Goal: Task Accomplishment & Management: Complete application form

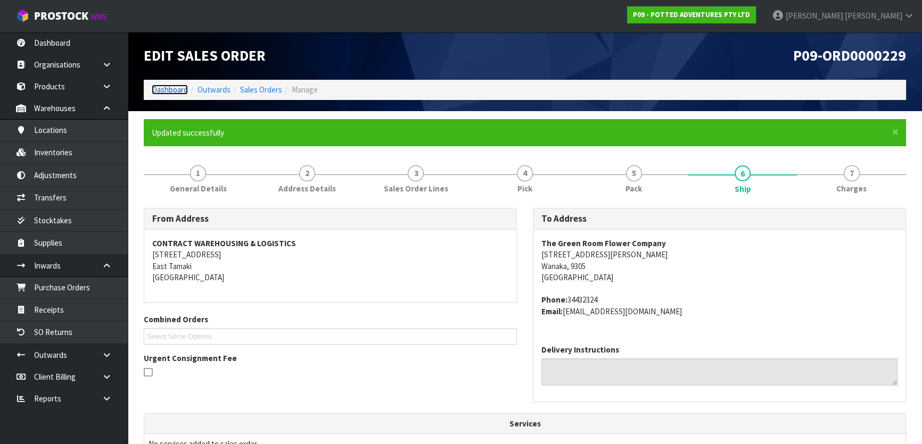
click at [162, 86] on link "Dashboard" at bounding box center [170, 90] width 36 height 10
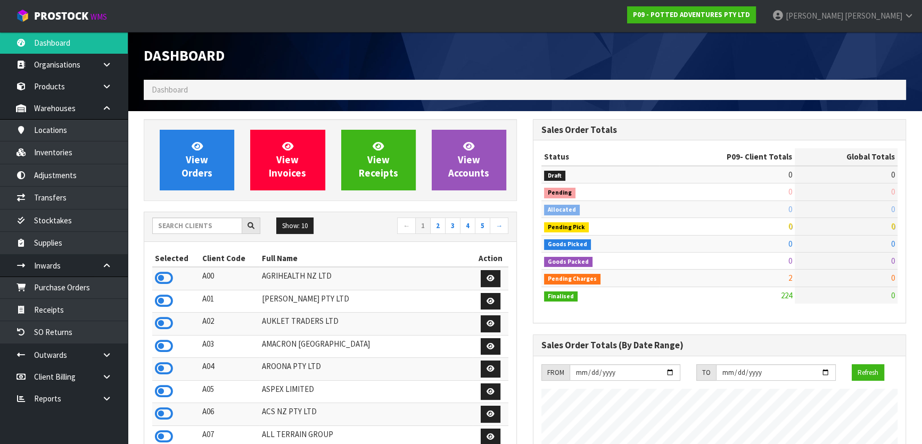
scroll to position [805, 389]
drag, startPoint x: 180, startPoint y: 224, endPoint x: 177, endPoint y: 215, distance: 9.4
click at [180, 220] on input "text" at bounding box center [197, 226] width 90 height 17
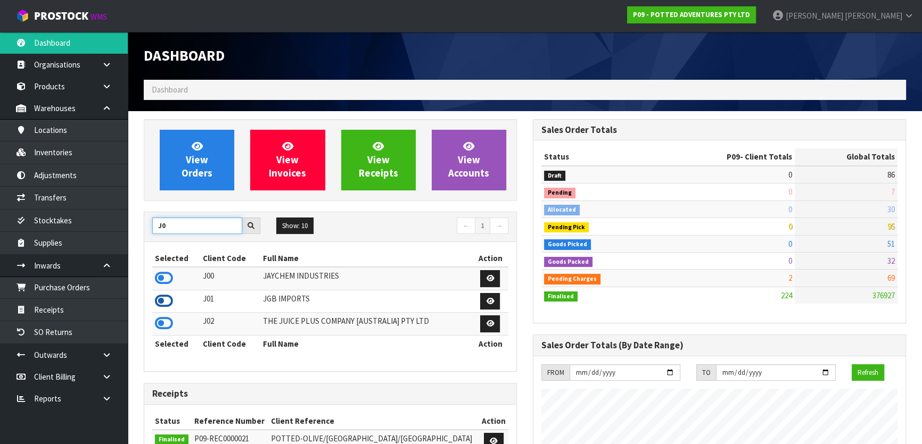
type input "J0"
click at [166, 299] on icon at bounding box center [164, 301] width 18 height 16
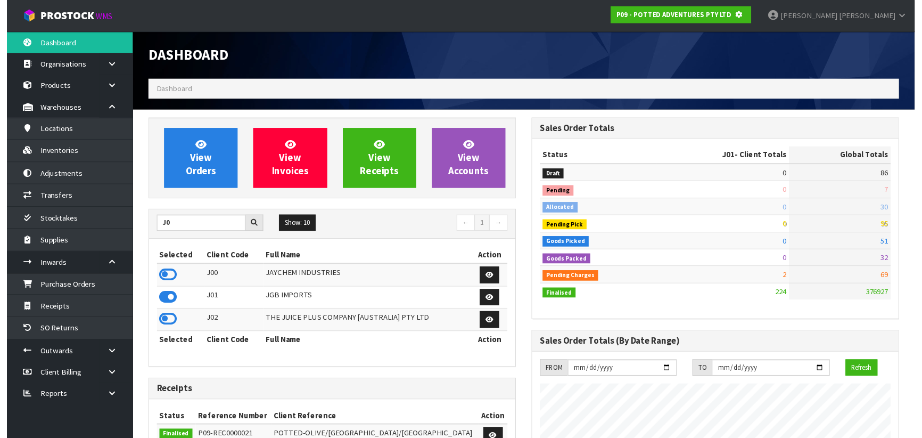
scroll to position [531661, 531934]
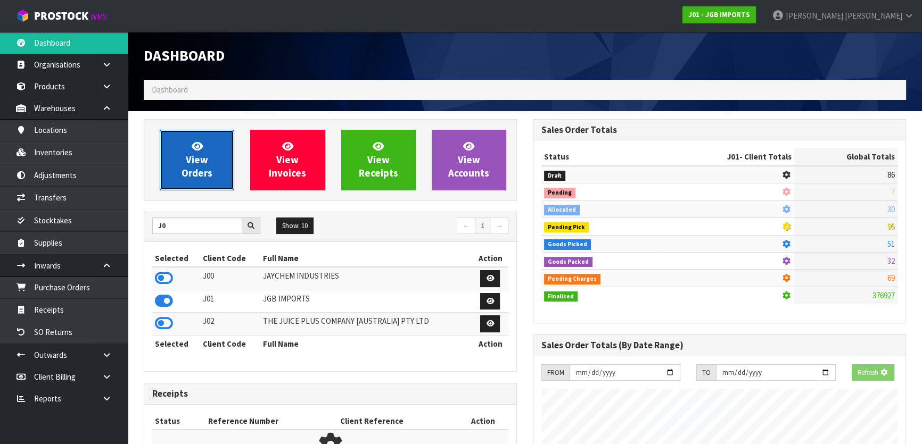
click at [195, 179] on span "View Orders" at bounding box center [197, 160] width 31 height 40
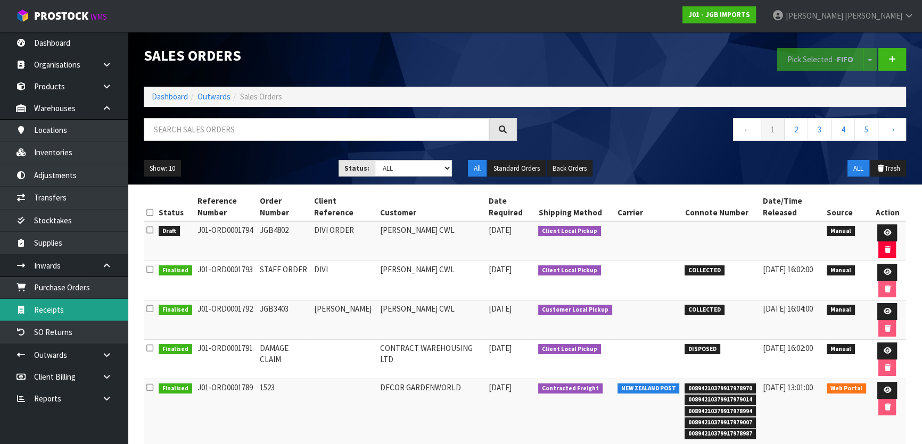
click at [90, 315] on link "Receipts" at bounding box center [64, 310] width 128 height 22
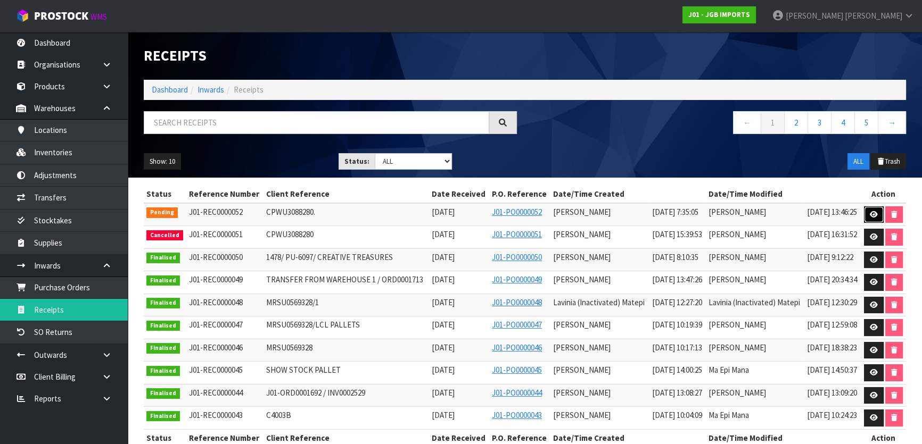
click at [878, 218] on icon at bounding box center [874, 214] width 8 height 7
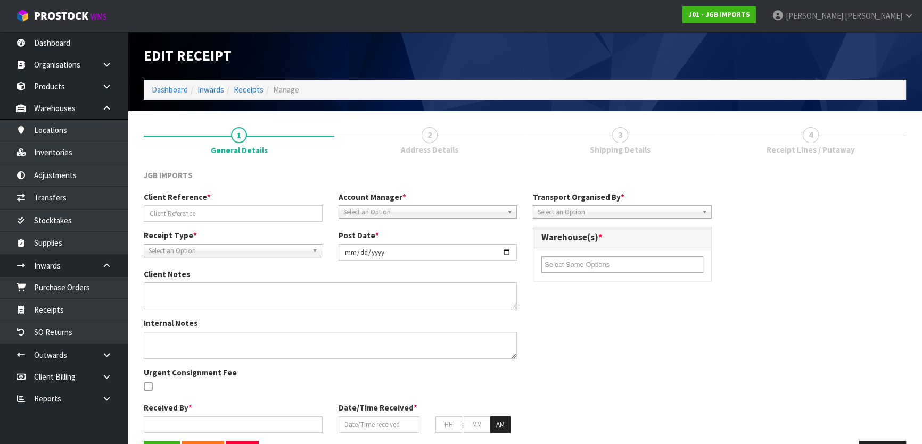
type input "CPWU3088280."
type input "[DATE]"
type input "[PERSON_NAME]"
type input "[DATE]"
type input "07"
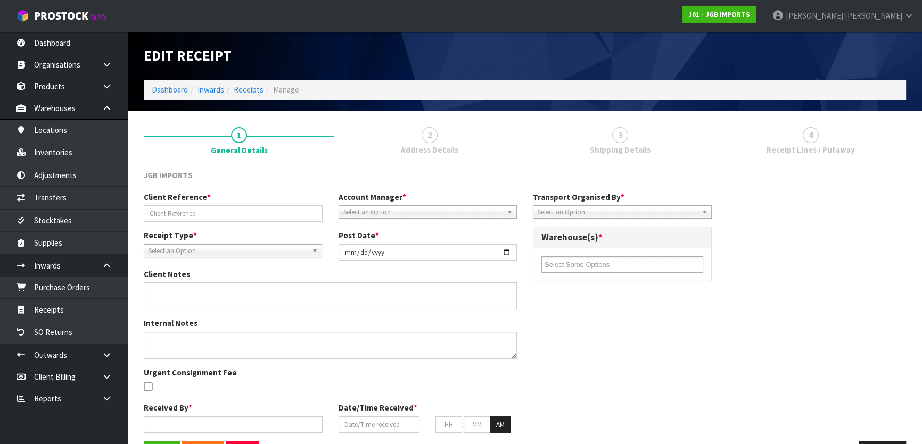
type input "35"
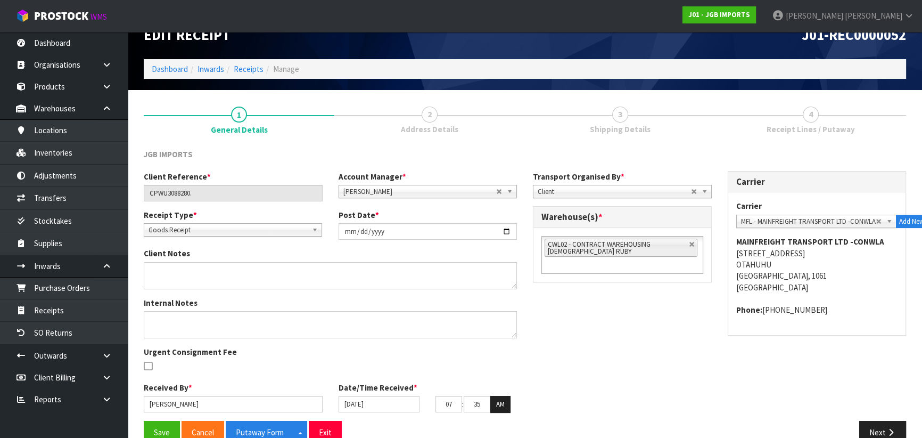
scroll to position [43, 0]
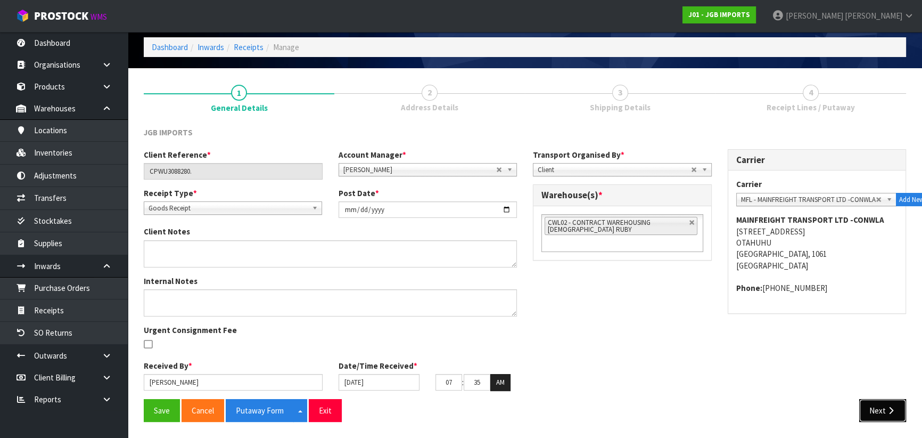
click at [898, 407] on button "Next" at bounding box center [882, 410] width 47 height 23
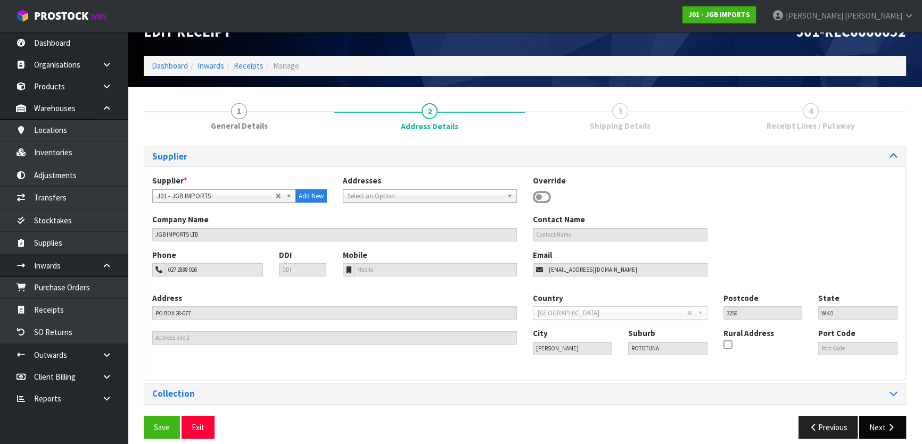
scroll to position [34, 0]
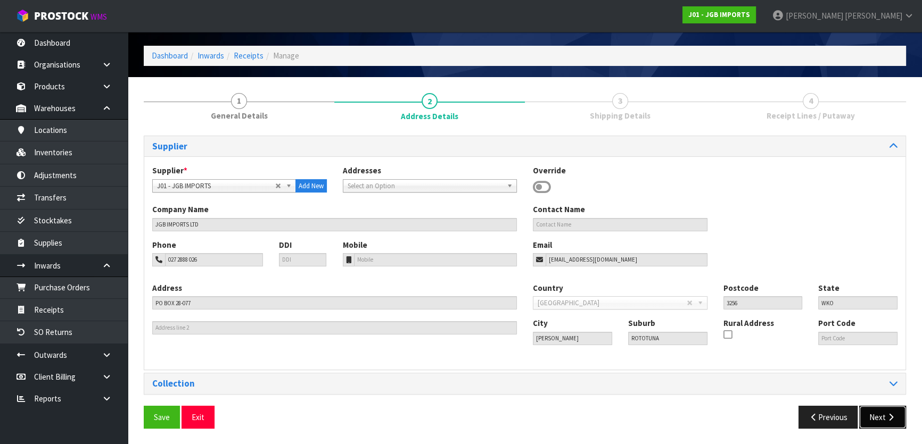
click at [890, 408] on button "Next" at bounding box center [882, 417] width 47 height 23
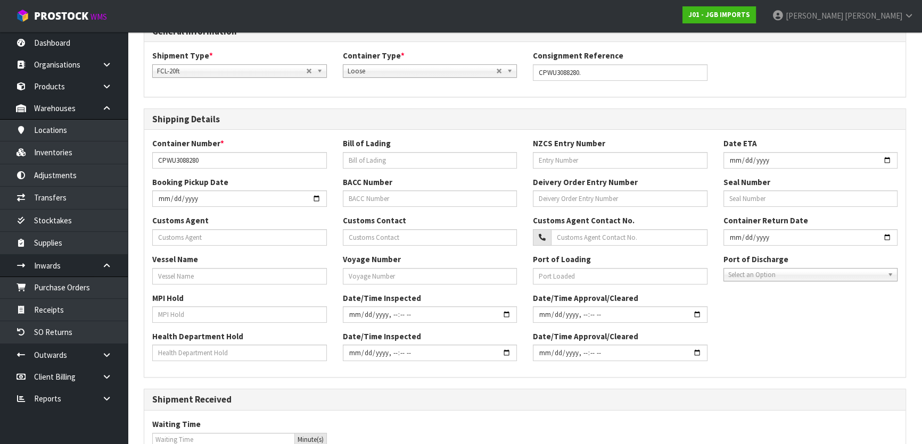
scroll to position [276, 0]
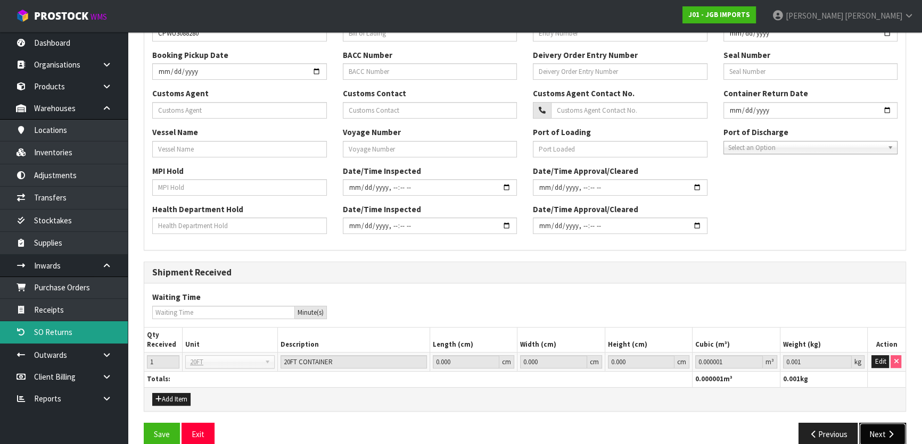
drag, startPoint x: 884, startPoint y: 431, endPoint x: 9, endPoint y: 332, distance: 880.3
click at [884, 432] on button "Next" at bounding box center [882, 434] width 47 height 23
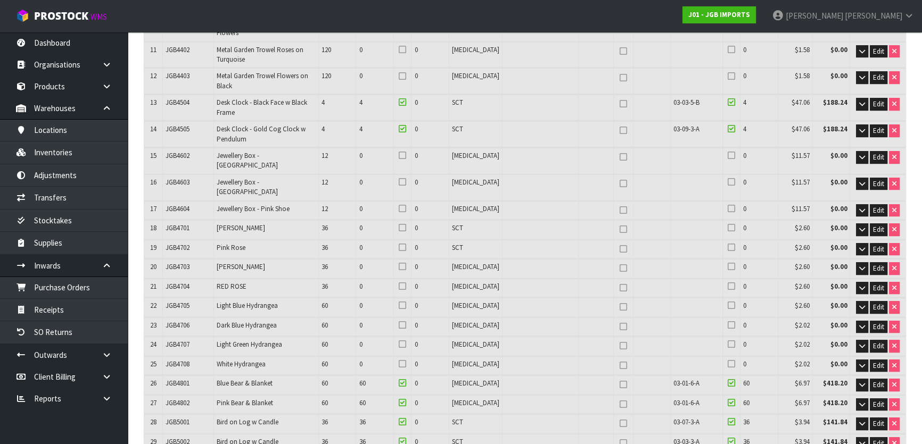
scroll to position [470, 0]
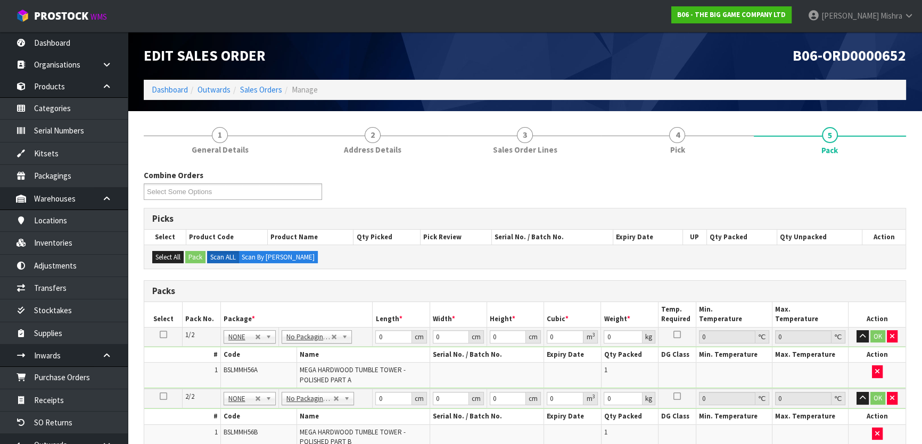
click at [175, 96] on ol "Dashboard Outwards Sales Orders Manage" at bounding box center [525, 90] width 762 height 20
click at [173, 88] on link "Dashboard" at bounding box center [170, 90] width 36 height 10
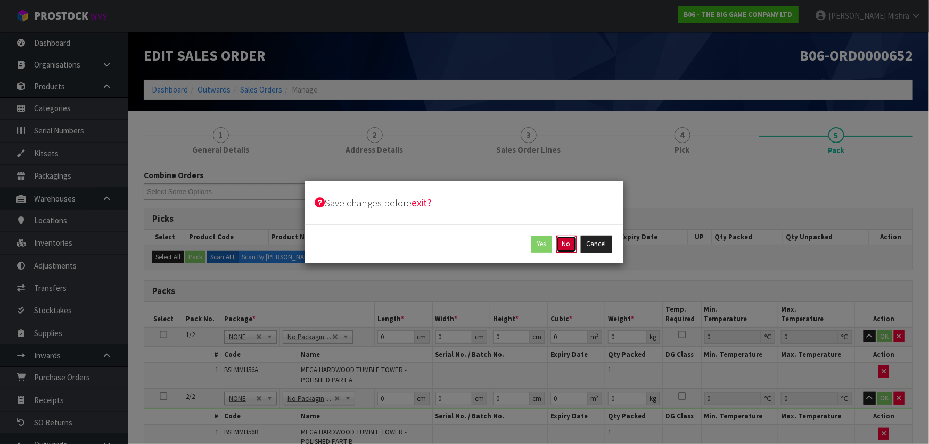
click at [562, 244] on button "No" at bounding box center [566, 244] width 20 height 17
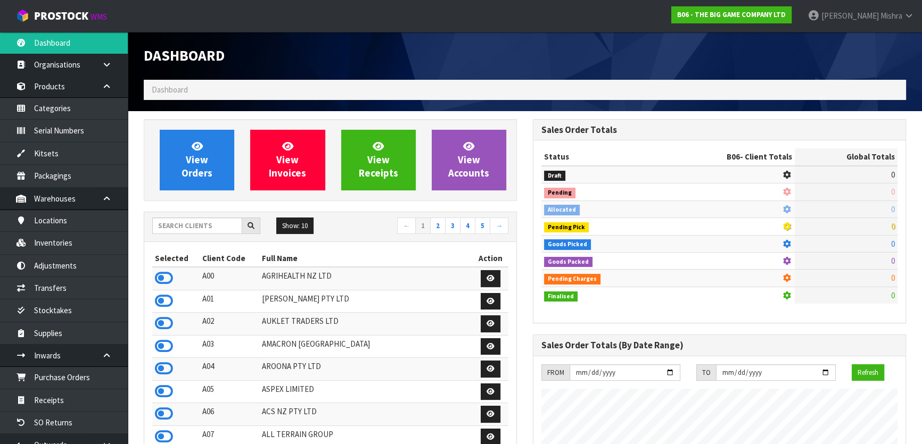
scroll to position [753, 389]
click at [194, 228] on input "text" at bounding box center [197, 226] width 90 height 17
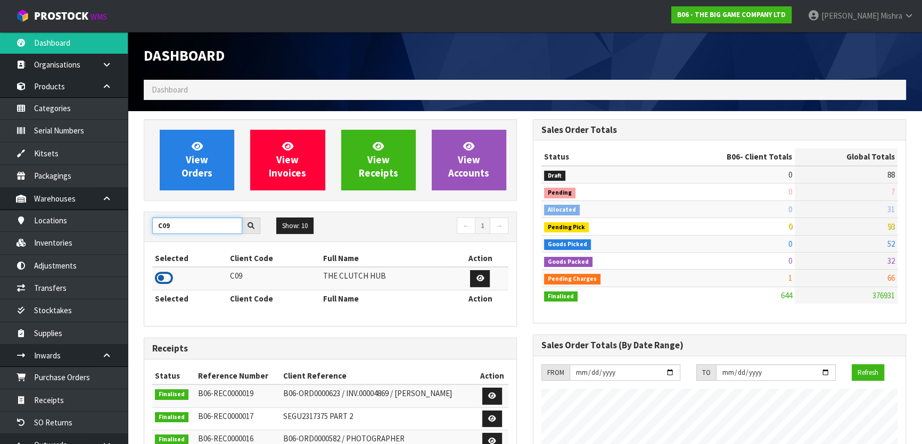
type input "C09"
click at [159, 279] on icon at bounding box center [164, 278] width 18 height 16
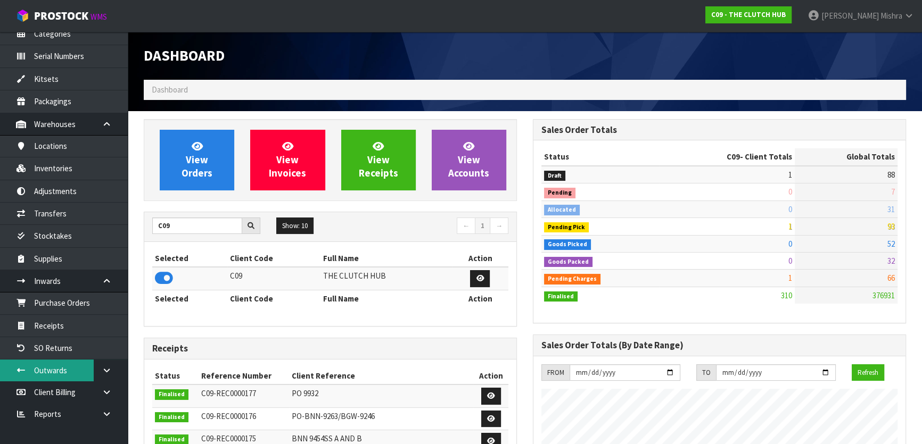
scroll to position [76, 0]
click at [100, 366] on link at bounding box center [111, 370] width 34 height 22
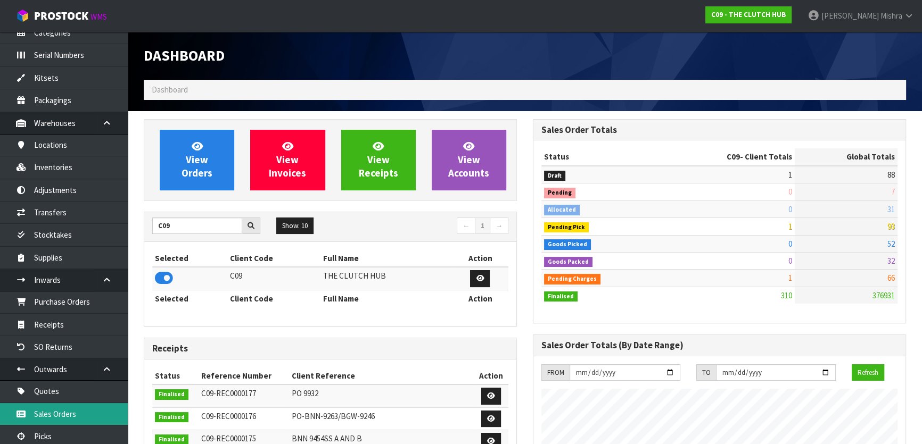
click at [80, 407] on link "Sales Orders" at bounding box center [64, 415] width 128 height 22
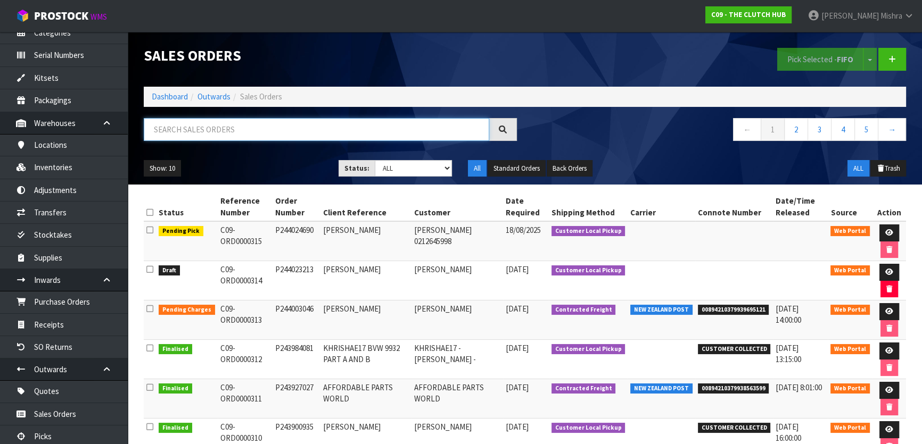
click at [195, 130] on input "text" at bounding box center [316, 129] width 345 height 23
type input "JOB-0407940"
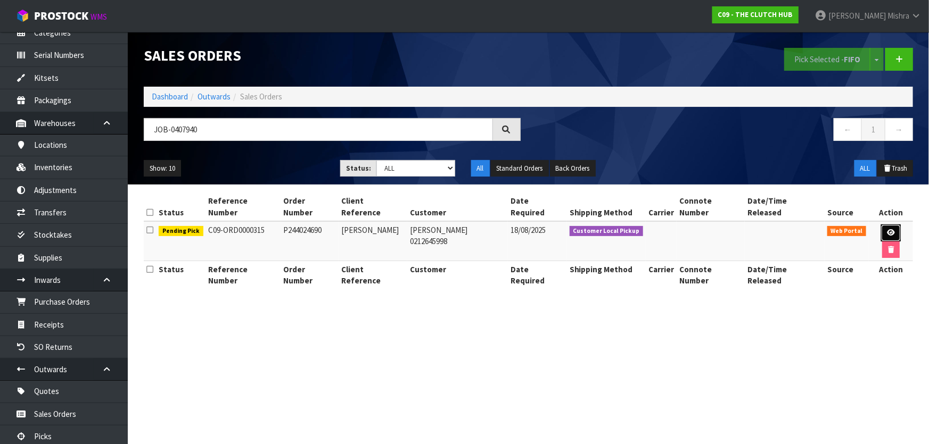
drag, startPoint x: 303, startPoint y: 242, endPoint x: 883, endPoint y: 219, distance: 579.6
click at [887, 229] on icon at bounding box center [891, 232] width 8 height 7
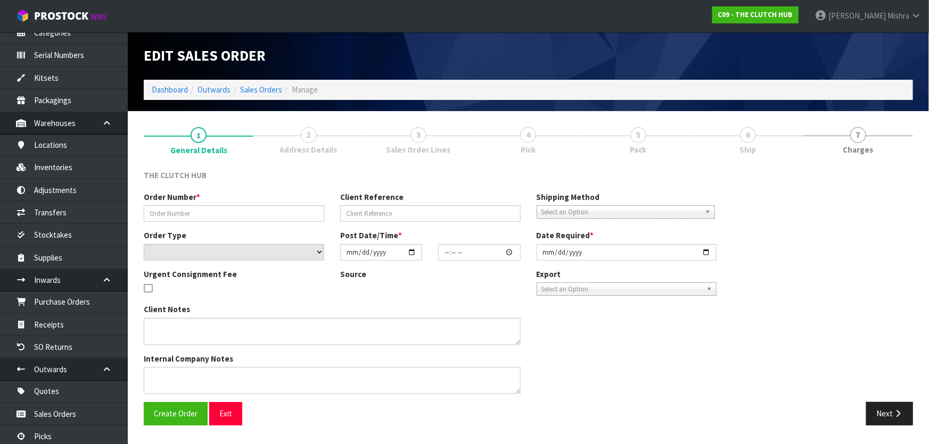
type input "P244024690"
type input "[PERSON_NAME]"
select select "number:0"
type input "[DATE]"
type input "21:05:00.000"
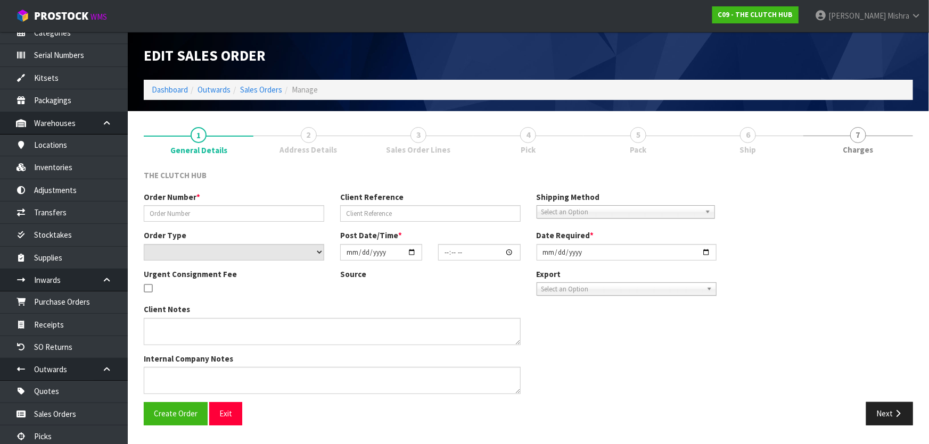
type input "[DATE]"
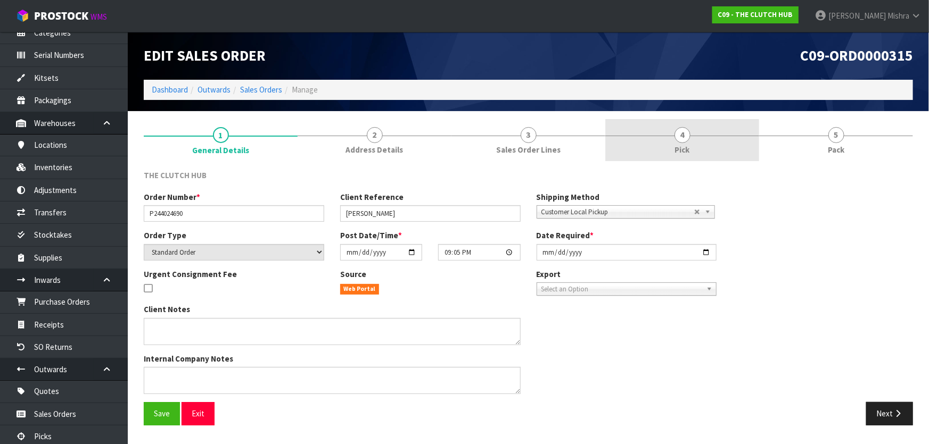
click at [680, 154] on span "Pick" at bounding box center [682, 149] width 15 height 11
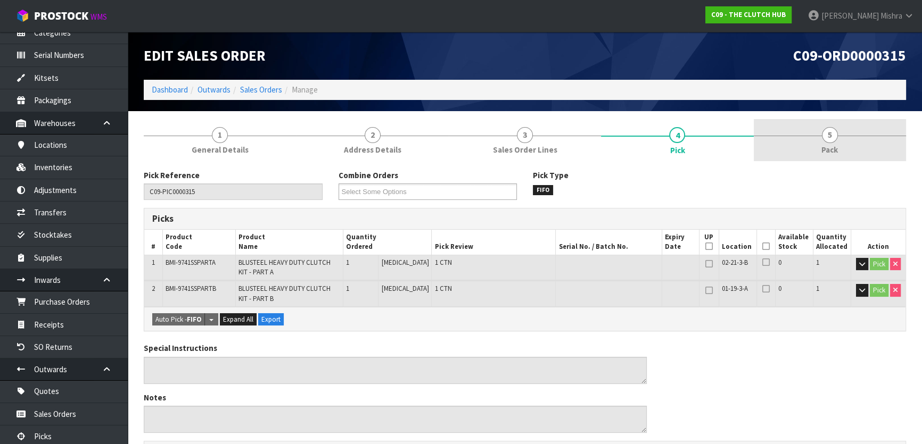
click at [806, 135] on link "5 Pack" at bounding box center [830, 140] width 152 height 42
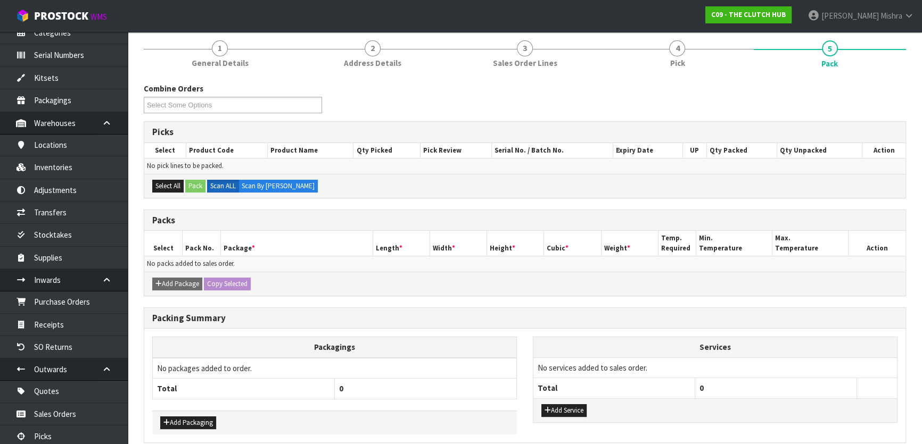
scroll to position [133, 0]
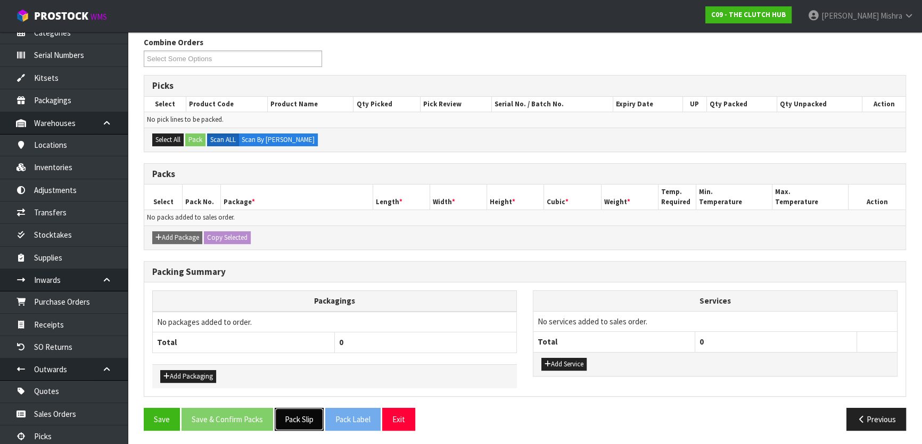
click at [314, 408] on button "Pack Slip" at bounding box center [299, 419] width 49 height 23
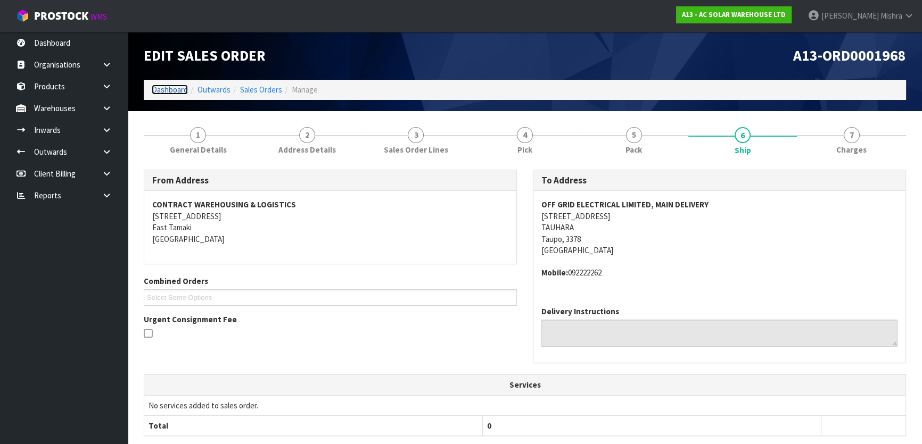
click at [183, 86] on link "Dashboard" at bounding box center [170, 90] width 36 height 10
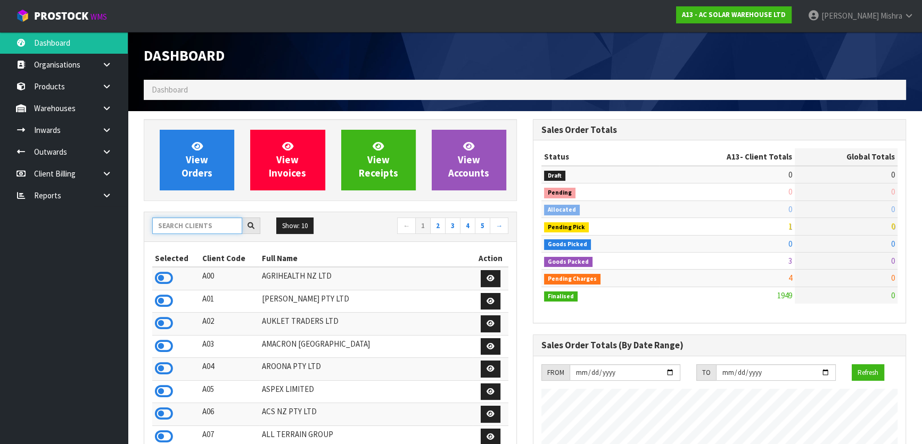
scroll to position [862, 389]
click at [208, 231] on input "text" at bounding box center [197, 226] width 90 height 17
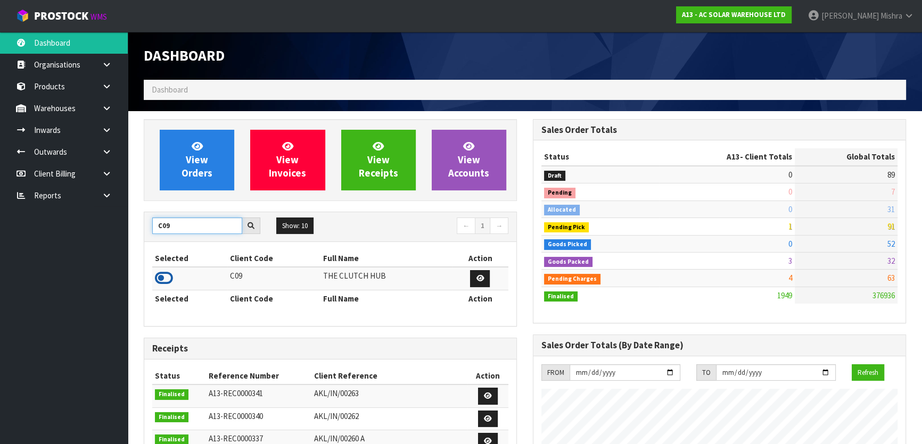
type input "C09"
click at [171, 278] on icon at bounding box center [164, 278] width 18 height 16
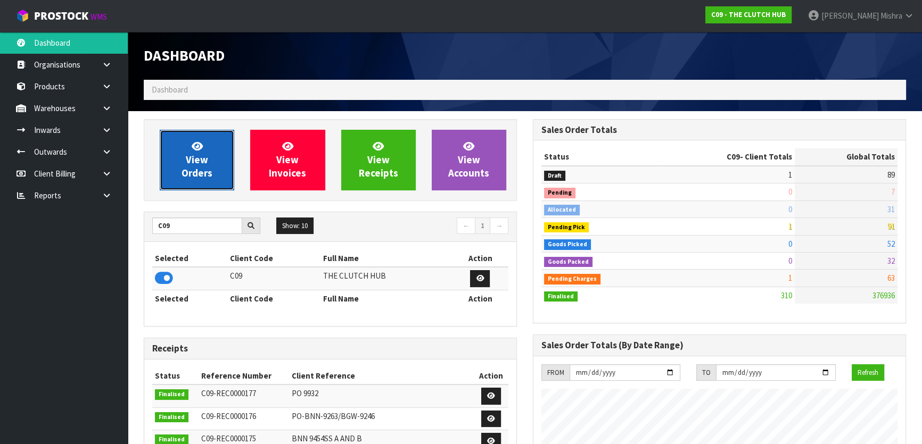
scroll to position [788, 389]
click at [208, 166] on link "View Orders" at bounding box center [197, 160] width 75 height 61
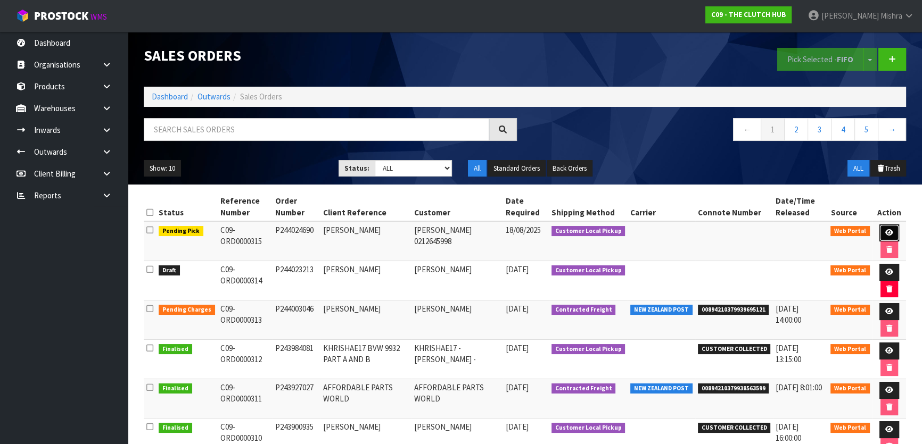
click at [886, 229] on icon at bounding box center [889, 232] width 8 height 7
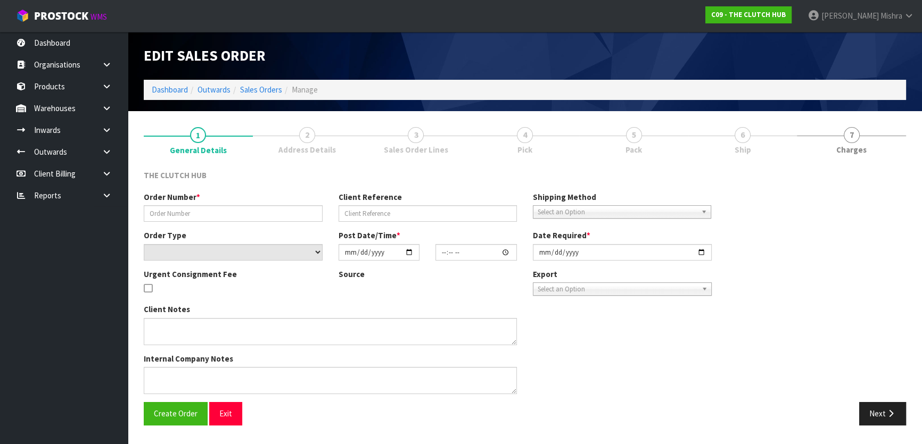
type input "P244024690"
type input "QUENTIN"
select select "number:0"
type input "[DATE]"
type input "21:05:00.000"
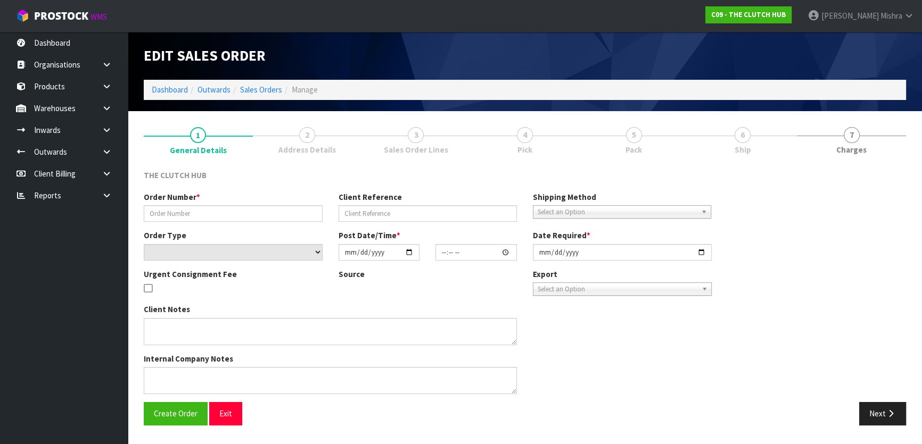
type input "2025-08-18"
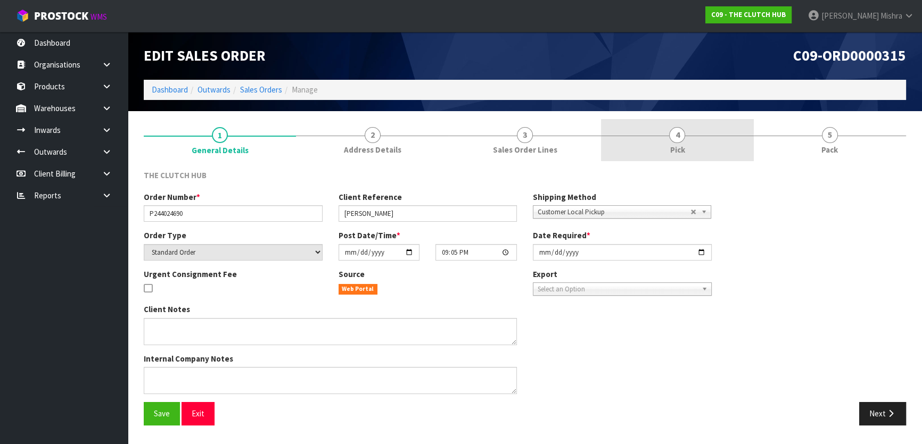
click at [660, 130] on link "4 Pick" at bounding box center [677, 140] width 152 height 42
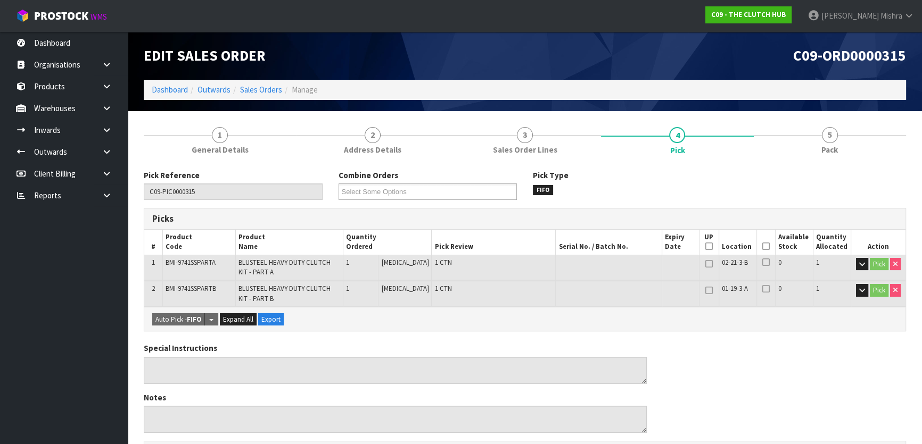
drag, startPoint x: 765, startPoint y: 242, endPoint x: 749, endPoint y: 255, distance: 20.5
click at [763, 246] on icon at bounding box center [765, 246] width 7 height 1
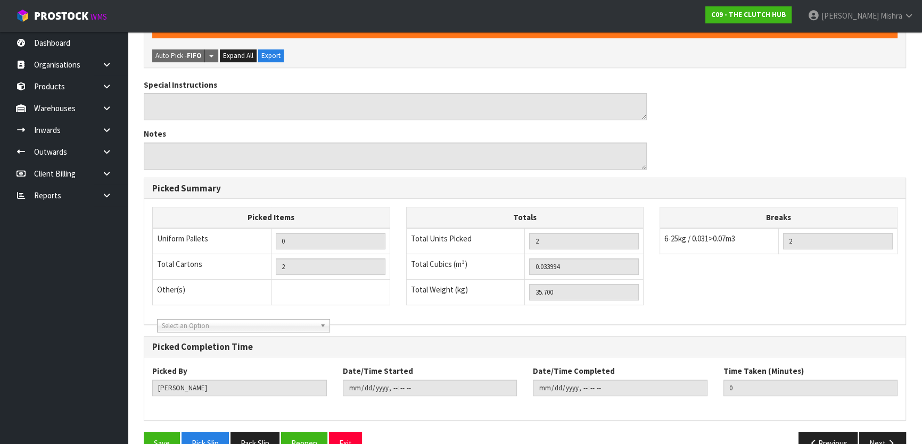
scroll to position [337, 0]
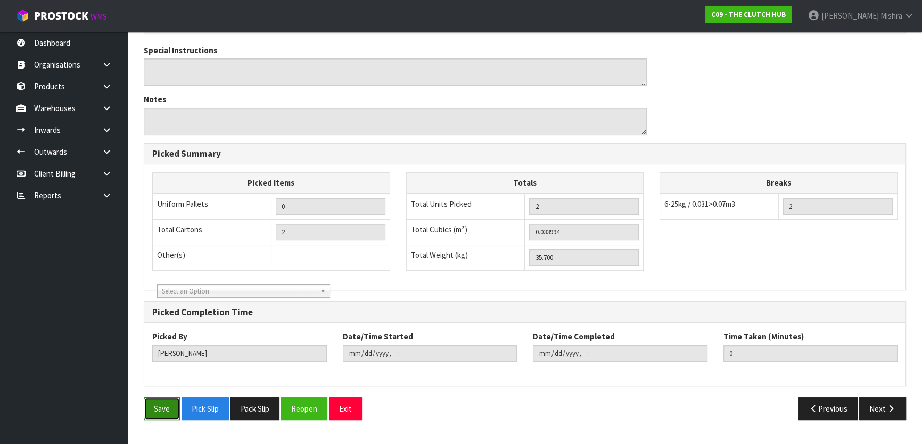
click at [154, 410] on button "Save" at bounding box center [162, 409] width 36 height 23
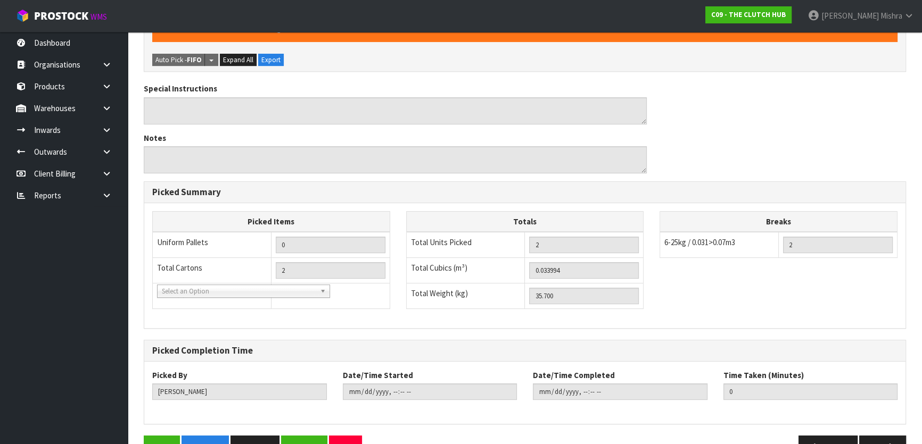
scroll to position [0, 0]
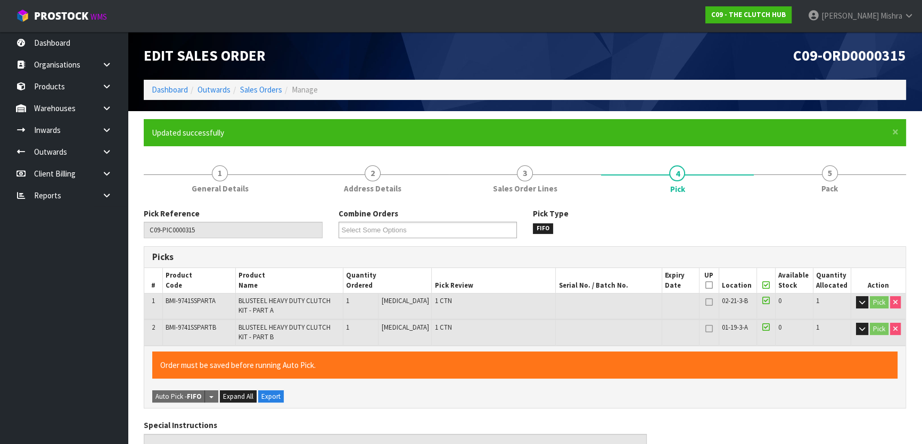
type input "[PERSON_NAME]"
type input "2025-08-15T15:59:41"
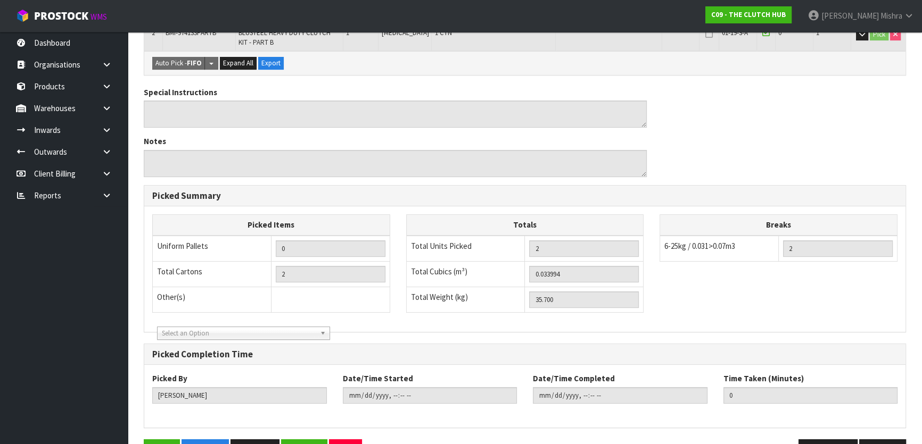
scroll to position [337, 0]
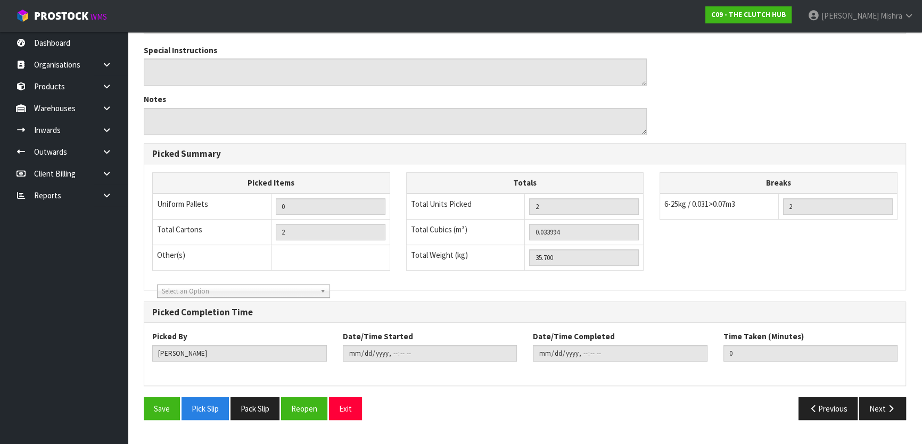
click at [888, 419] on div "Save Pick Slip Pack Slip Reopen Exit Previous Next" at bounding box center [525, 413] width 778 height 31
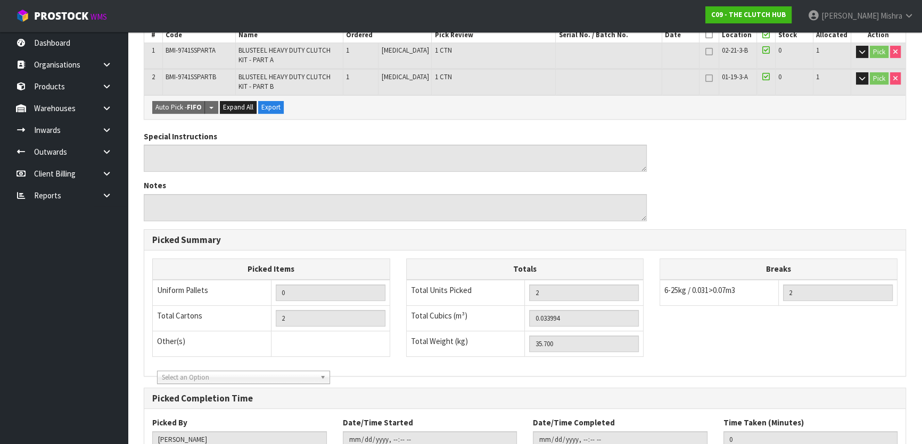
scroll to position [95, 0]
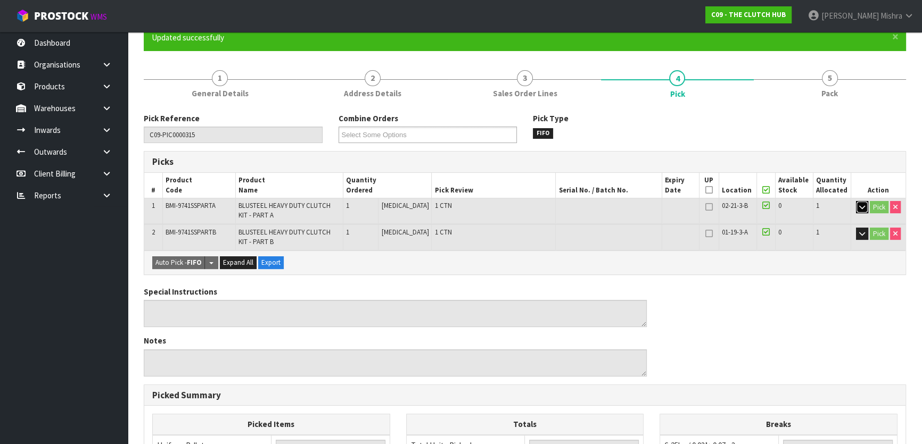
click at [859, 205] on icon "button" at bounding box center [862, 207] width 6 height 7
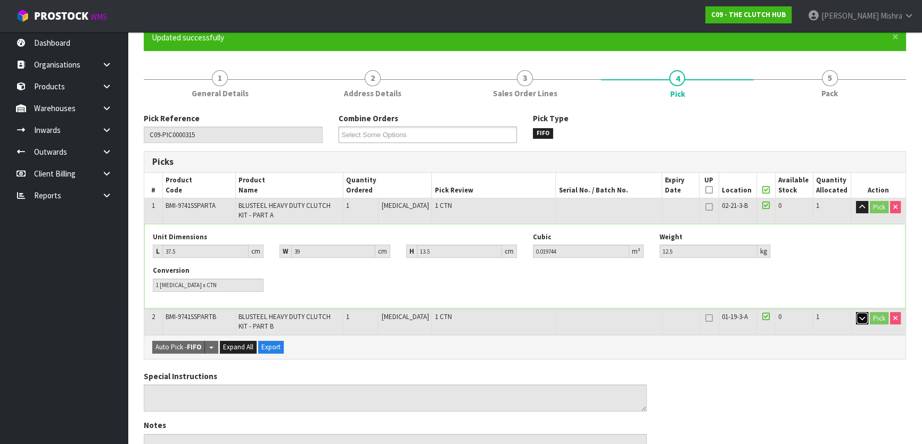
click at [863, 320] on button "button" at bounding box center [862, 318] width 12 height 13
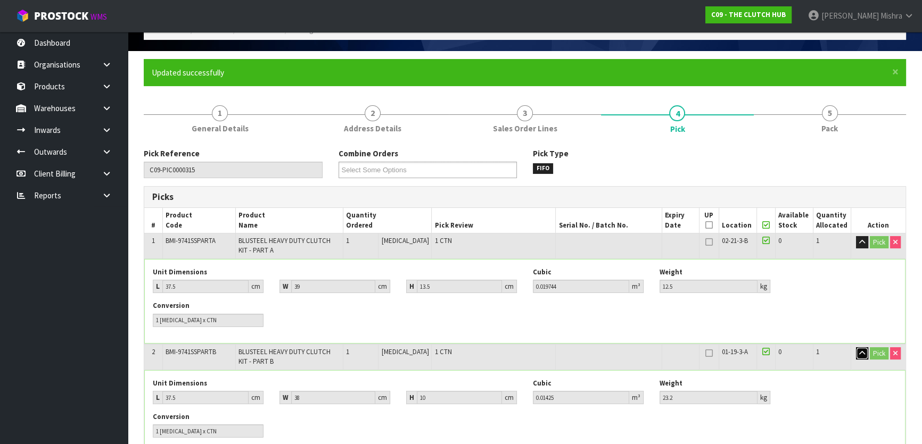
scroll to position [0, 0]
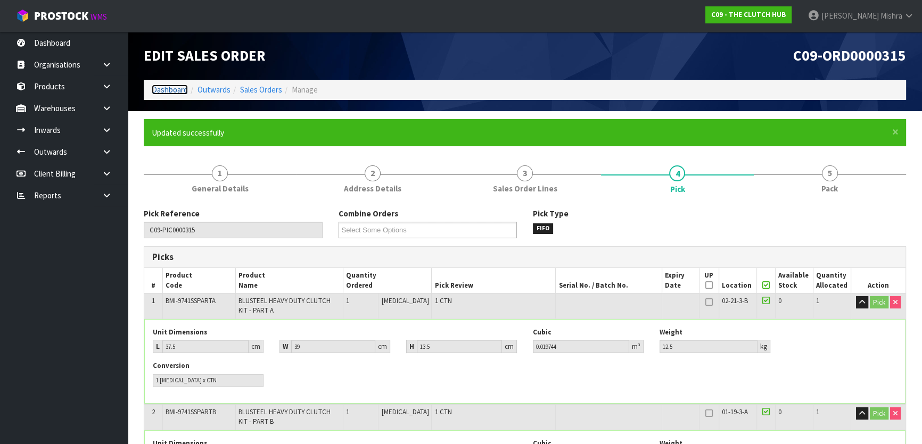
click at [163, 92] on link "Dashboard" at bounding box center [170, 90] width 36 height 10
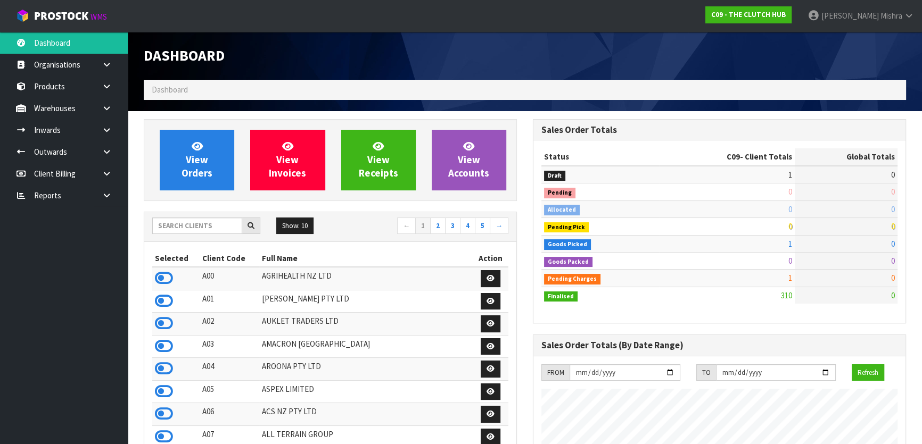
scroll to position [788, 389]
click at [196, 233] on input "text" at bounding box center [197, 226] width 90 height 17
type input "13"
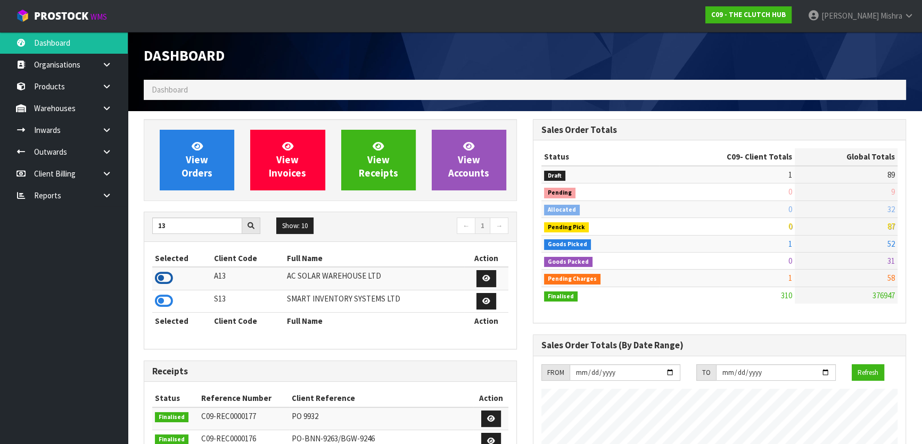
click at [162, 279] on icon at bounding box center [164, 278] width 18 height 16
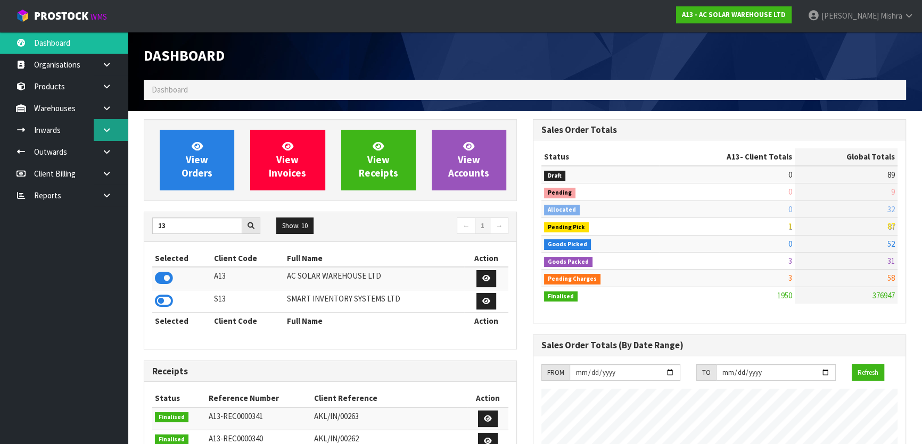
scroll to position [850, 389]
drag, startPoint x: 104, startPoint y: 129, endPoint x: 90, endPoint y: 171, distance: 44.4
click at [104, 129] on icon at bounding box center [107, 130] width 10 height 8
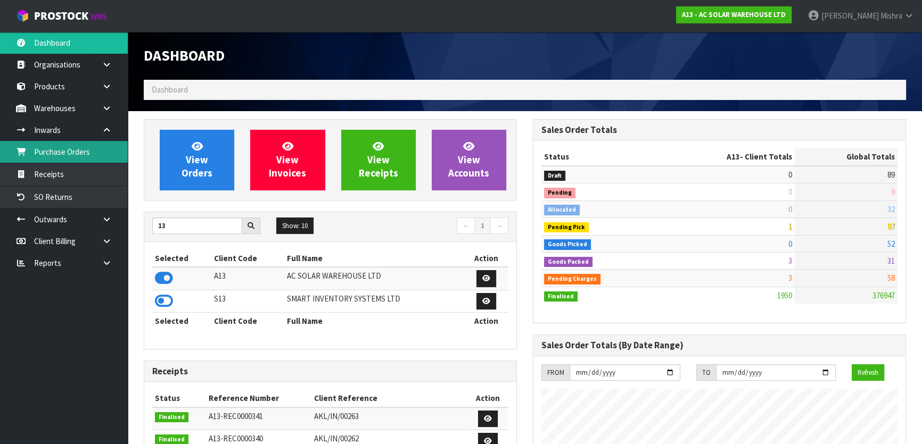
click at [89, 159] on link "Purchase Orders" at bounding box center [64, 152] width 128 height 22
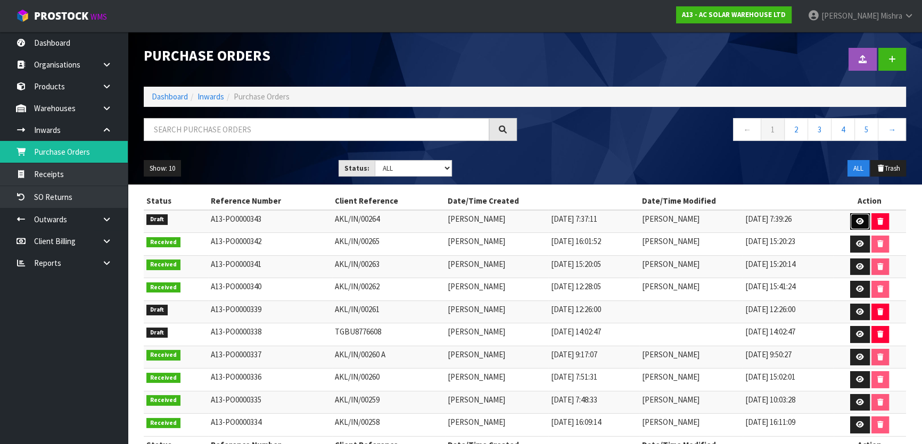
click at [861, 222] on icon at bounding box center [860, 221] width 8 height 7
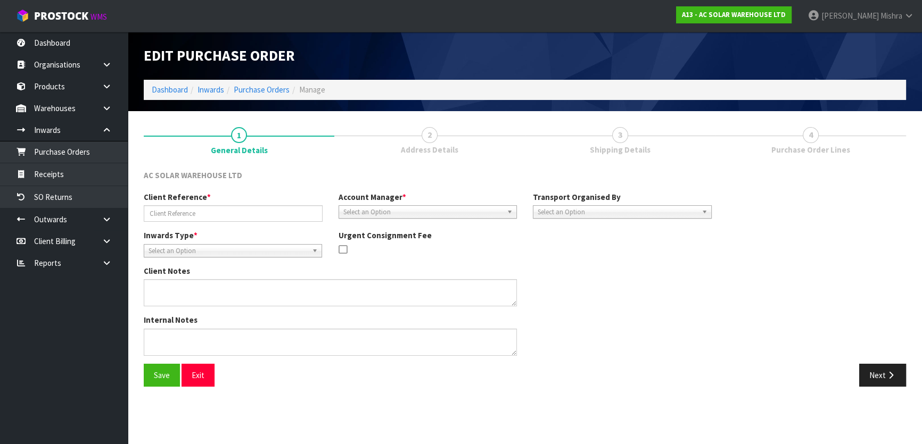
type input "AKL/IN/00264"
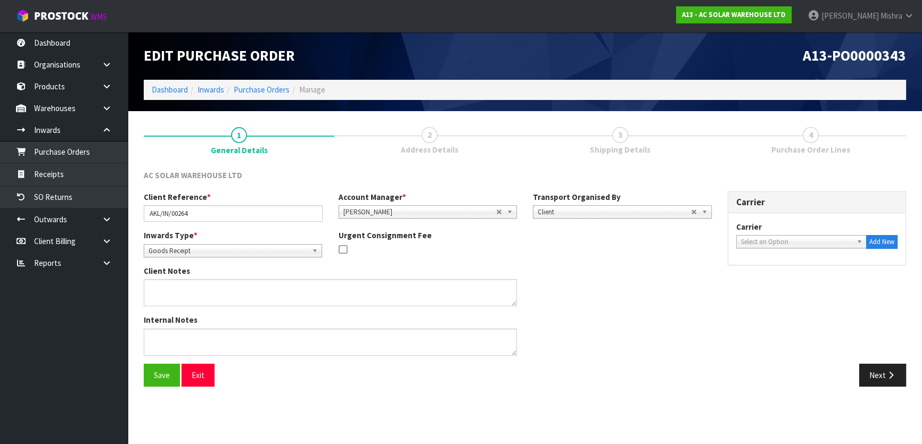
click at [656, 142] on link "3 Shipping Details" at bounding box center [620, 140] width 191 height 42
click at [870, 382] on button "Next" at bounding box center [882, 375] width 47 height 23
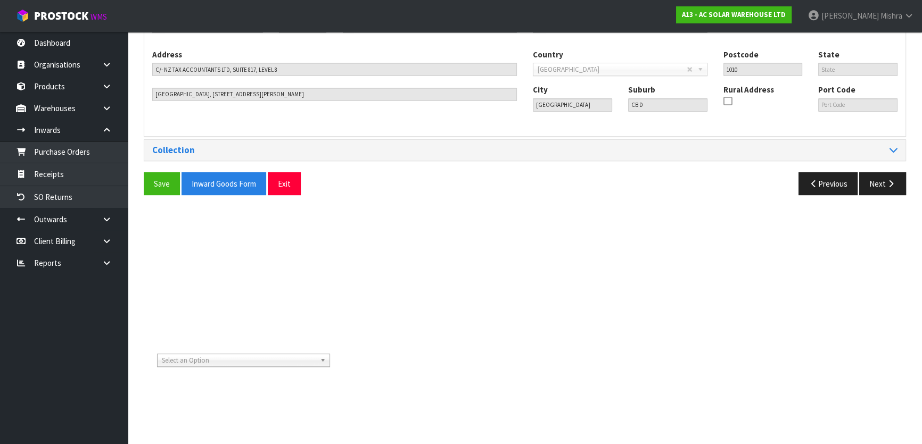
scroll to position [290, 0]
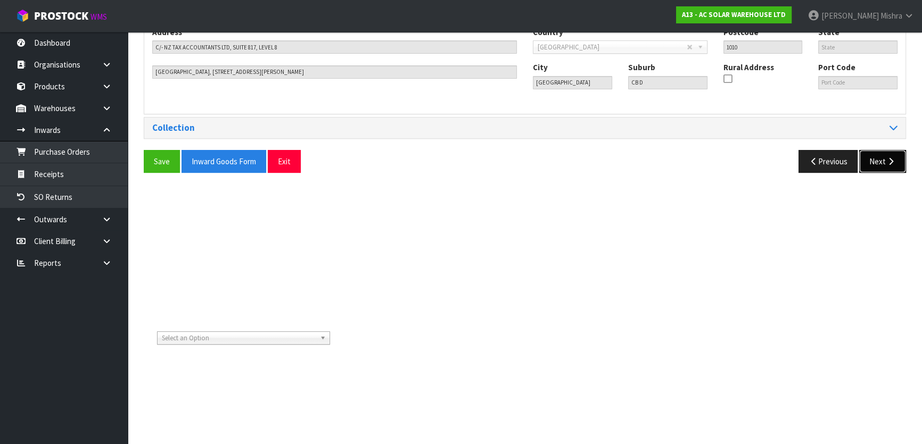
click at [877, 172] on button "Next" at bounding box center [882, 161] width 47 height 23
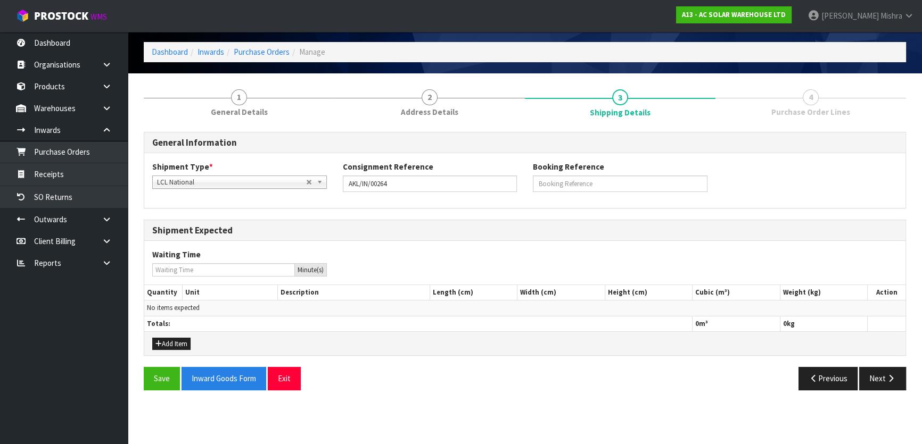
scroll to position [193, 0]
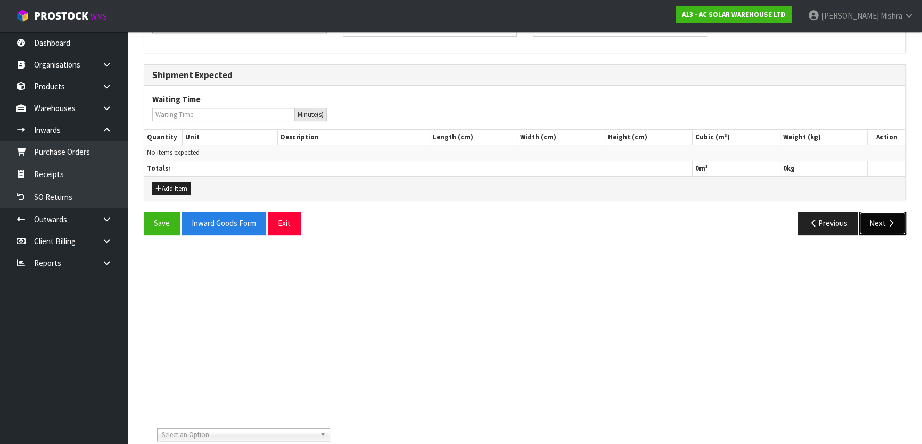
click at [889, 225] on icon "button" at bounding box center [891, 223] width 10 height 8
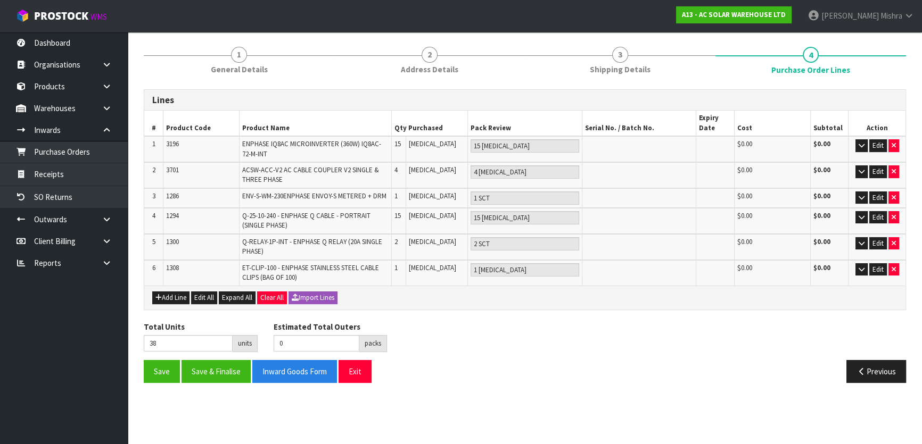
scroll to position [0, 0]
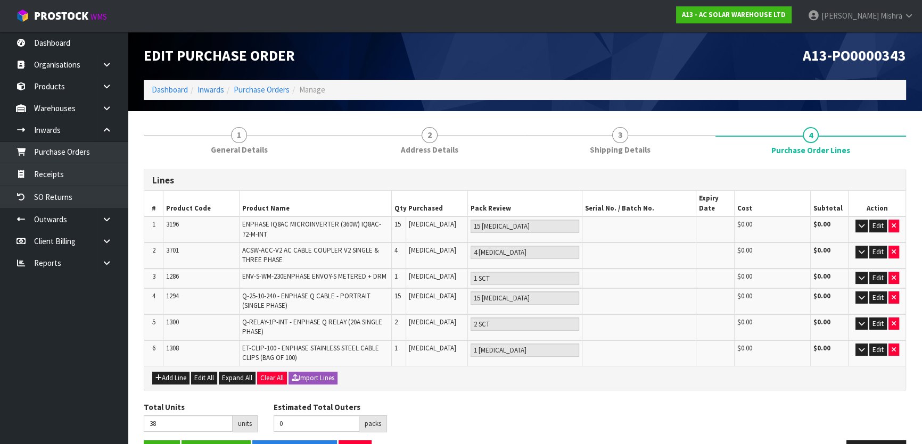
click at [257, 80] on ol "Dashboard Inwards Purchase Orders Manage" at bounding box center [525, 90] width 762 height 20
click at [261, 95] on link "Purchase Orders" at bounding box center [262, 90] width 56 height 10
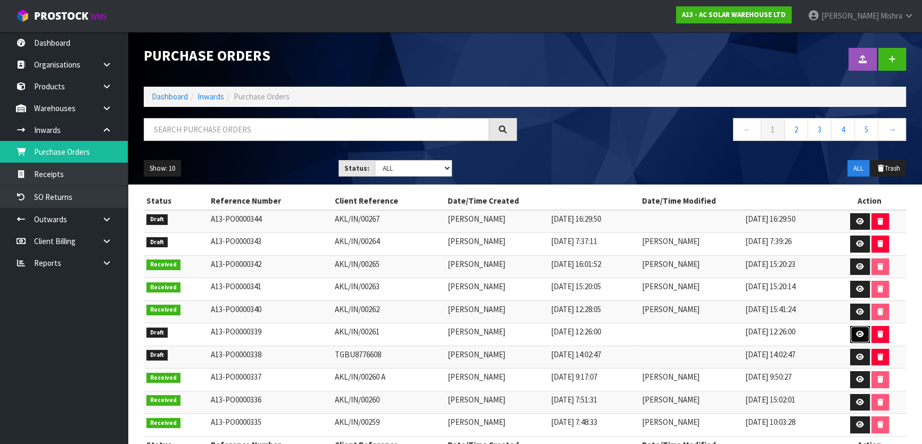
click at [857, 336] on icon at bounding box center [860, 334] width 8 height 7
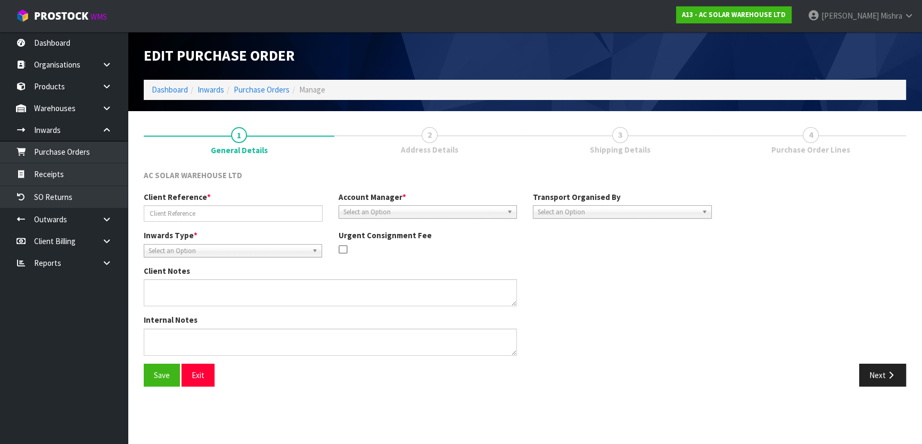
type input "AKL/IN/00261"
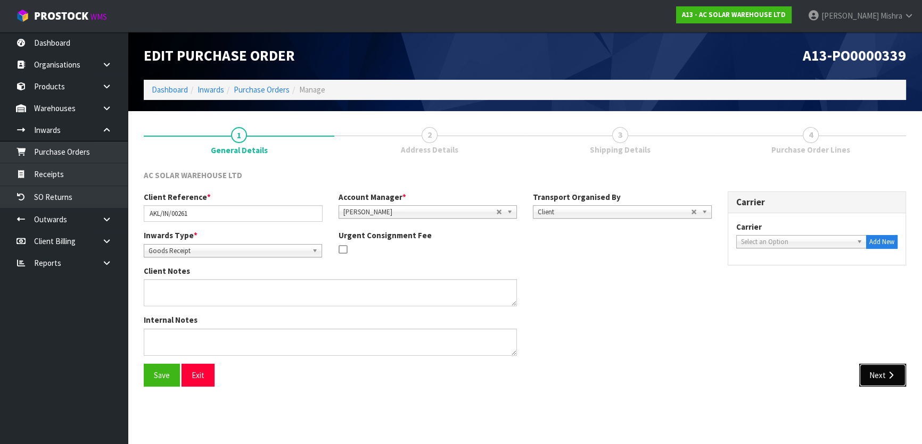
click at [877, 369] on button "Next" at bounding box center [882, 375] width 47 height 23
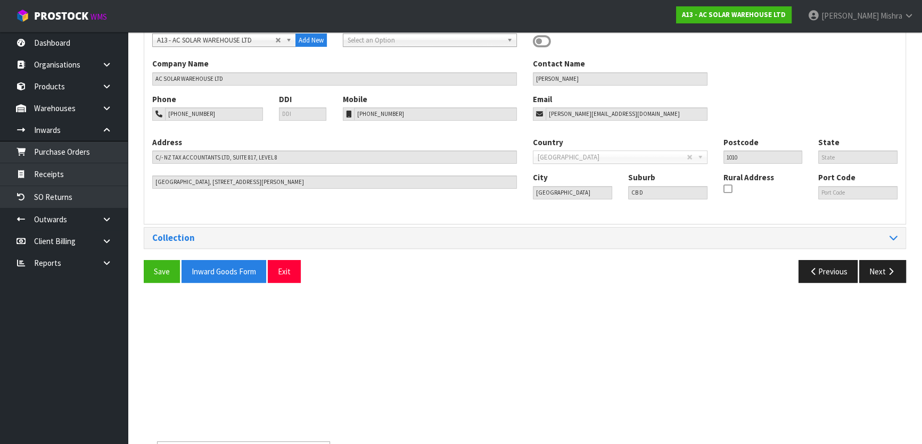
scroll to position [193, 0]
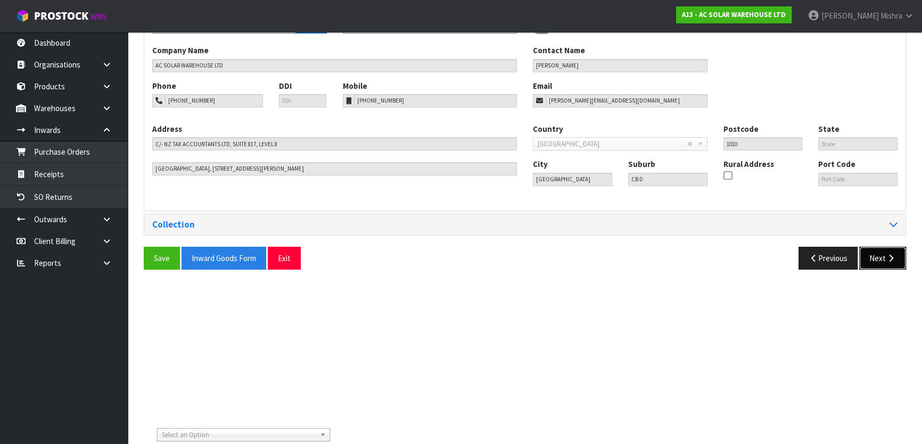
click at [887, 266] on button "Next" at bounding box center [882, 258] width 47 height 23
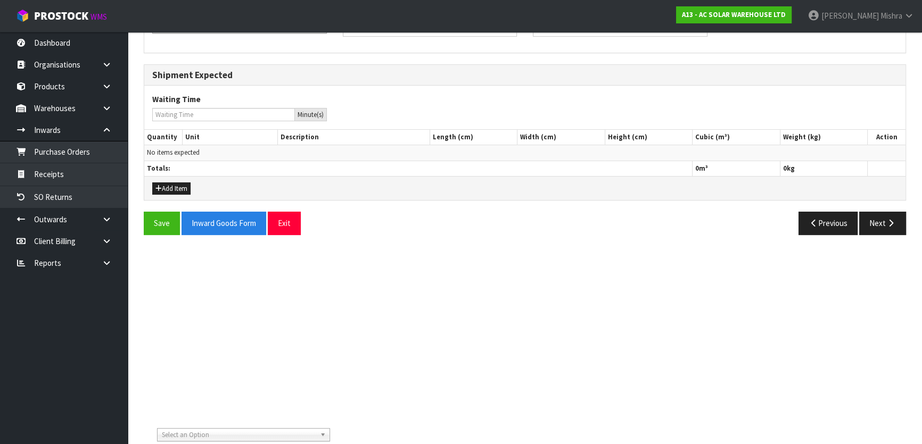
scroll to position [0, 0]
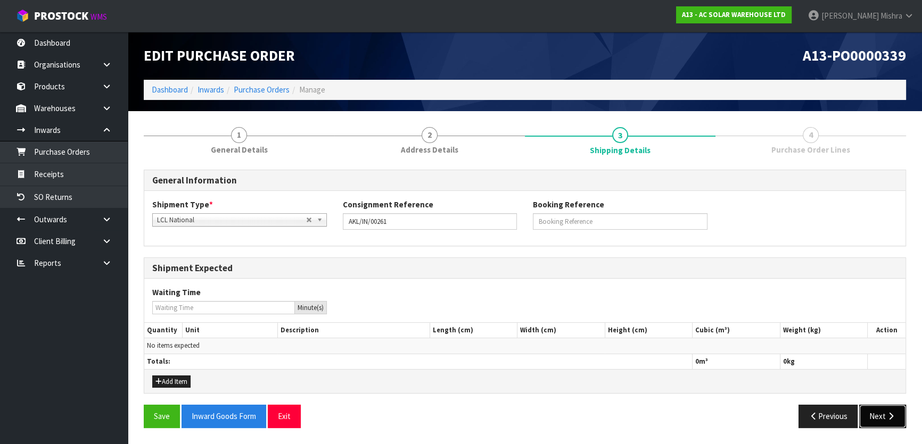
click at [880, 421] on button "Next" at bounding box center [882, 416] width 47 height 23
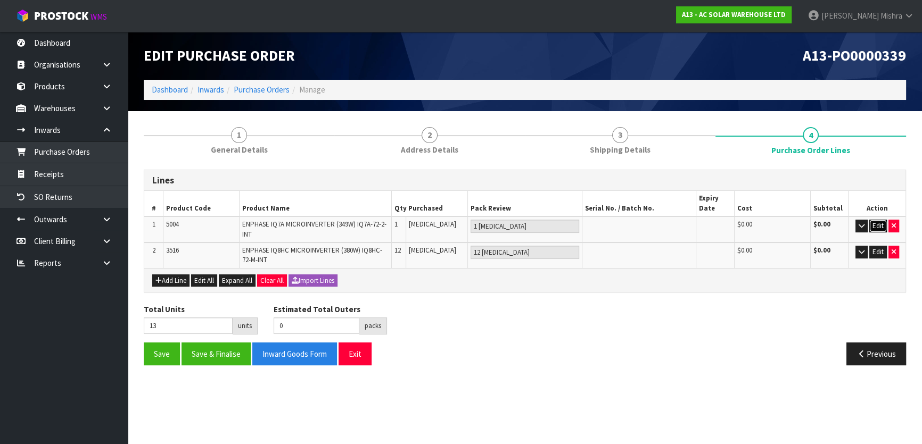
click at [878, 227] on button "Edit" at bounding box center [878, 226] width 18 height 13
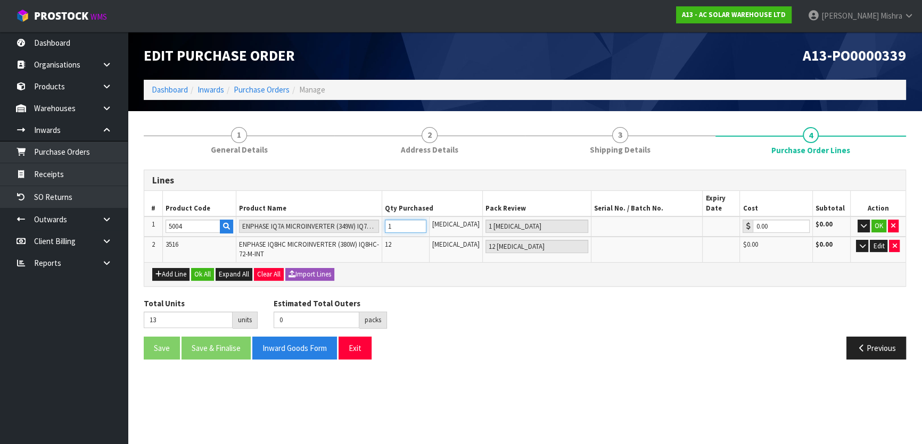
click at [419, 230] on input "1" at bounding box center [406, 226] width 42 height 13
type input "22"
type input "10"
type input "10 [MEDICAL_DATA]"
type input "10"
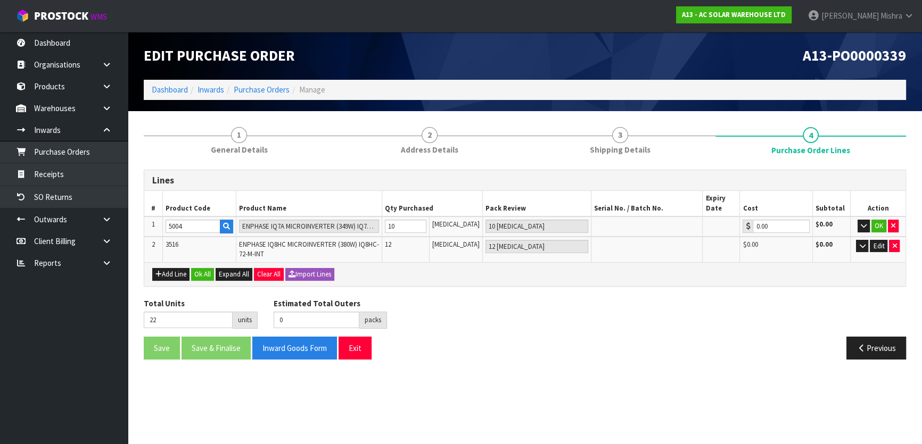
click at [201, 266] on div "Add Line Ok All Expand All Clear All Import Lines" at bounding box center [524, 274] width 761 height 24
click at [201, 269] on button "Ok All" at bounding box center [202, 274] width 23 height 13
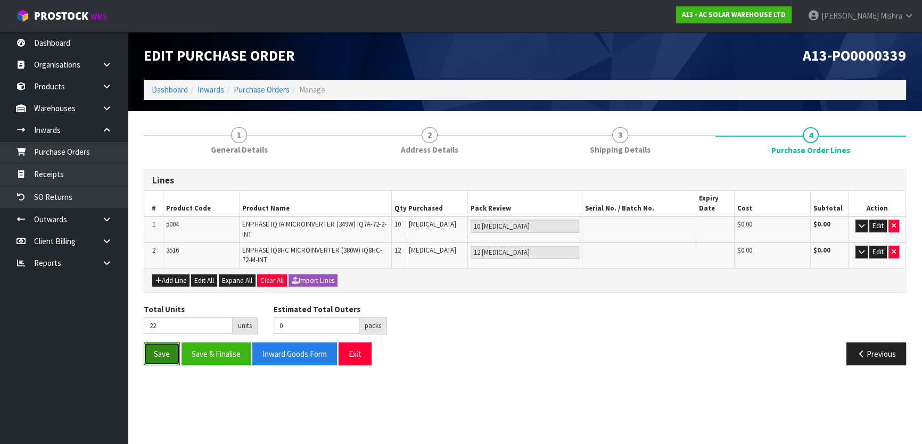
click at [149, 356] on button "Save" at bounding box center [162, 354] width 36 height 23
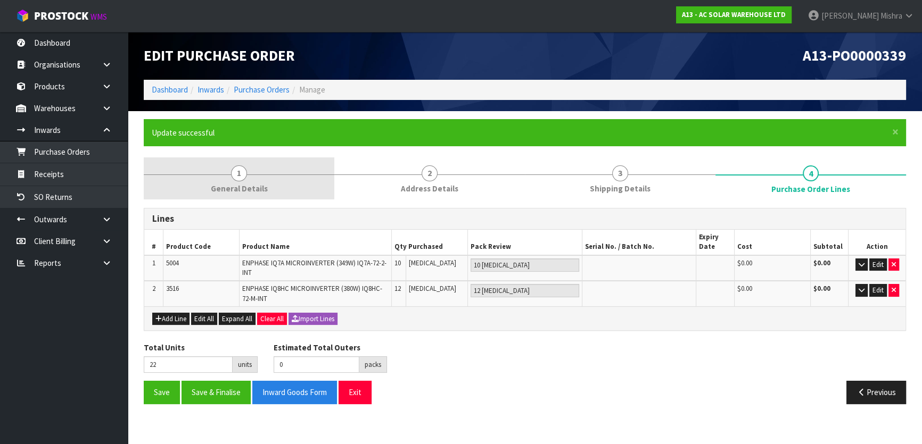
click at [249, 186] on span "General Details" at bounding box center [239, 188] width 57 height 11
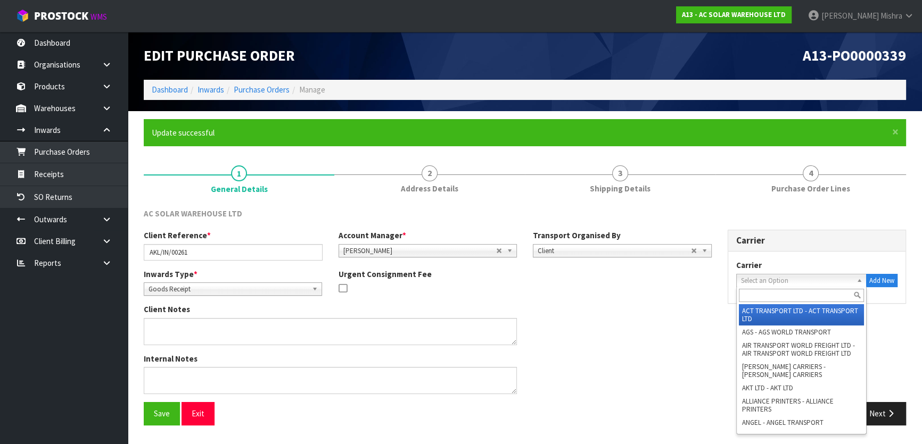
click at [814, 283] on span "Select an Option" at bounding box center [797, 281] width 112 height 13
click at [800, 300] on input "text" at bounding box center [802, 295] width 126 height 13
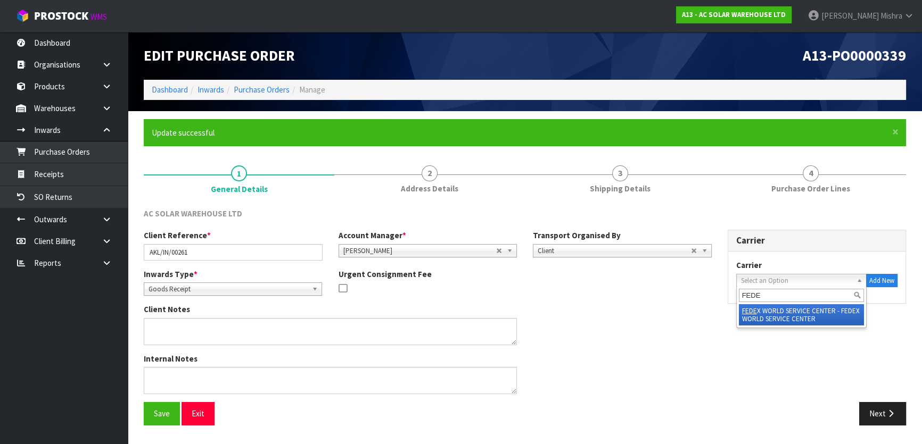
type input "FEDE"
click at [789, 314] on li "FEDE X WORLD SERVICE CENTER - FEDEX WORLD SERVICE CENTER" at bounding box center [802, 314] width 126 height 21
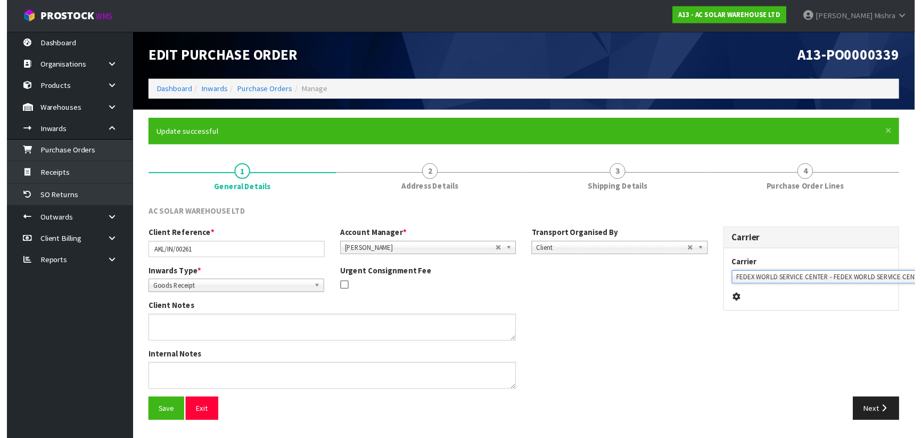
scroll to position [0, 26]
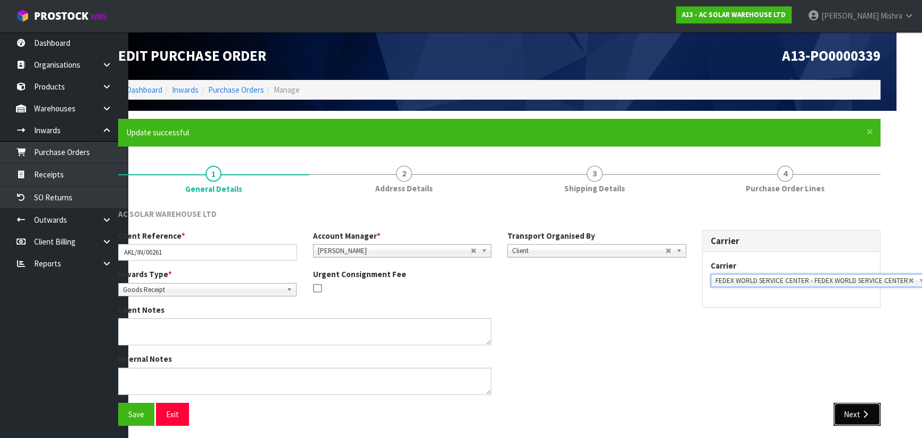
click at [861, 407] on button "Next" at bounding box center [857, 413] width 47 height 23
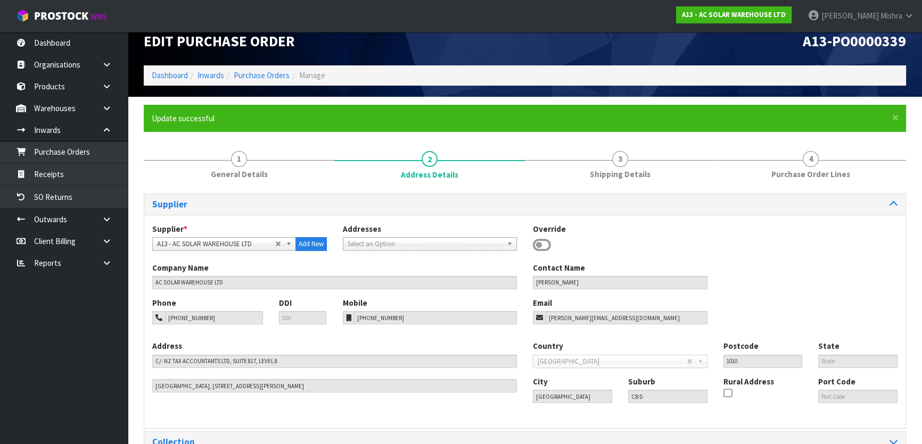
scroll to position [290, 0]
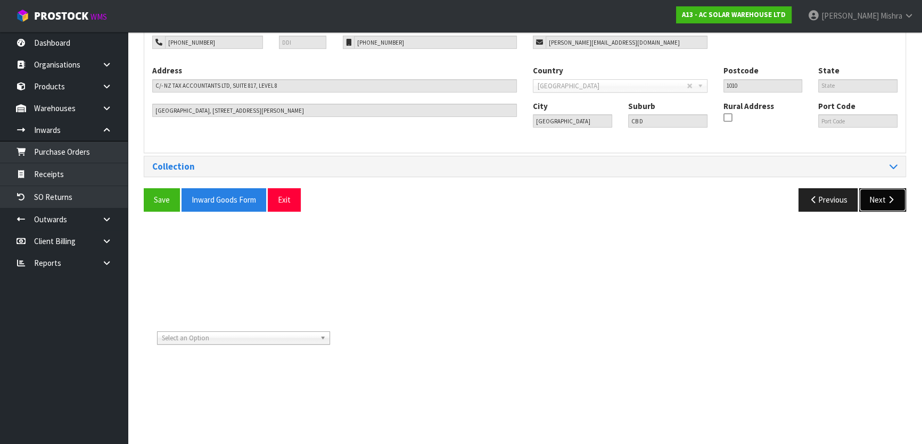
click at [883, 201] on button "Next" at bounding box center [882, 199] width 47 height 23
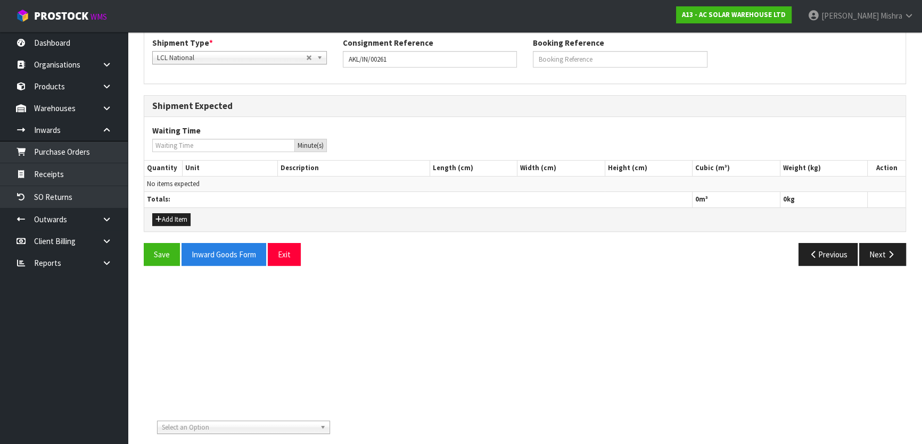
scroll to position [242, 0]
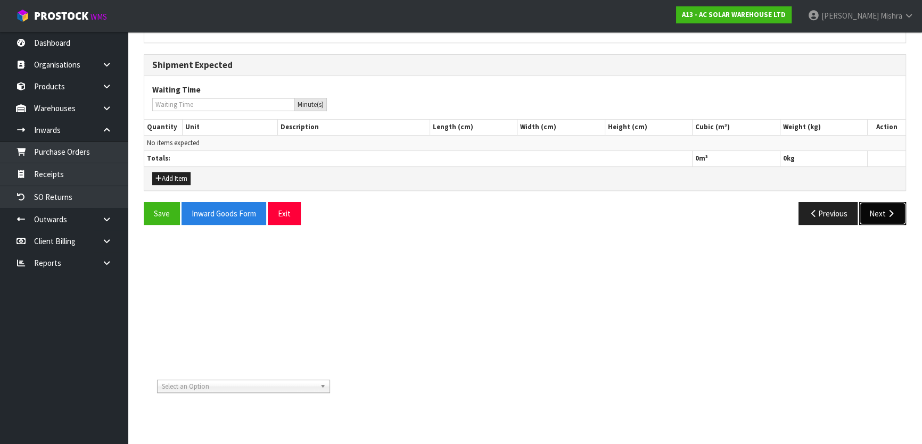
click at [866, 217] on button "Next" at bounding box center [882, 213] width 47 height 23
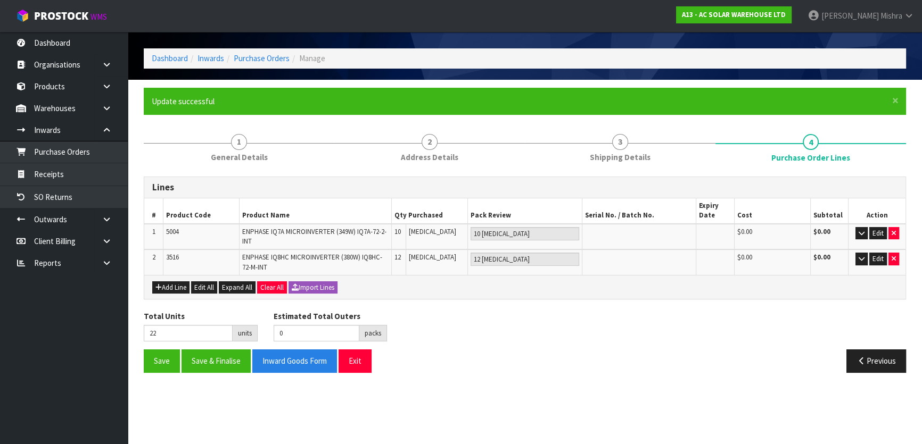
scroll to position [48, 0]
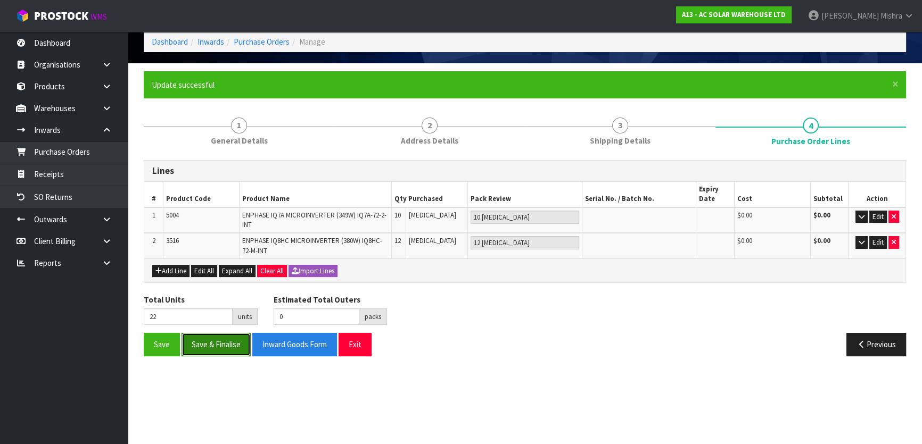
click at [230, 341] on button "Save & Finalise" at bounding box center [216, 344] width 69 height 23
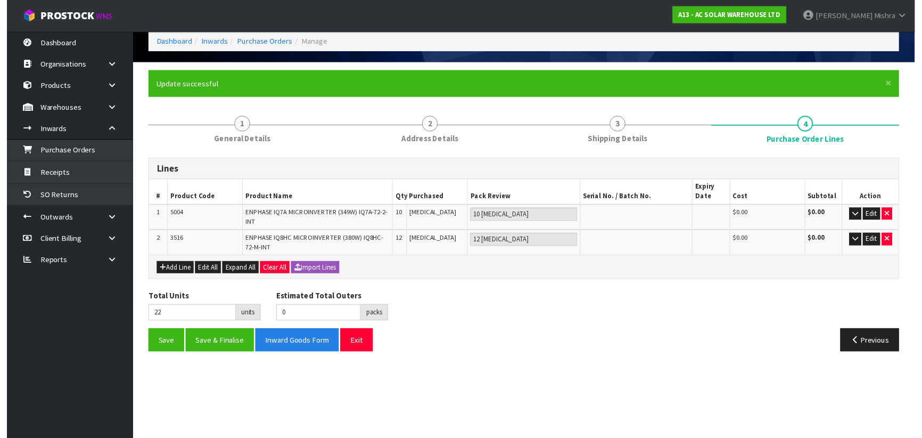
scroll to position [0, 0]
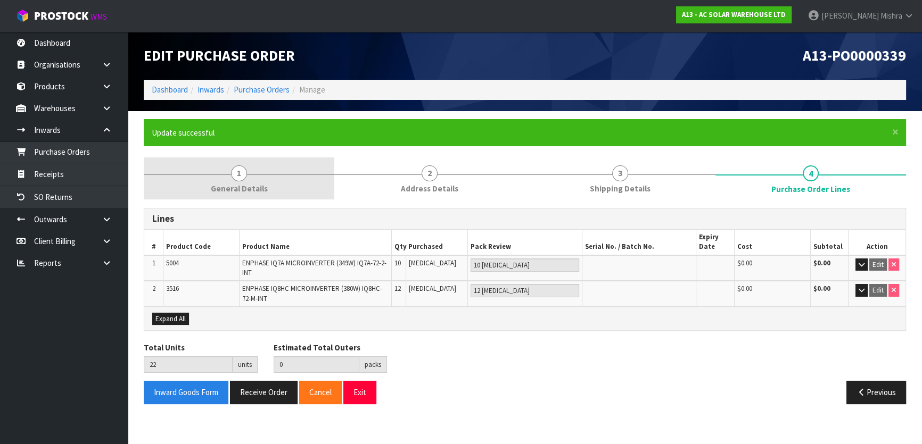
click at [244, 169] on span "1" at bounding box center [239, 174] width 16 height 16
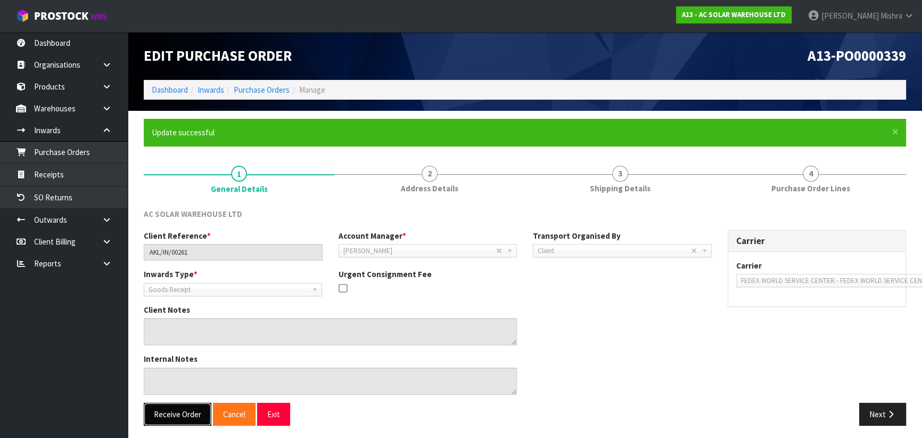
click at [159, 414] on button "Receive Order" at bounding box center [178, 413] width 68 height 23
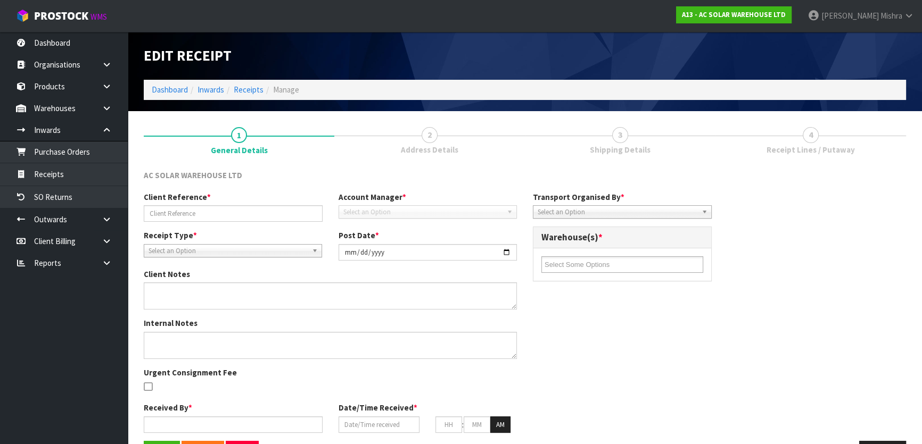
type input "AKL/IN/00261"
type input "[DATE]"
type input "[PERSON_NAME]"
type input "[DATE]"
type input "04"
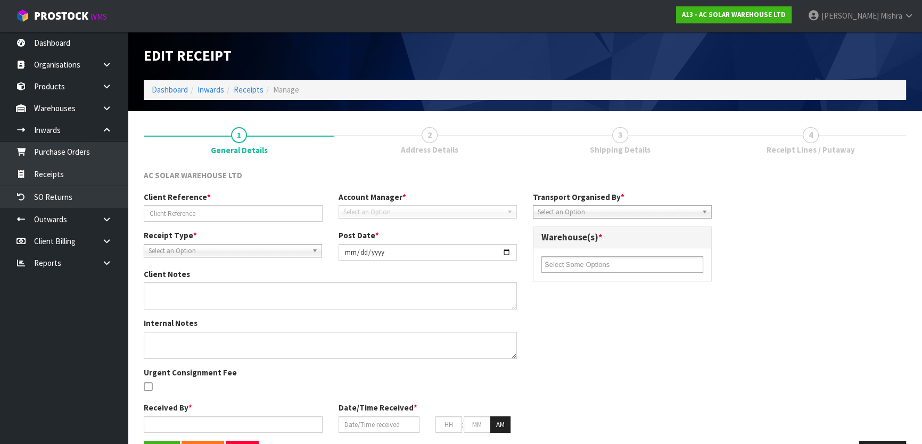
type input "54"
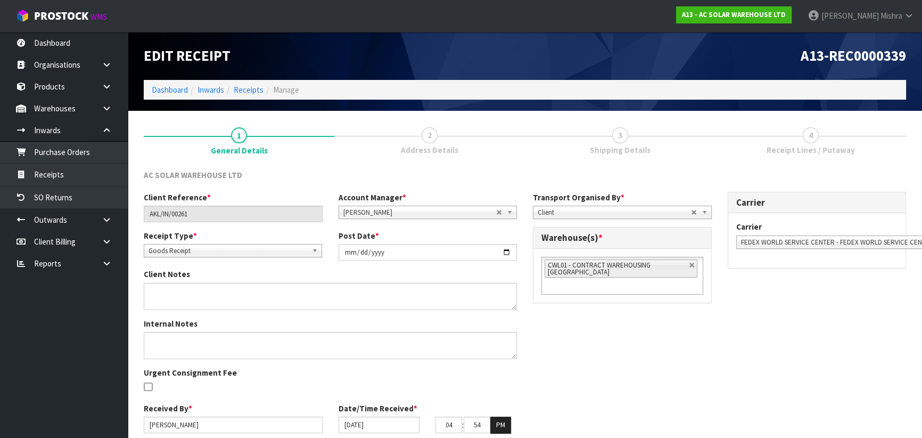
drag, startPoint x: 693, startPoint y: 264, endPoint x: 669, endPoint y: 273, distance: 25.6
click at [691, 264] on link at bounding box center [692, 265] width 6 height 6
type input "Select Some Options"
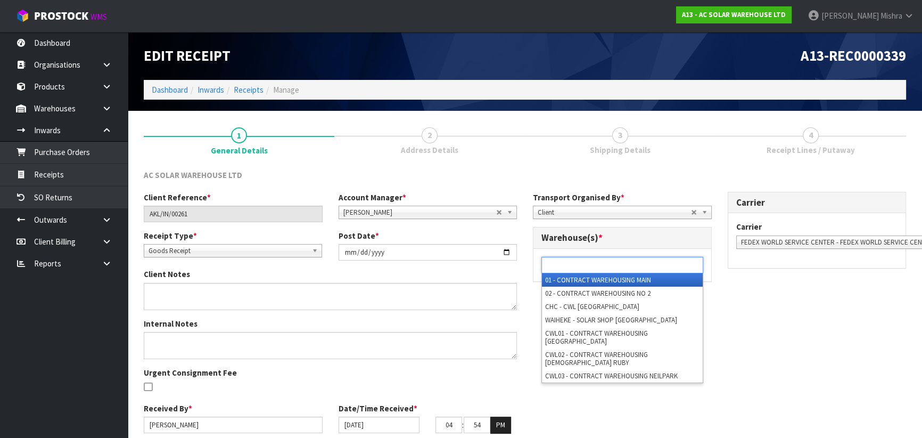
click at [653, 267] on ul at bounding box center [622, 265] width 162 height 17
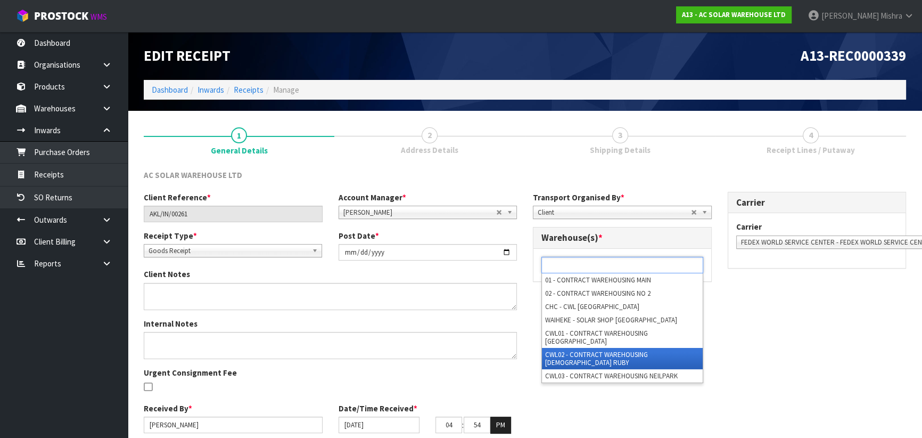
click at [634, 348] on li "CWL02 - CONTRACT WAREHOUSING [DEMOGRAPHIC_DATA] RUBY" at bounding box center [622, 358] width 161 height 21
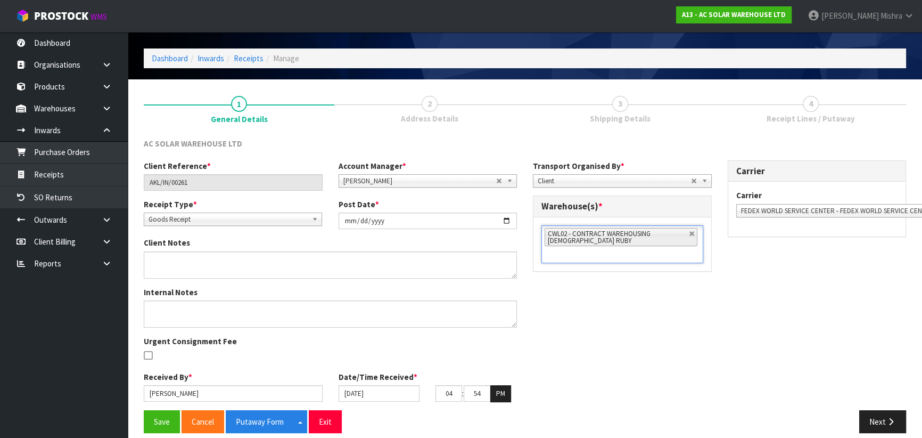
scroll to position [48, 0]
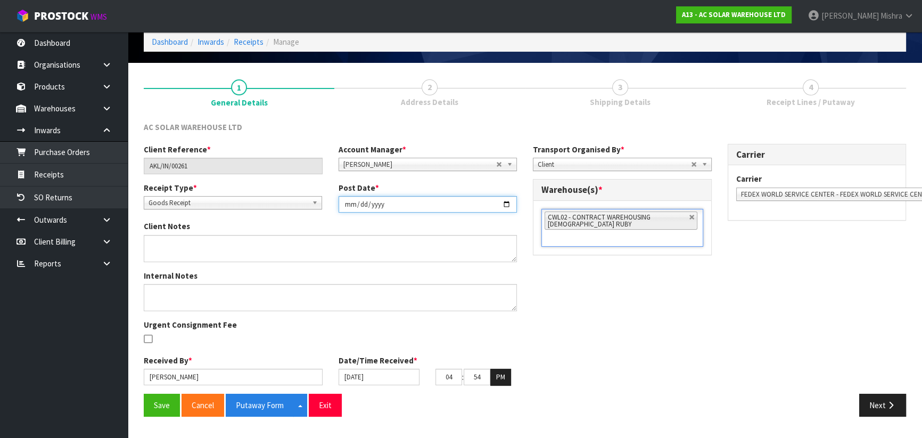
click at [347, 203] on input "[DATE]" at bounding box center [428, 204] width 179 height 17
type input "2025-08-13"
click at [347, 375] on input "[DATE]" at bounding box center [379, 376] width 81 height 17
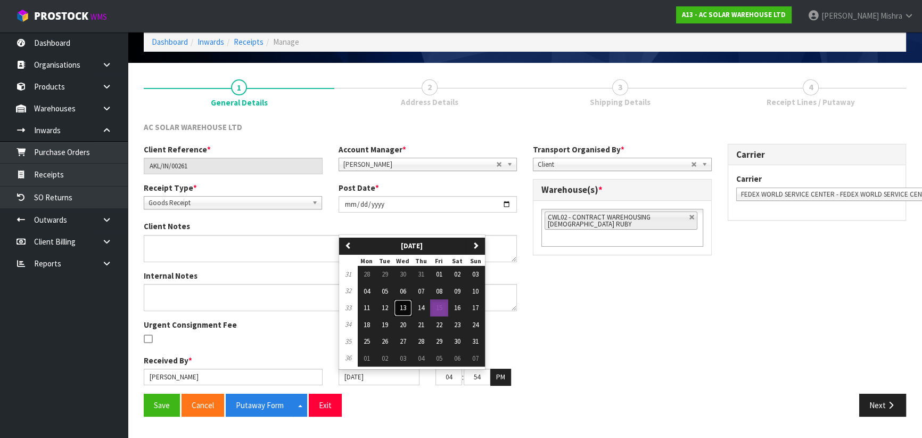
click at [408, 310] on button "13" at bounding box center [403, 307] width 18 height 17
type input "13/08/2025"
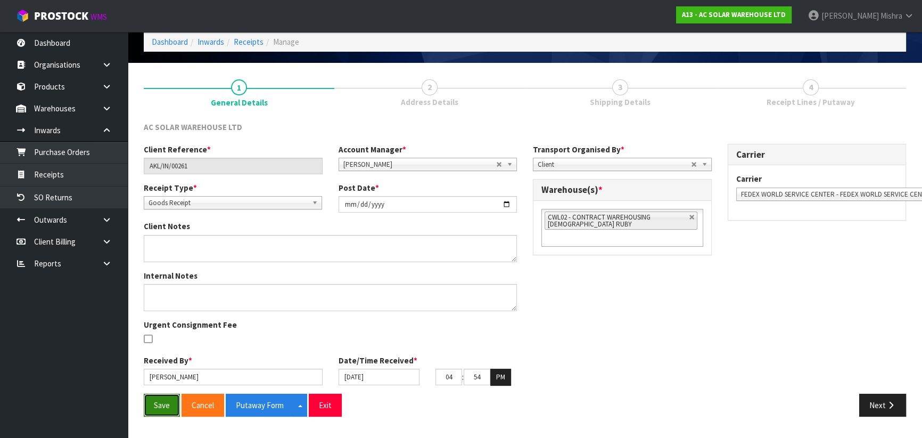
click at [174, 404] on button "Save" at bounding box center [162, 404] width 36 height 23
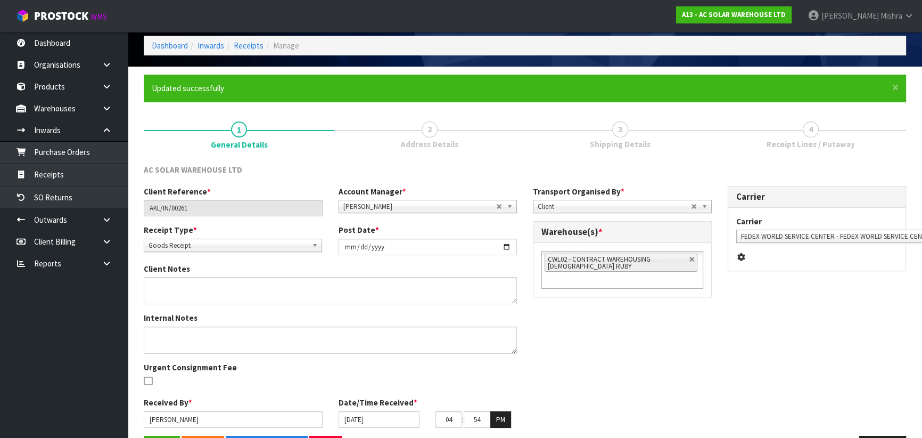
scroll to position [242, 0]
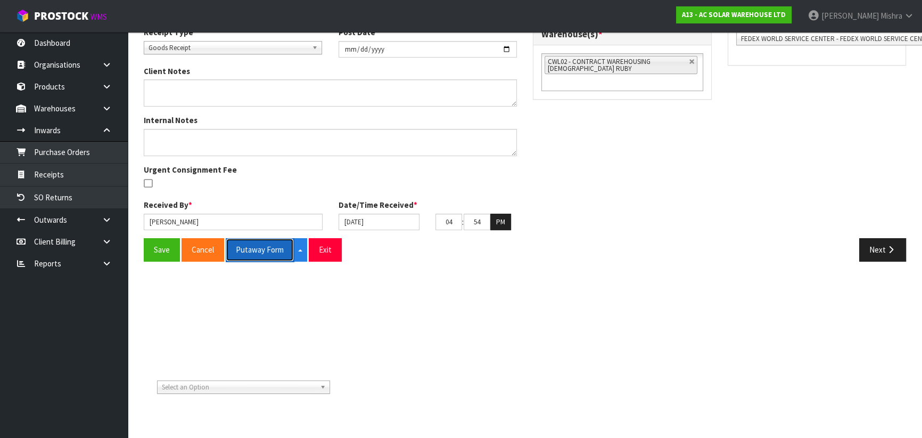
click at [269, 250] on button "Putaway Form" at bounding box center [260, 249] width 68 height 23
click at [897, 251] on button "Next" at bounding box center [882, 249] width 47 height 23
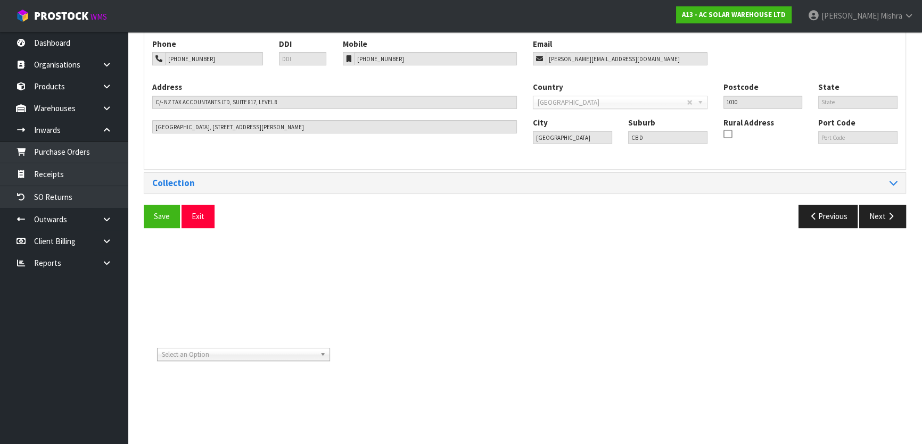
scroll to position [290, 0]
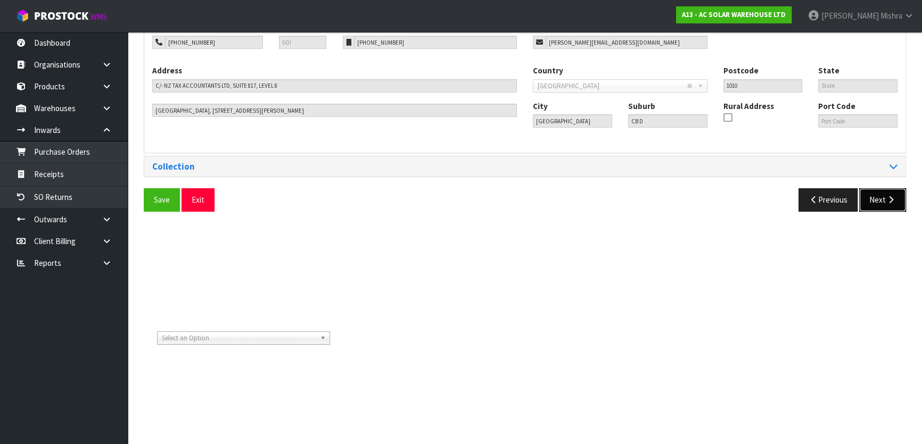
drag, startPoint x: 877, startPoint y: 204, endPoint x: 830, endPoint y: 219, distance: 49.0
click at [878, 207] on button "Next" at bounding box center [882, 199] width 47 height 23
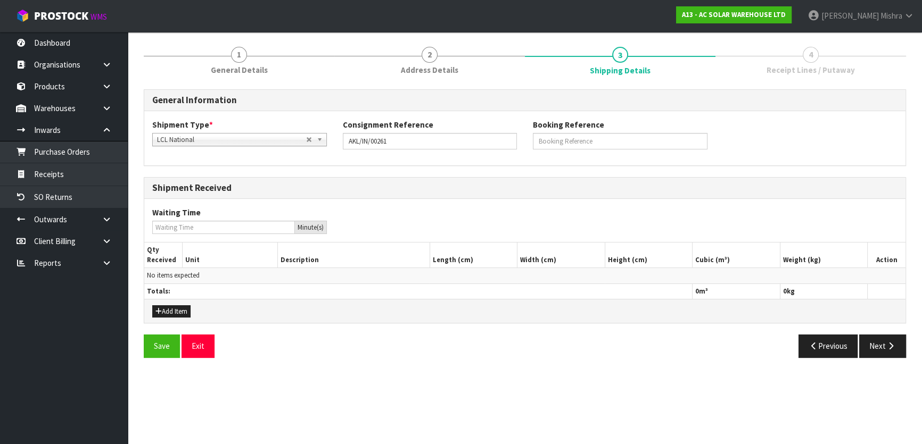
scroll to position [145, 0]
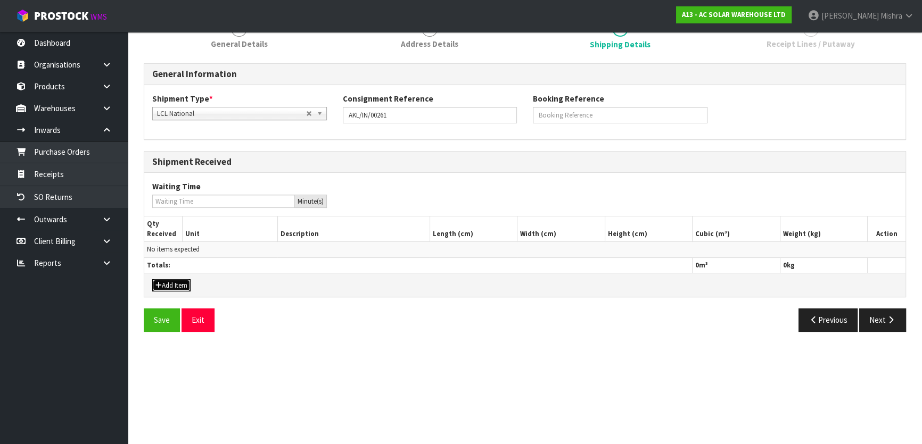
drag, startPoint x: 184, startPoint y: 287, endPoint x: 179, endPoint y: 278, distance: 10.5
click at [183, 287] on button "Add Item" at bounding box center [171, 285] width 38 height 13
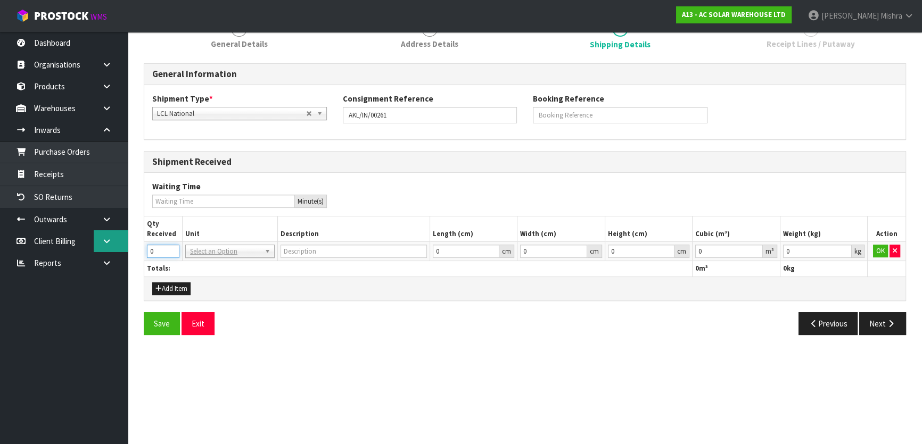
drag, startPoint x: 161, startPoint y: 248, endPoint x: 127, endPoint y: 249, distance: 33.6
click at [127, 249] on body "Toggle navigation ProStock WMS A13 - AC SOLAR WAREHOUSE LTD Lalisha Mishra Logo…" at bounding box center [461, 77] width 922 height 444
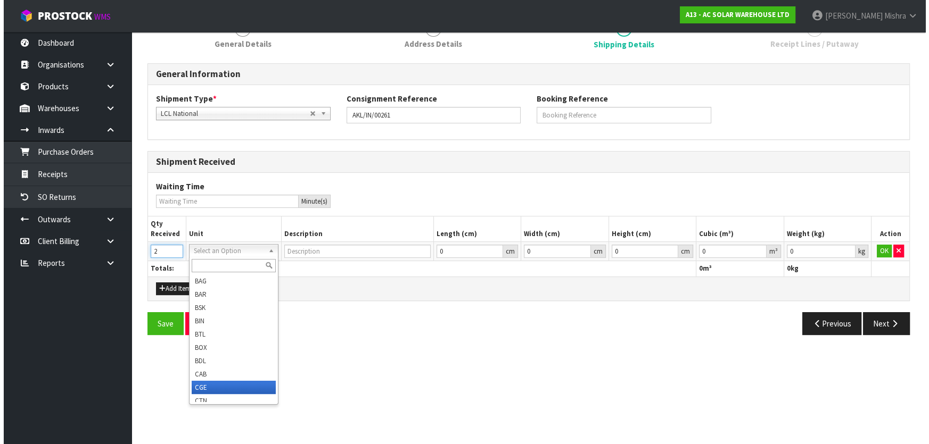
scroll to position [5, 0]
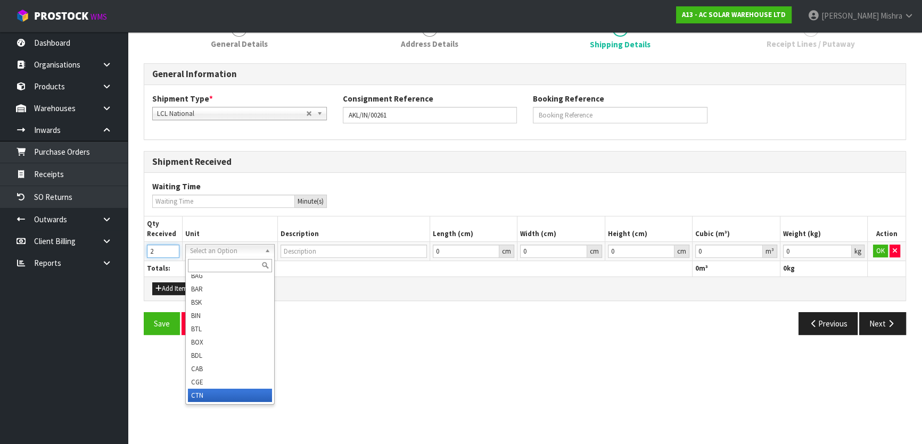
type input "2"
type input "CARTON"
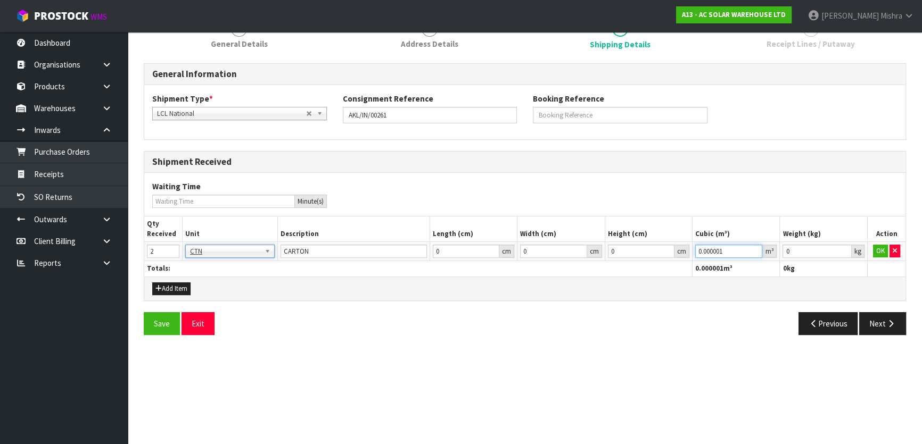
type input "0.000001"
click at [752, 247] on input "0.000001" at bounding box center [728, 251] width 67 height 13
type input "0.001"
click at [844, 249] on input "0.001" at bounding box center [817, 251] width 69 height 13
click at [886, 252] on button "OK" at bounding box center [880, 251] width 15 height 13
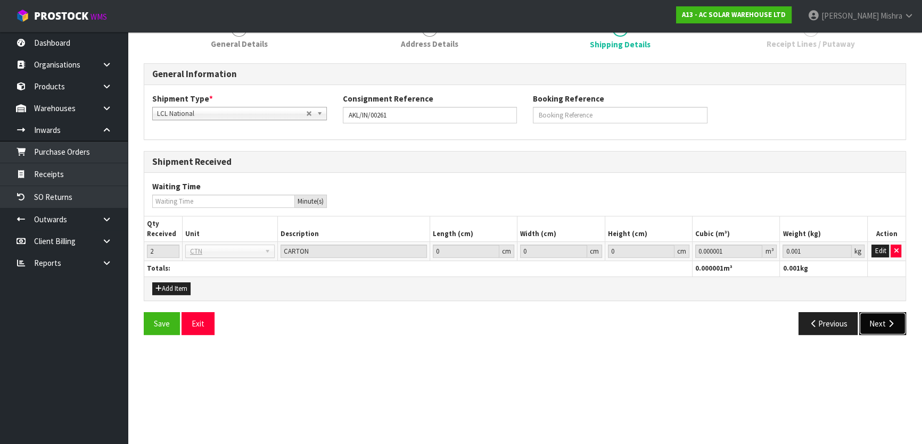
click at [904, 322] on button "Next" at bounding box center [882, 323] width 47 height 23
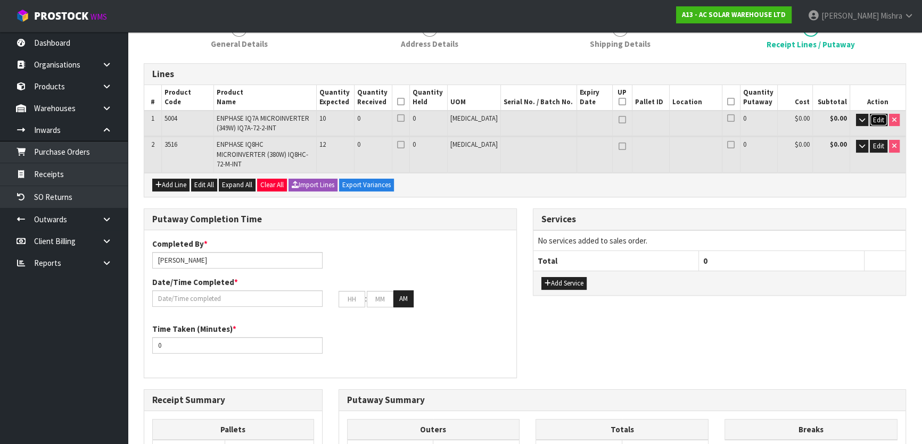
click at [878, 116] on span "Edit" at bounding box center [878, 120] width 11 height 9
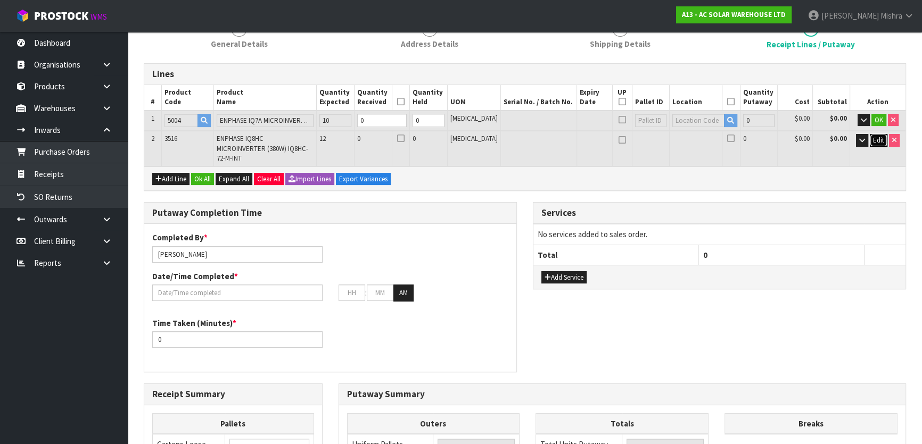
click at [873, 141] on span "Edit" at bounding box center [878, 140] width 11 height 9
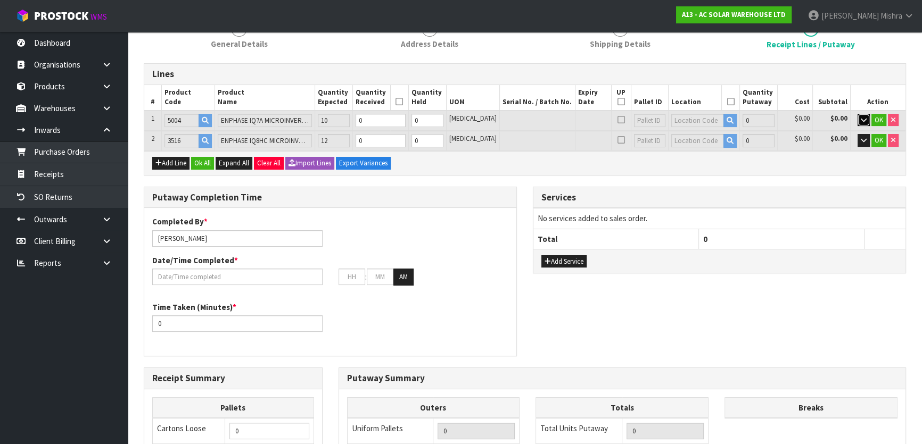
click at [862, 122] on icon "button" at bounding box center [864, 120] width 6 height 7
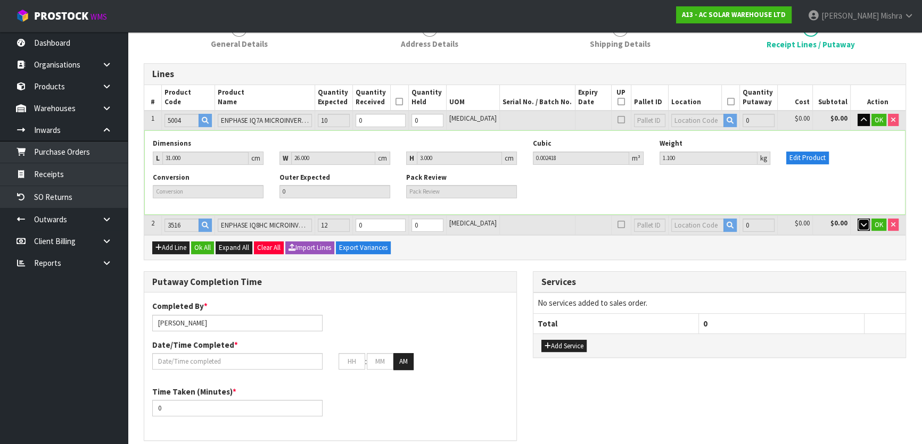
click at [862, 226] on icon "button" at bounding box center [864, 224] width 6 height 7
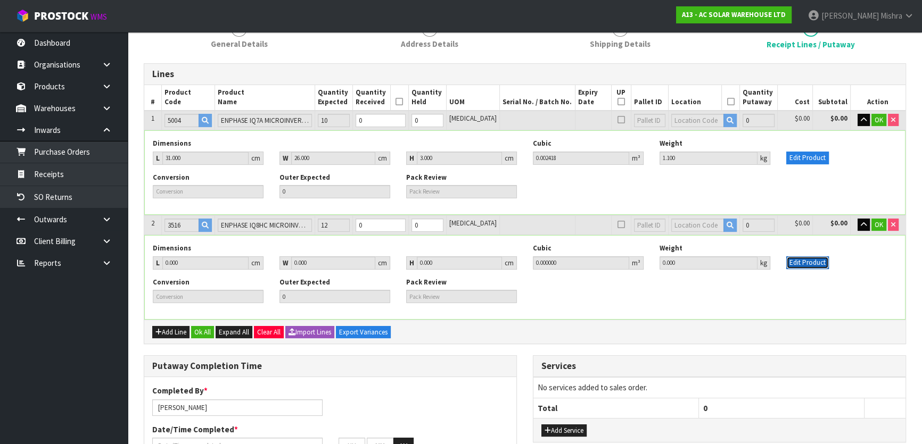
click at [810, 259] on button "Edit Product" at bounding box center [807, 263] width 43 height 13
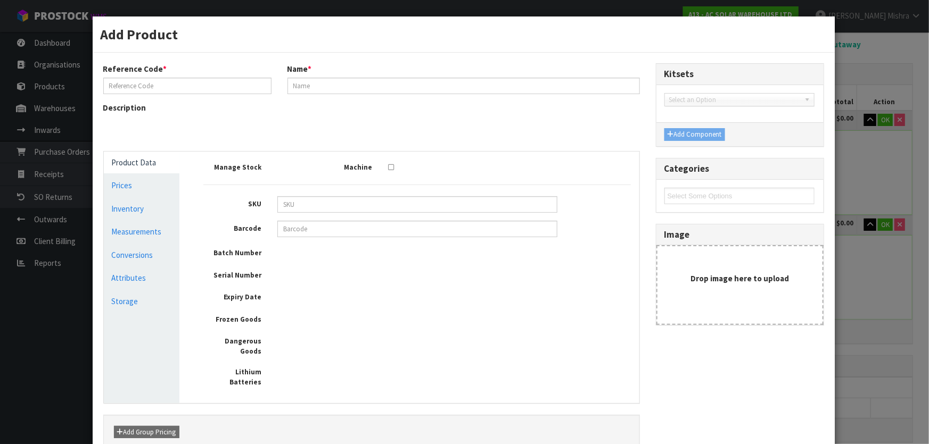
type input "3516"
type input "ENPHASE IQ8HC MICROINVERTER (380W) IQ8HC-72-M-INT"
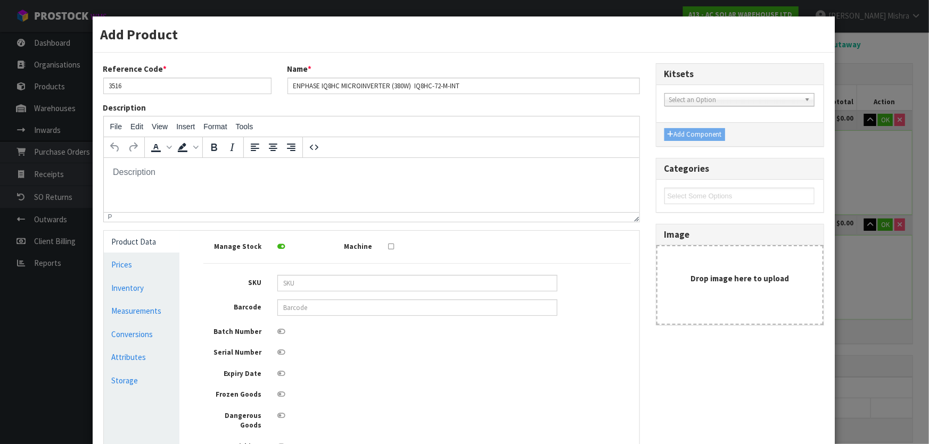
scroll to position [0, 0]
drag, startPoint x: 150, startPoint y: 310, endPoint x: 158, endPoint y: 316, distance: 9.9
click at [150, 311] on link "Measurements" at bounding box center [142, 311] width 76 height 22
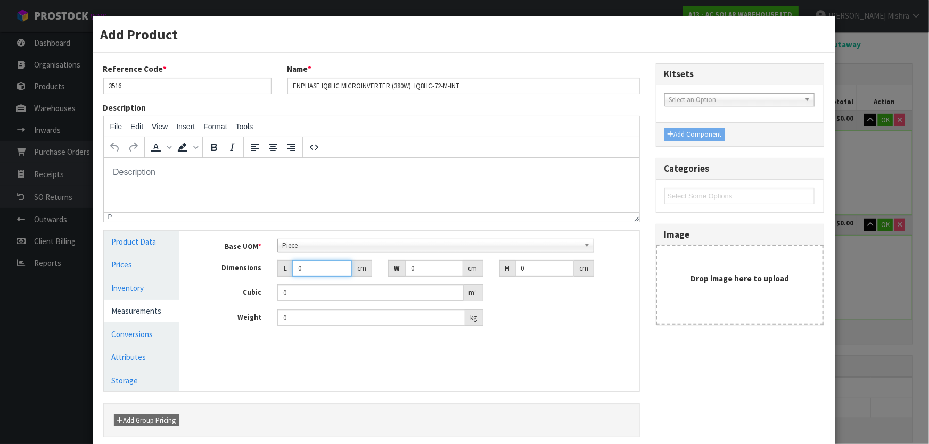
drag, startPoint x: 304, startPoint y: 270, endPoint x: 277, endPoint y: 271, distance: 27.2
click at [277, 271] on div "L 0 cm" at bounding box center [324, 268] width 95 height 17
type input "2"
type input "0.000001"
type input "26"
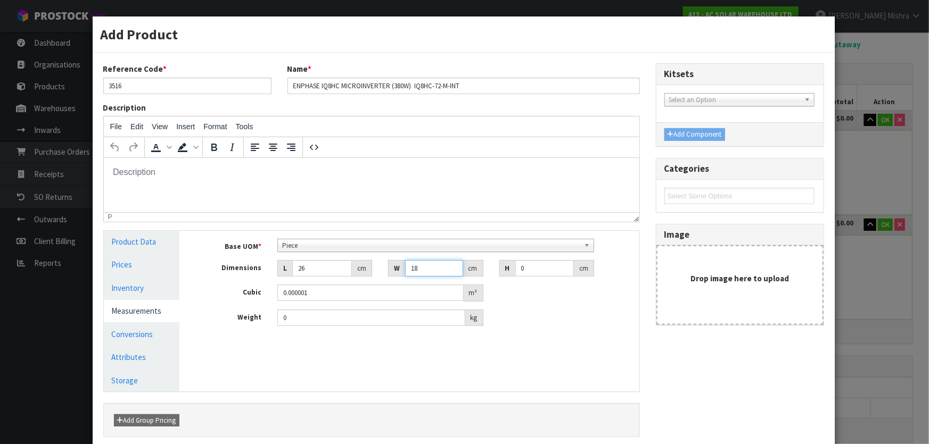
type input "18"
type input "4"
type input "0.001872"
type input "4"
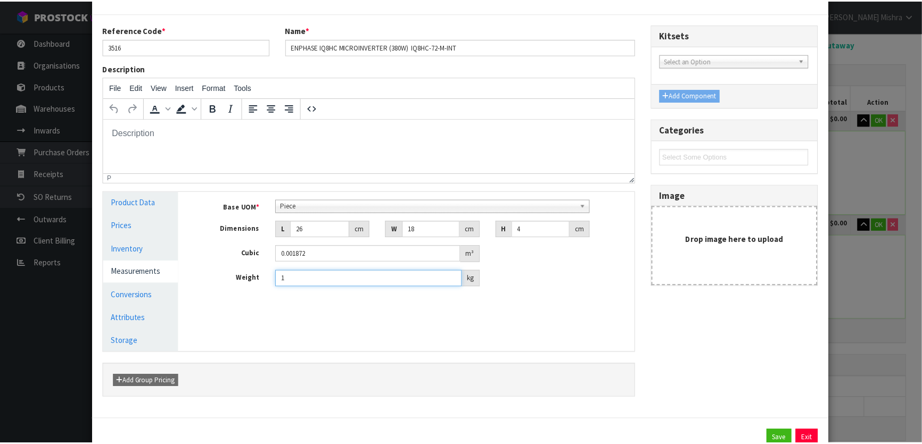
scroll to position [76, 0]
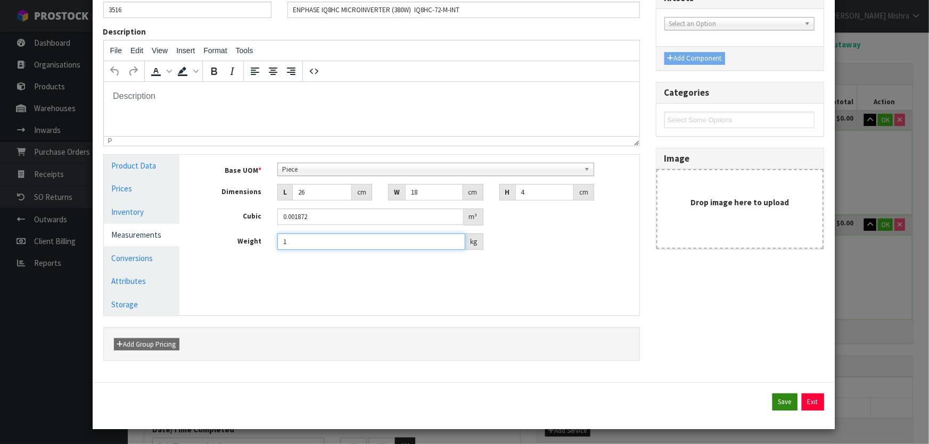
type input "1"
click at [784, 406] on button "Save" at bounding box center [784, 402] width 25 height 17
type input "26"
type input "18"
type input "4"
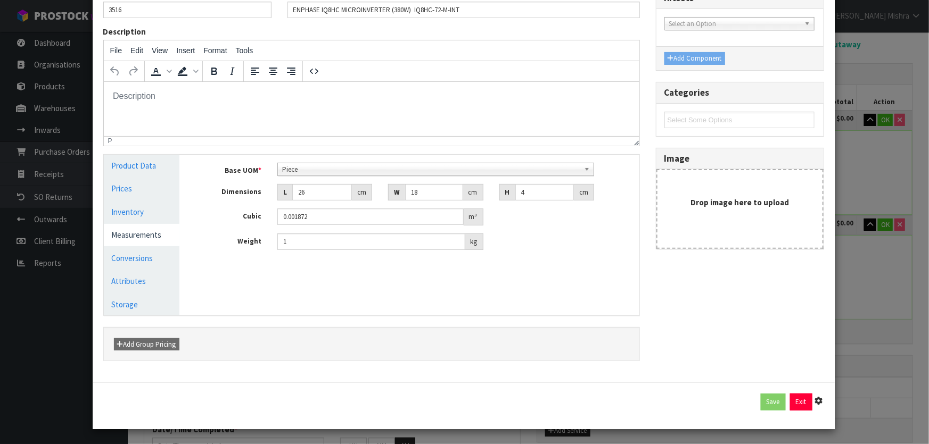
type input "0.001872"
type input "1"
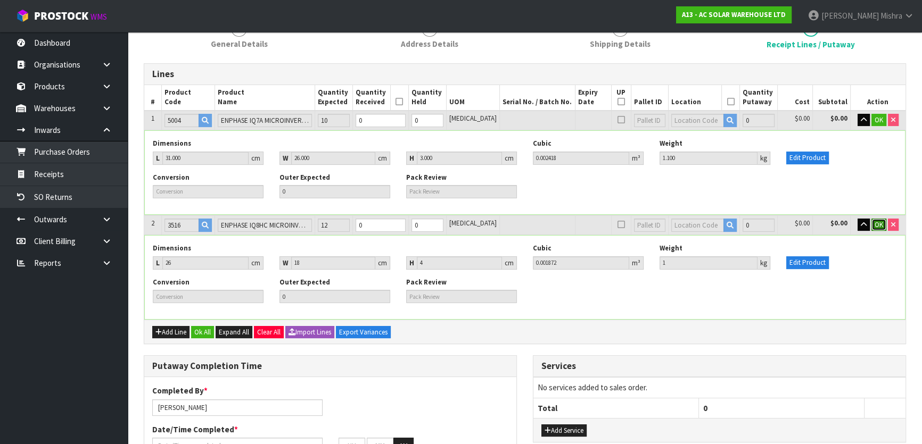
click at [877, 226] on span "OK" at bounding box center [879, 224] width 9 height 9
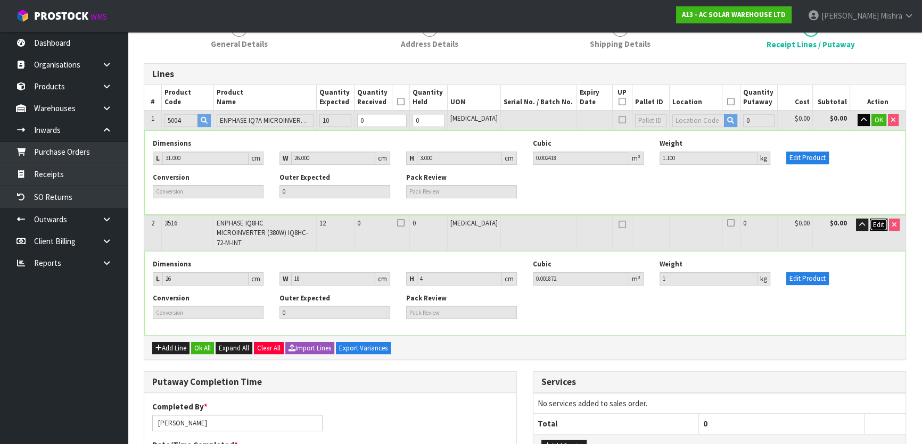
click at [879, 223] on span "Edit" at bounding box center [878, 224] width 11 height 9
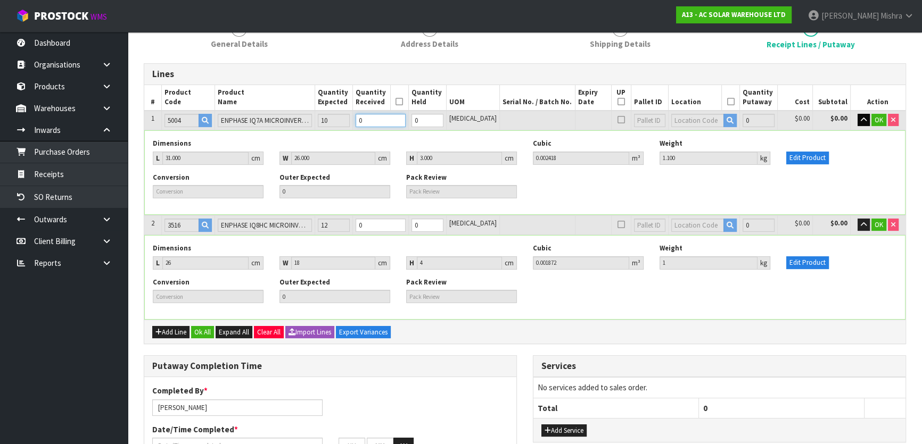
drag, startPoint x: 401, startPoint y: 123, endPoint x: 376, endPoint y: 118, distance: 25.1
click at [376, 118] on input "0" at bounding box center [381, 120] width 50 height 13
type input "0.002418"
type input "1.1"
type input "1"
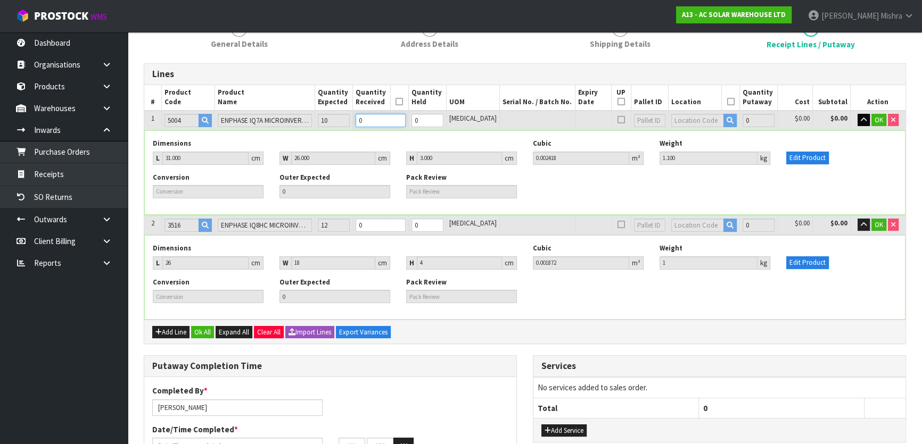
type input "1 [MEDICAL_DATA]"
type input "0.02418"
type input "11"
type input "10"
type input "10 [MEDICAL_DATA]"
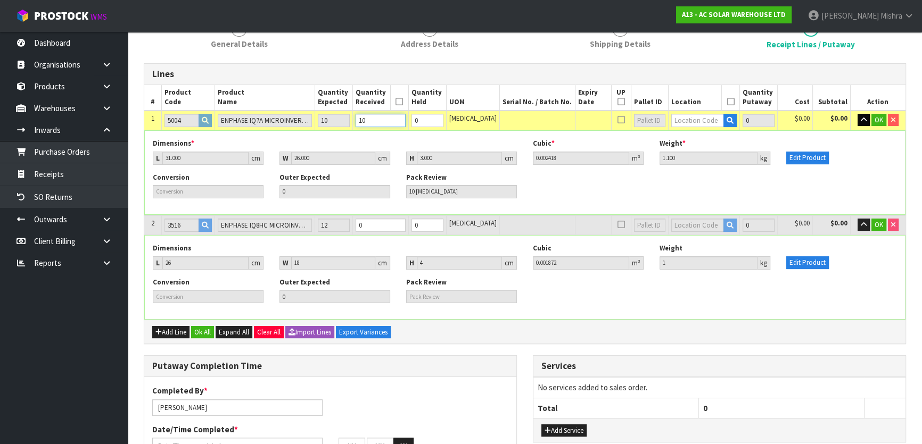
type input "10"
drag, startPoint x: 393, startPoint y: 226, endPoint x: 332, endPoint y: 224, distance: 61.3
click at [333, 224] on tr "2 3516 ENPHASE IQ8HC MICROINVERTER (380W) IQ8HC-72-M-INT 12 0 0 PCE 0 $0.00 $0.…" at bounding box center [524, 226] width 761 height 20
type input "0.026052"
type input "12"
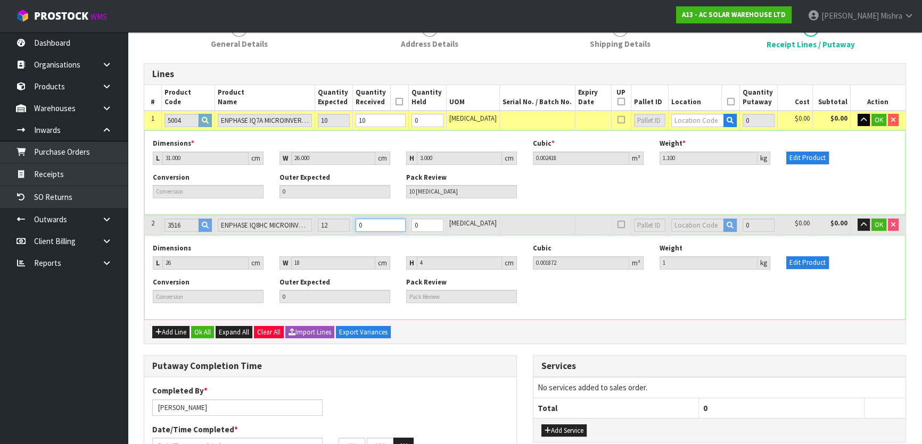
type input "1"
type input "1 [MEDICAL_DATA]"
type input "0.046644"
type input "23"
type input "12"
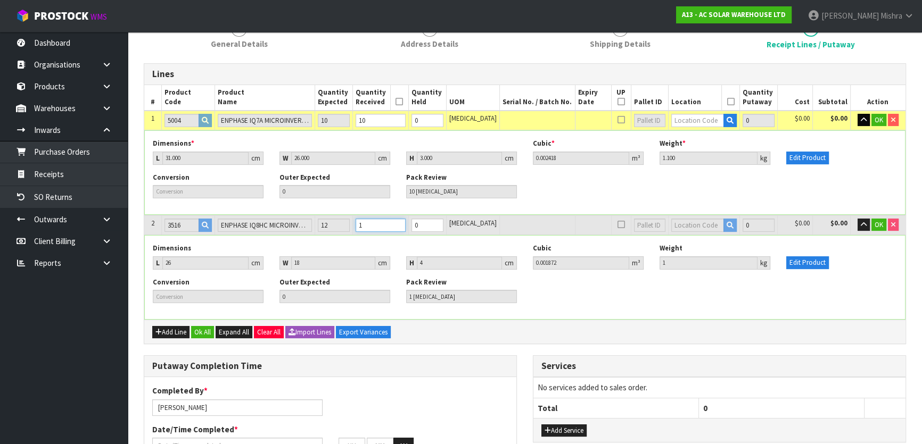
type input "12 PCE"
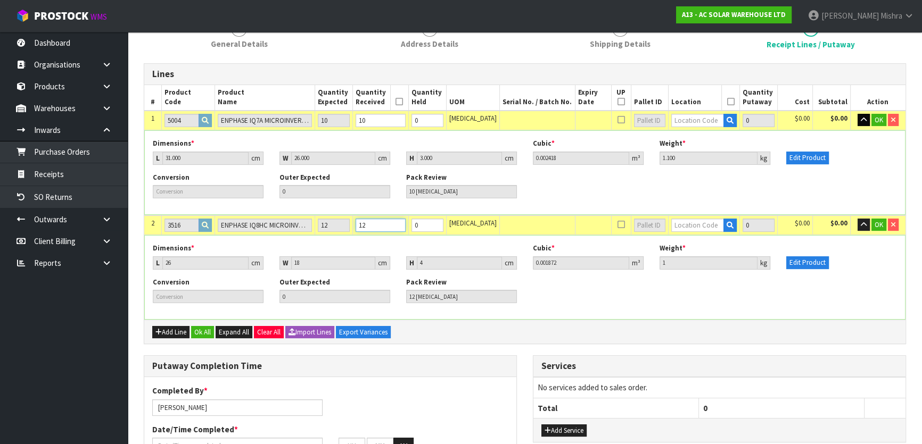
type input "12"
click at [679, 125] on input "text" at bounding box center [697, 120] width 53 height 13
click at [671, 120] on input "3-7" at bounding box center [697, 120] width 53 height 13
click at [671, 119] on input "03-7" at bounding box center [697, 120] width 53 height 13
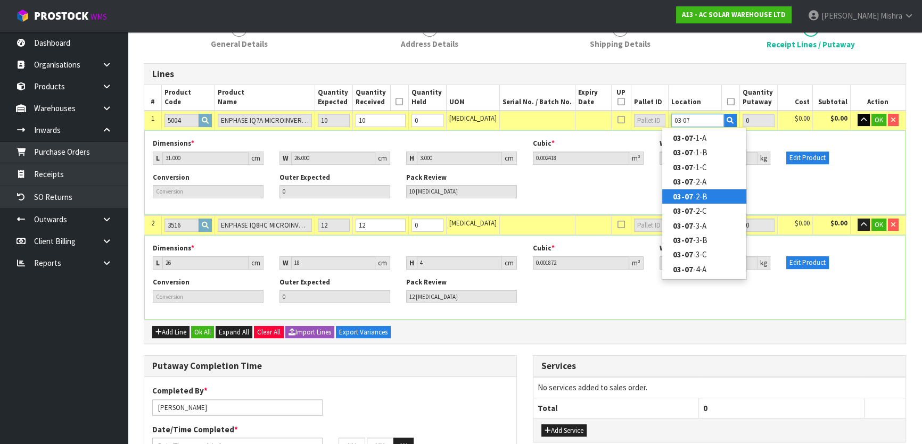
type input "03-07"
click at [699, 193] on link "03-07 -2-B" at bounding box center [704, 197] width 84 height 14
type input "10"
type input "03-07-2-B"
type input "10"
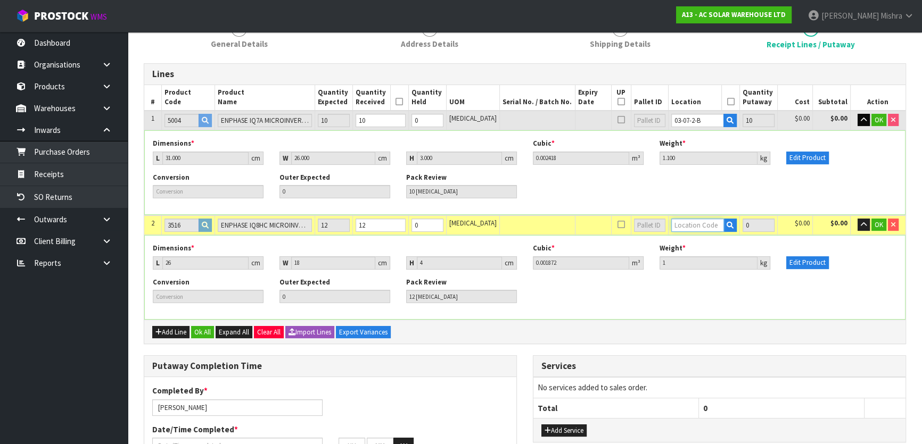
click at [694, 228] on input "text" at bounding box center [697, 225] width 53 height 13
type input "03-07-2"
click at [685, 257] on strong "03-07-2" at bounding box center [687, 257] width 28 height 10
type input "22"
type input "03-07-2-B"
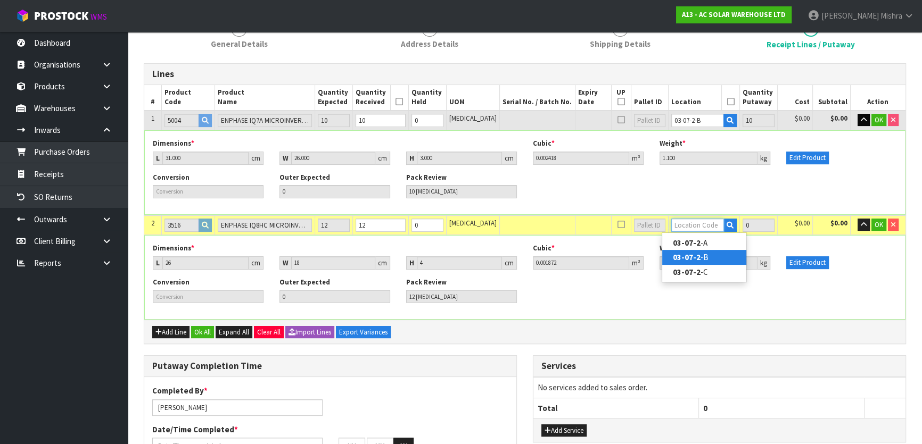
type input "12"
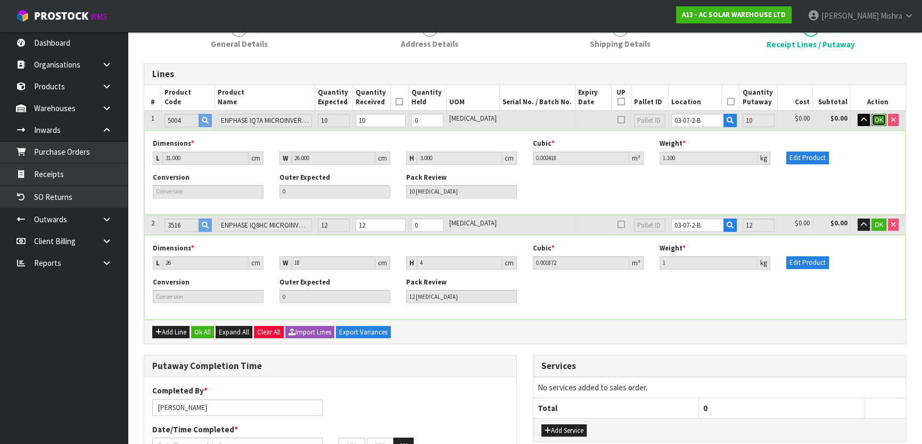
click at [878, 118] on span "OK" at bounding box center [879, 120] width 9 height 9
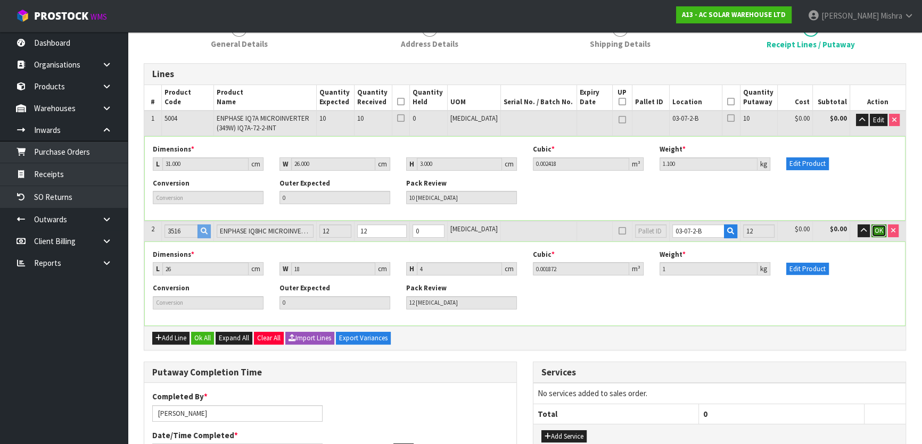
click at [875, 229] on span "OK" at bounding box center [879, 230] width 9 height 9
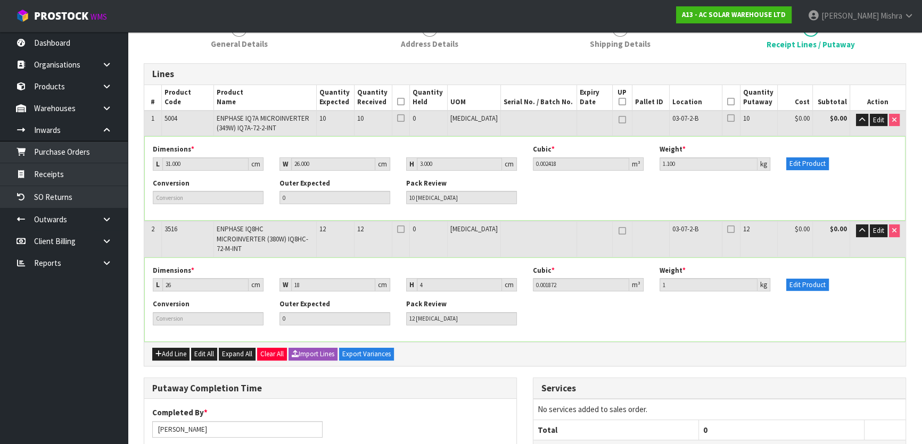
click at [405, 102] on icon at bounding box center [400, 102] width 7 height 1
click at [723, 96] on th at bounding box center [731, 98] width 18 height 26
click at [727, 102] on icon at bounding box center [730, 102] width 7 height 1
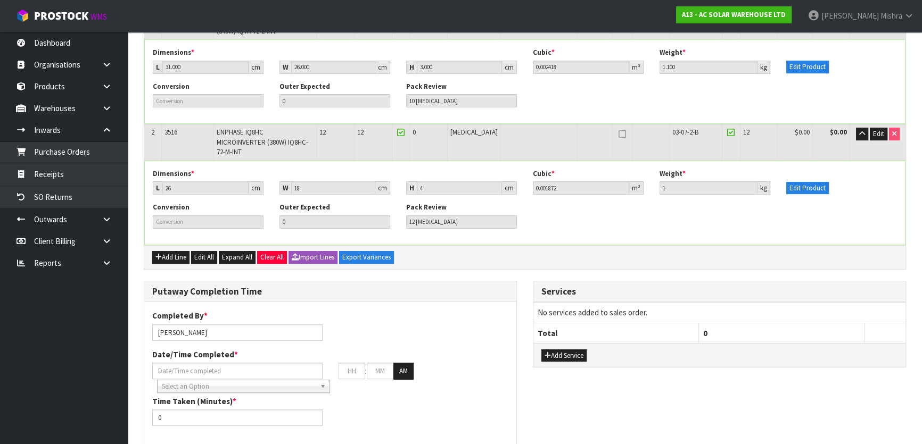
scroll to position [290, 0]
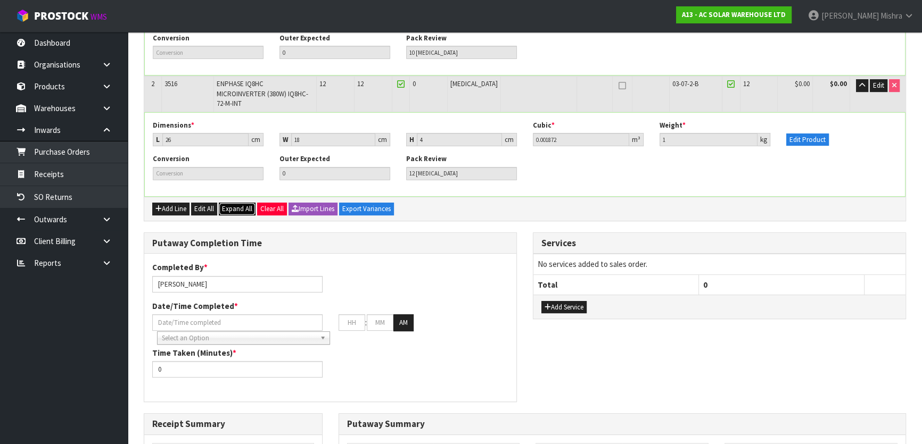
click at [244, 204] on span "Expand All" at bounding box center [237, 208] width 30 height 9
click at [244, 204] on span "Collapse All" at bounding box center [239, 208] width 34 height 9
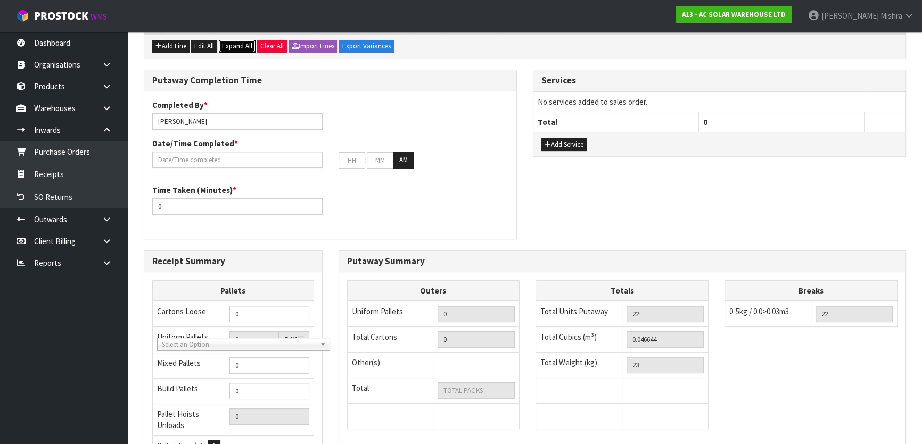
scroll to position [289, 0]
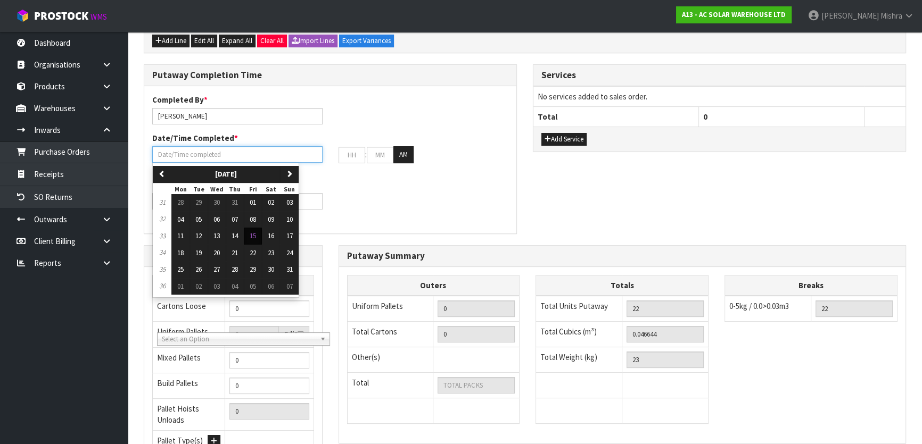
click at [199, 146] on input "text" at bounding box center [237, 154] width 170 height 17
click at [255, 232] on span "15" at bounding box center [253, 236] width 6 height 9
type input "[DATE]"
type input "12"
type input "00"
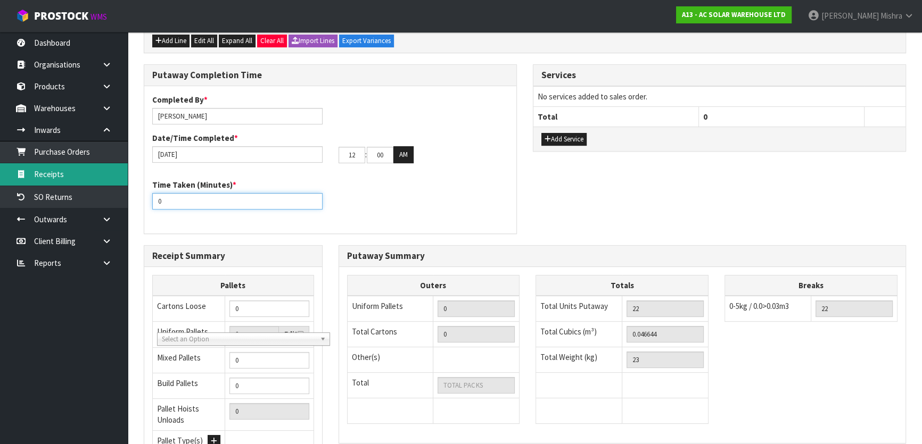
drag, startPoint x: 193, startPoint y: 192, endPoint x: 117, endPoint y: 181, distance: 76.9
type input "30"
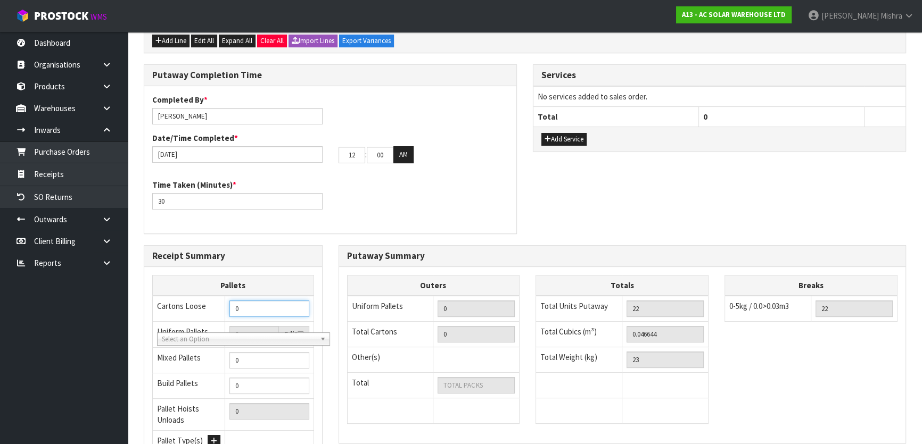
drag, startPoint x: 255, startPoint y: 300, endPoint x: 219, endPoint y: 299, distance: 35.7
click at [219, 299] on tr "Cartons Loose 0" at bounding box center [233, 309] width 161 height 26
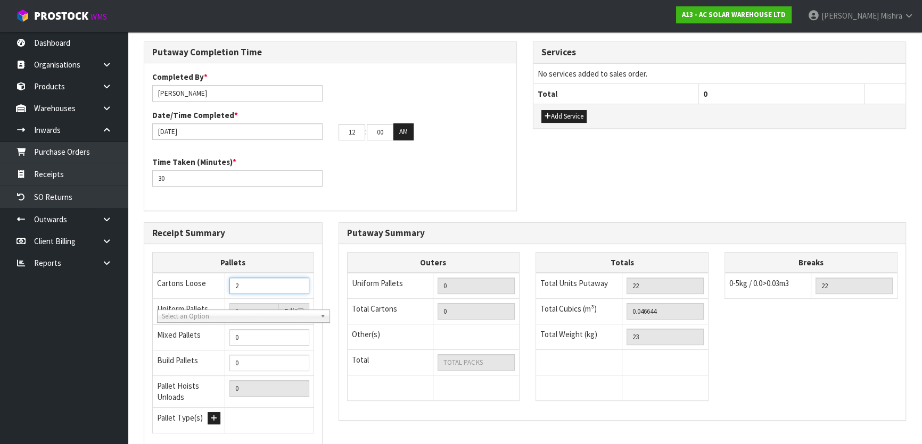
scroll to position [287, 0]
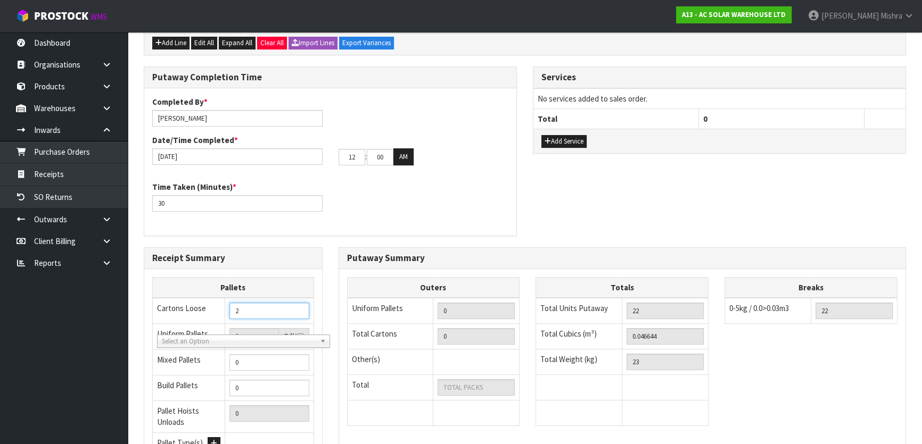
type input "2"
drag, startPoint x: 661, startPoint y: 301, endPoint x: 645, endPoint y: 303, distance: 16.2
click at [645, 303] on input "22" at bounding box center [665, 311] width 77 height 17
drag, startPoint x: 688, startPoint y: 325, endPoint x: 628, endPoint y: 328, distance: 60.3
click at [628, 328] on input "0.046644" at bounding box center [665, 336] width 77 height 17
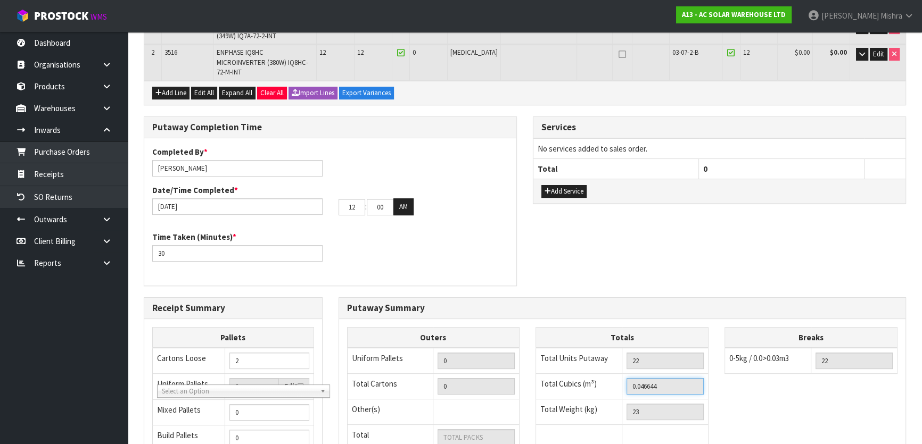
scroll to position [45, 0]
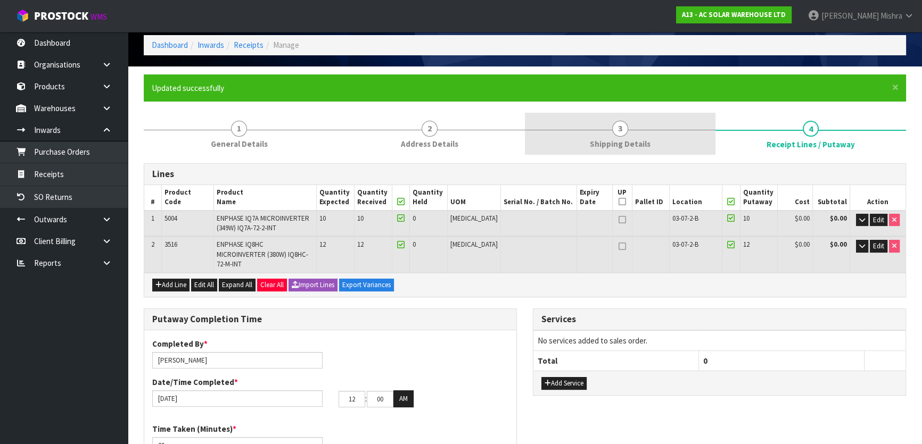
click at [639, 137] on link "3 Shipping Details" at bounding box center [620, 134] width 191 height 42
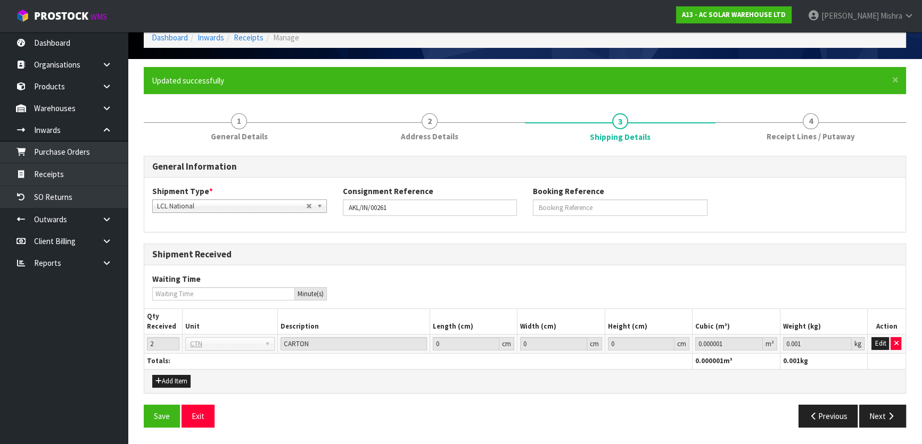
scroll to position [93, 0]
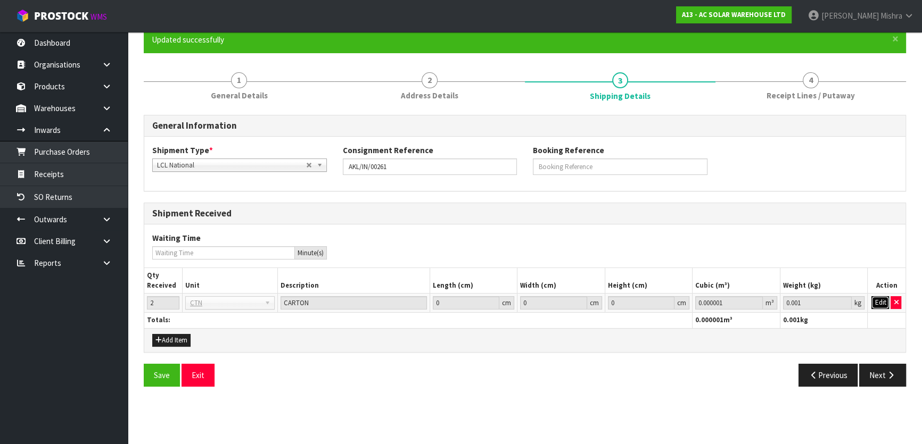
click at [878, 299] on button "Edit" at bounding box center [880, 303] width 18 height 13
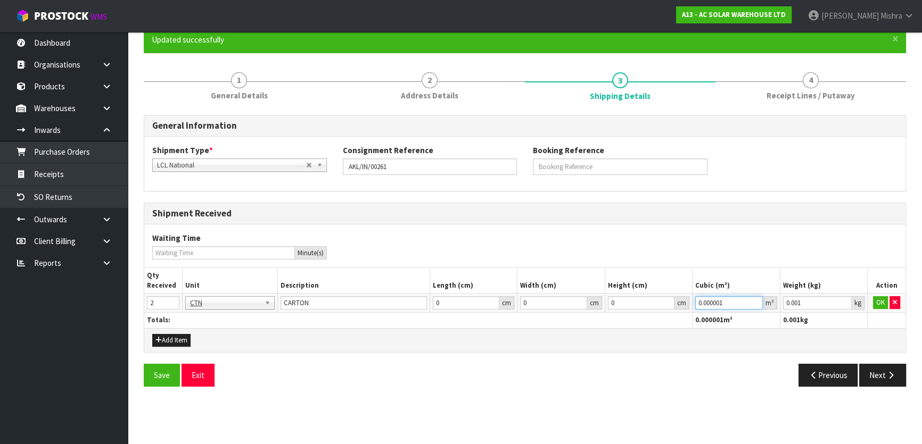
drag, startPoint x: 732, startPoint y: 300, endPoint x: 637, endPoint y: 298, distance: 95.3
click at [637, 298] on tr "2 BAG BAR BSK BIN BTL BOX BDL CAB CGE CTN CSE COI CRA CRT CBE CYL DRM JAR MTR P…" at bounding box center [524, 303] width 761 height 19
paste input "46644"
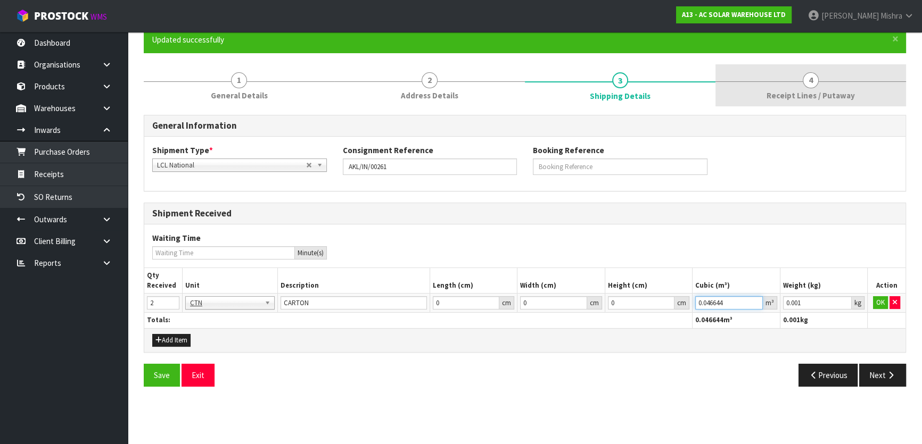
type input "0.046644"
click at [781, 88] on link "4 Receipt Lines / Putaway" at bounding box center [810, 85] width 191 height 42
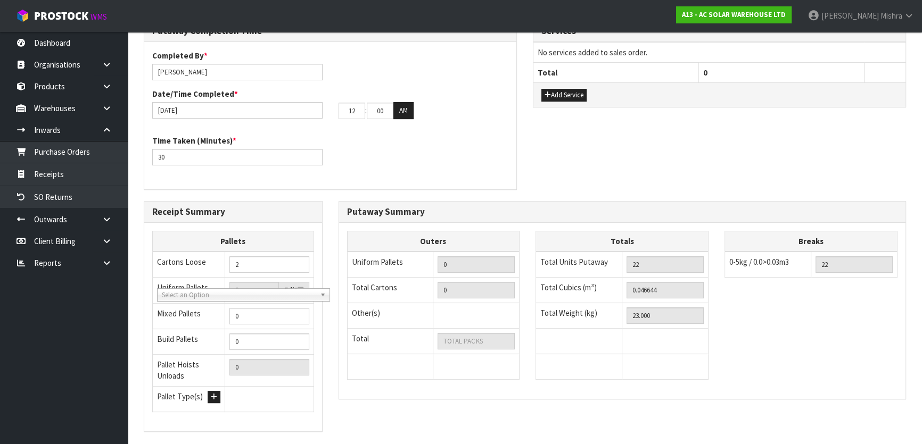
scroll to position [383, 0]
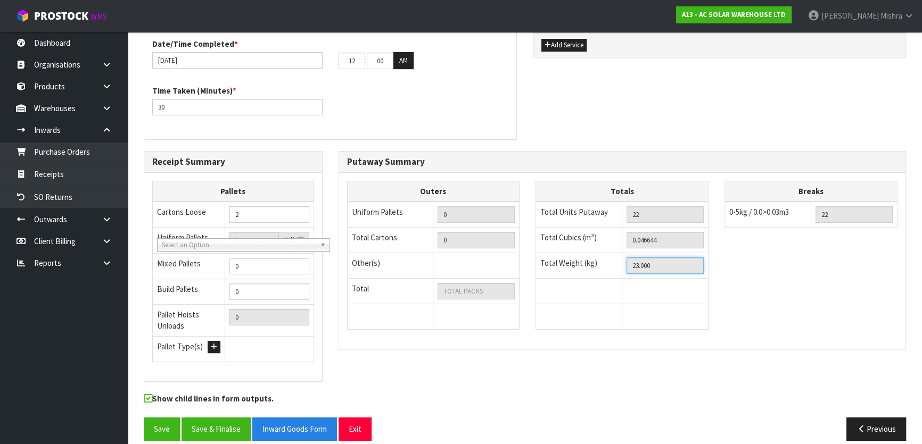
drag, startPoint x: 677, startPoint y: 253, endPoint x: 583, endPoint y: 248, distance: 94.4
click at [583, 253] on tr "Total Weight (kg) 23.000" at bounding box center [622, 266] width 172 height 26
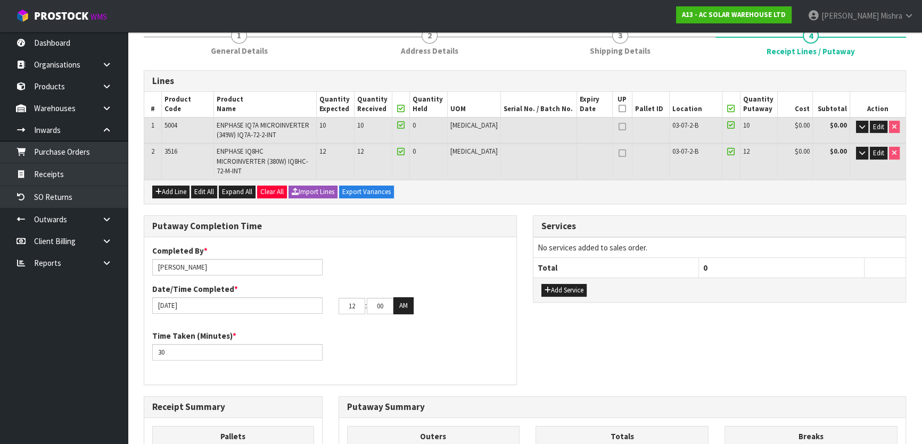
scroll to position [0, 0]
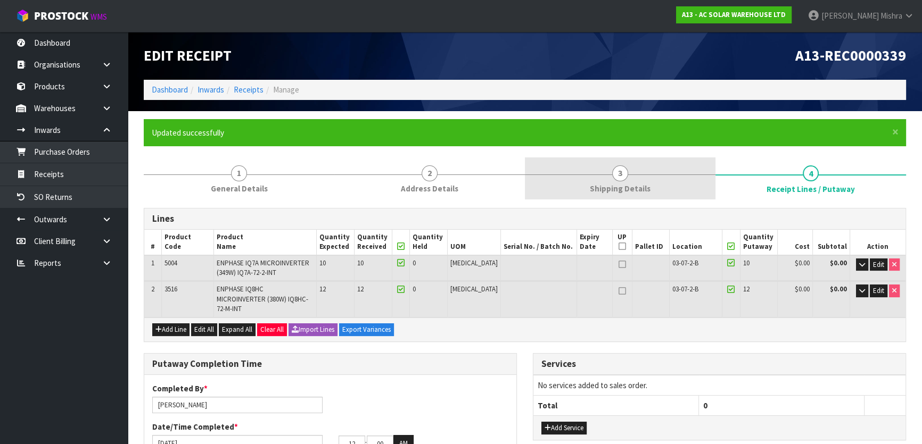
drag, startPoint x: 632, startPoint y: 174, endPoint x: 661, endPoint y: 185, distance: 30.8
click at [633, 175] on link "3 Shipping Details" at bounding box center [620, 179] width 191 height 42
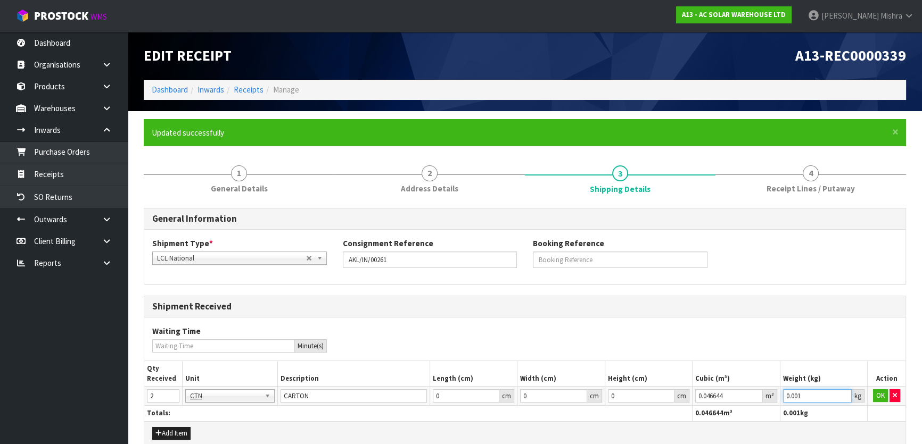
drag, startPoint x: 817, startPoint y: 399, endPoint x: 751, endPoint y: 390, distance: 67.2
click at [751, 392] on tr "2 BAG BAR BSK BIN BTL BOX BDL CAB CGE CTN CSE COI CRA CRT CBE CYL DRM JAR MTR P…" at bounding box center [524, 396] width 761 height 19
type input "23"
click at [879, 393] on button "OK" at bounding box center [880, 396] width 15 height 13
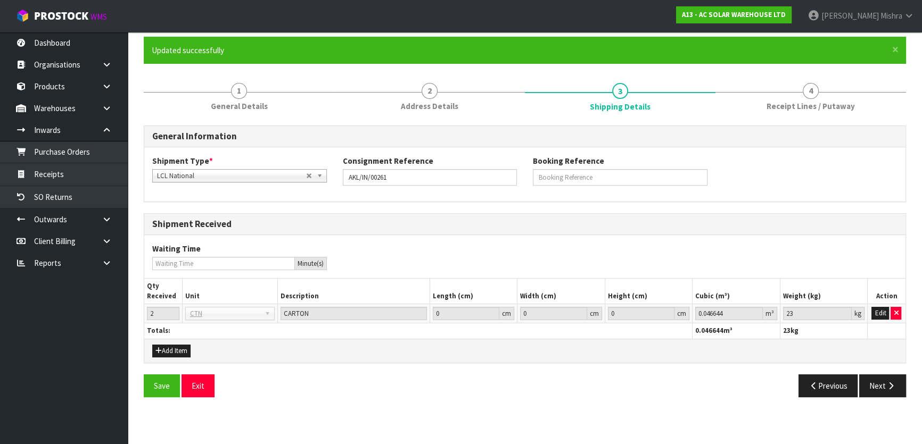
scroll to position [337, 0]
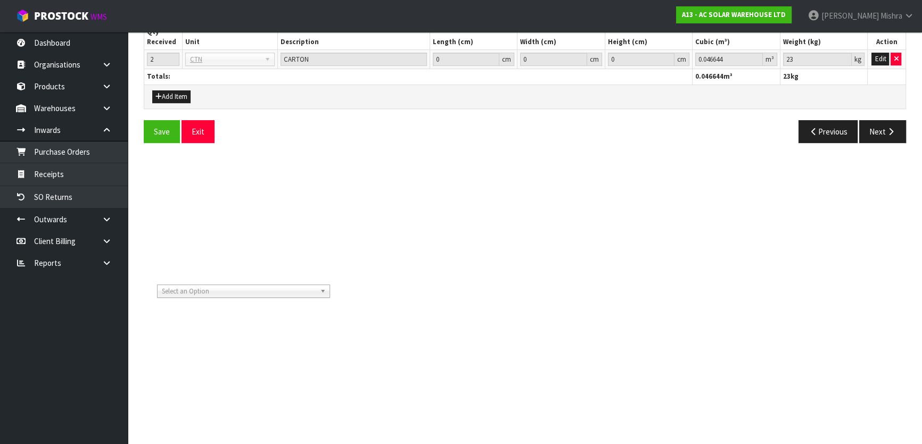
click at [162, 144] on div "Save Exit Previous Next" at bounding box center [525, 135] width 778 height 31
click at [162, 136] on button "Save" at bounding box center [162, 131] width 36 height 23
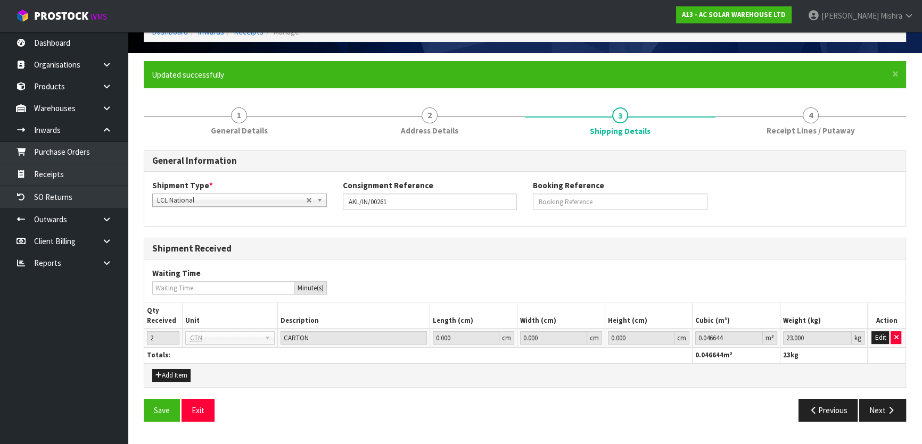
scroll to position [193, 0]
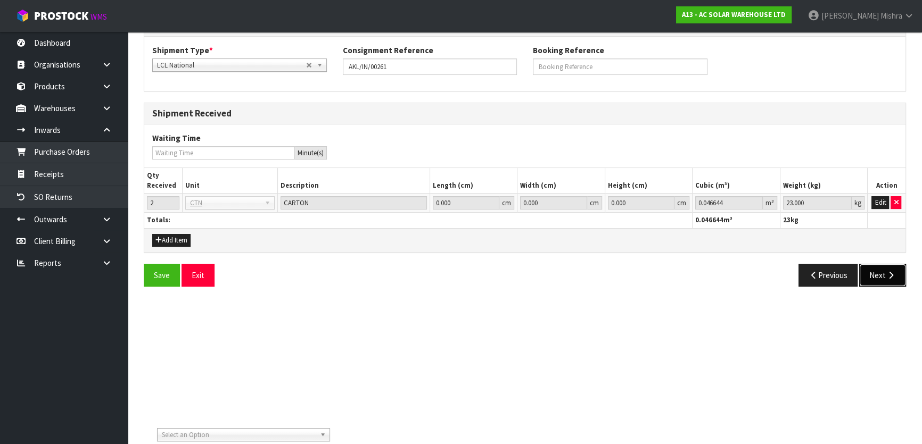
click at [876, 279] on button "Next" at bounding box center [882, 275] width 47 height 23
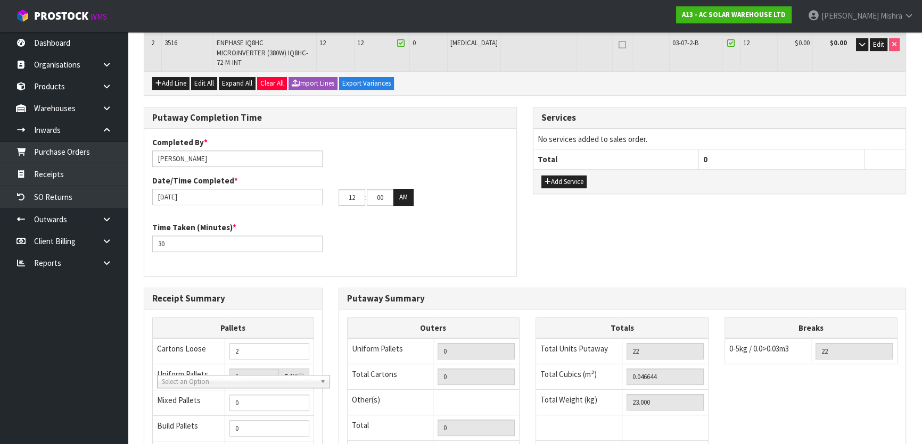
scroll to position [339, 0]
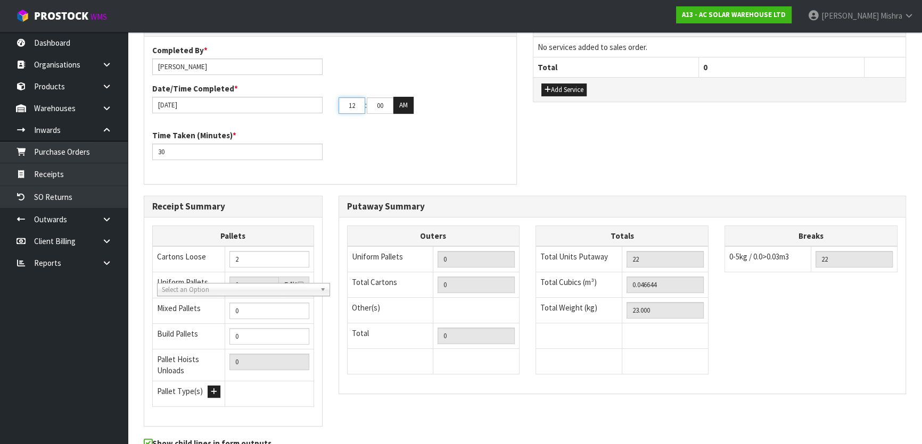
click at [349, 97] on input "12" at bounding box center [352, 105] width 27 height 17
click at [350, 97] on input "12" at bounding box center [352, 105] width 27 height 17
type input "05"
click at [405, 97] on button "AM" at bounding box center [403, 105] width 20 height 17
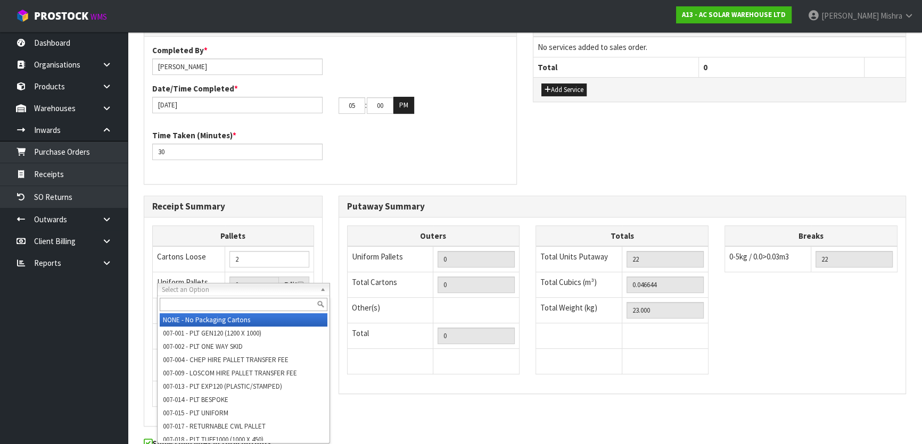
click at [323, 287] on b at bounding box center [325, 290] width 10 height 12
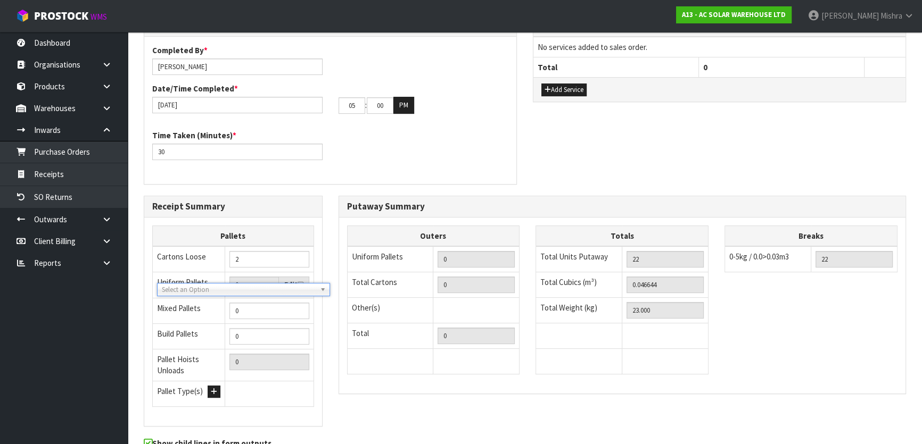
click at [323, 287] on b at bounding box center [325, 290] width 10 height 12
click at [459, 277] on input "0" at bounding box center [476, 285] width 77 height 17
drag, startPoint x: 460, startPoint y: 273, endPoint x: 416, endPoint y: 267, distance: 44.1
click at [416, 273] on tr "Total Cartons 0" at bounding box center [433, 286] width 172 height 26
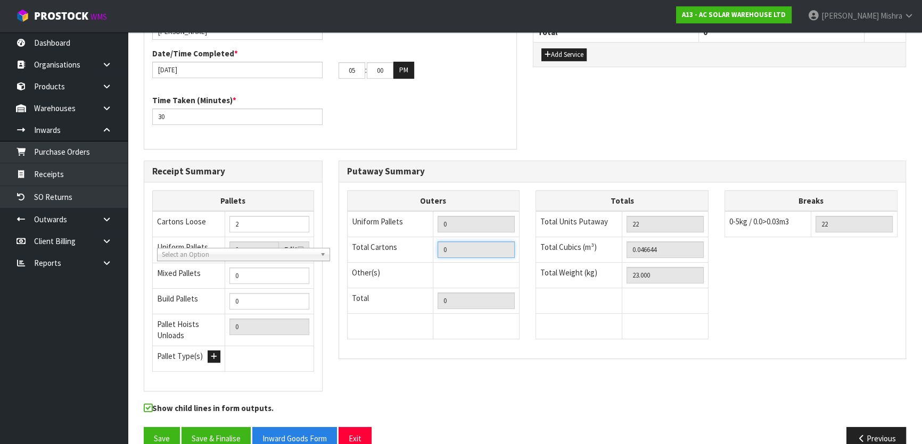
scroll to position [142, 0]
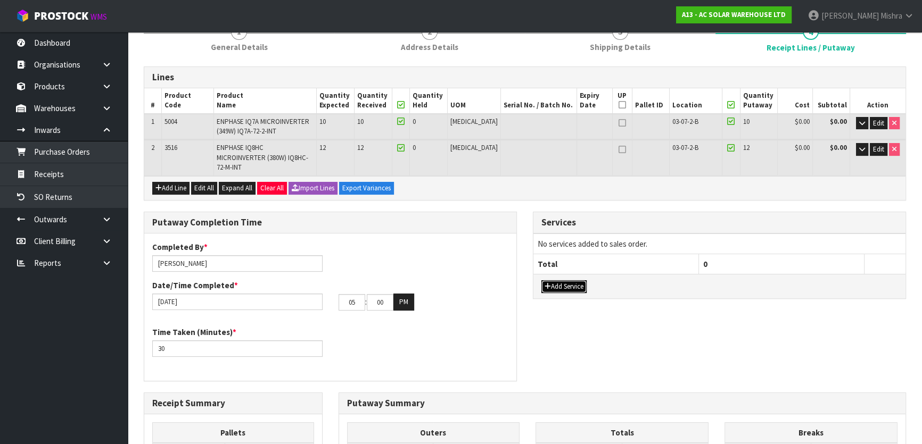
click at [561, 281] on button "Add Service" at bounding box center [563, 287] width 45 height 13
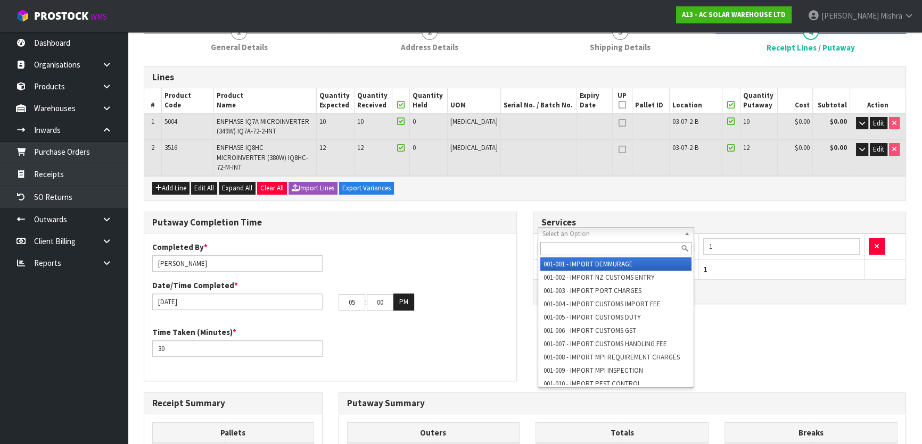
click at [575, 245] on input "text" at bounding box center [615, 248] width 151 height 13
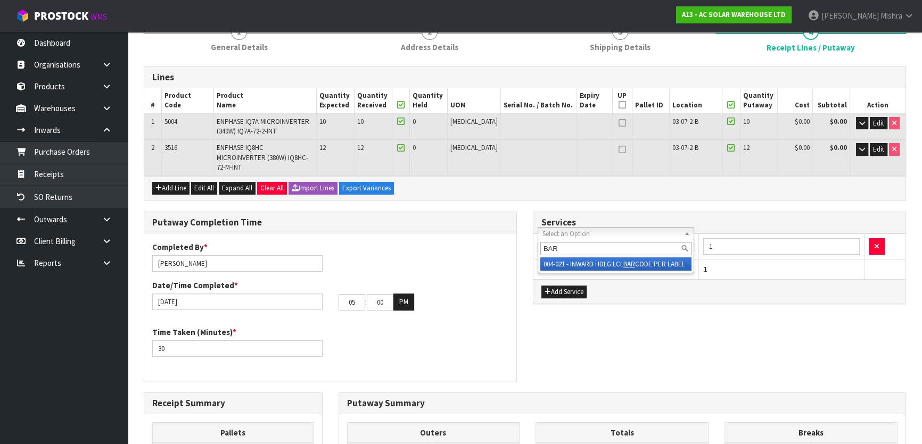
type input "BAR"
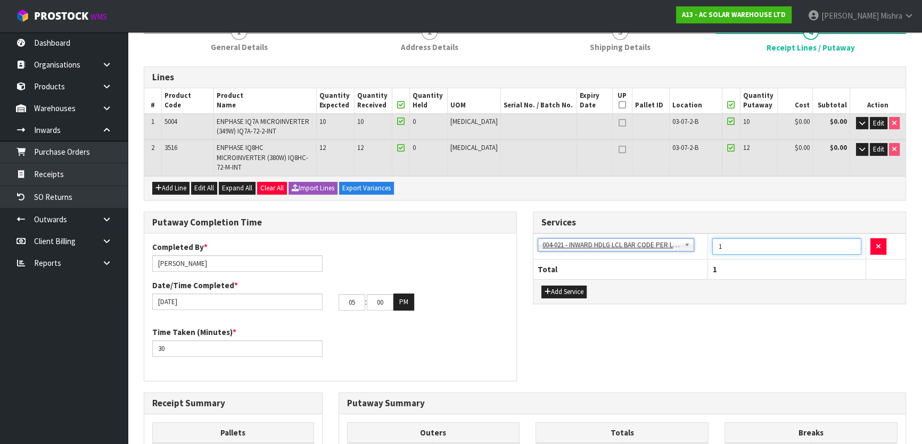
drag, startPoint x: 731, startPoint y: 231, endPoint x: 664, endPoint y: 234, distance: 67.1
click at [664, 234] on tr "001-001 - IMPORT DEMMURAGE 001-002 - IMPORT NZ CUSTOMS ENTRY 001-003 - IMPORT P…" at bounding box center [719, 247] width 372 height 26
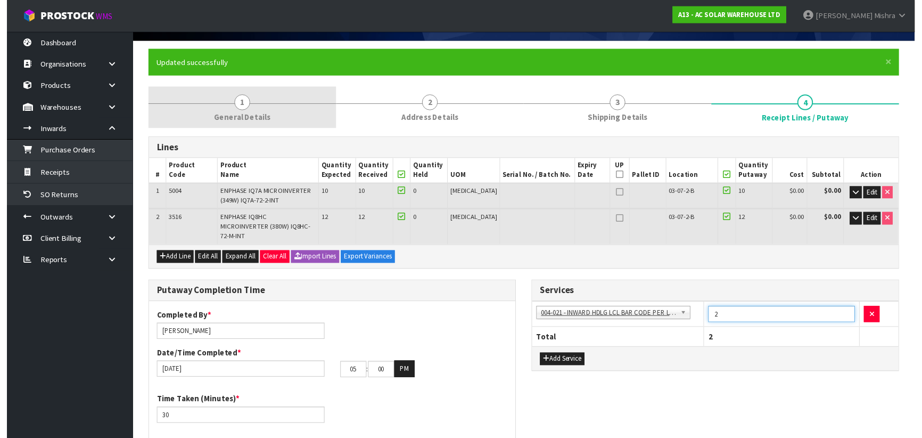
scroll to position [0, 0]
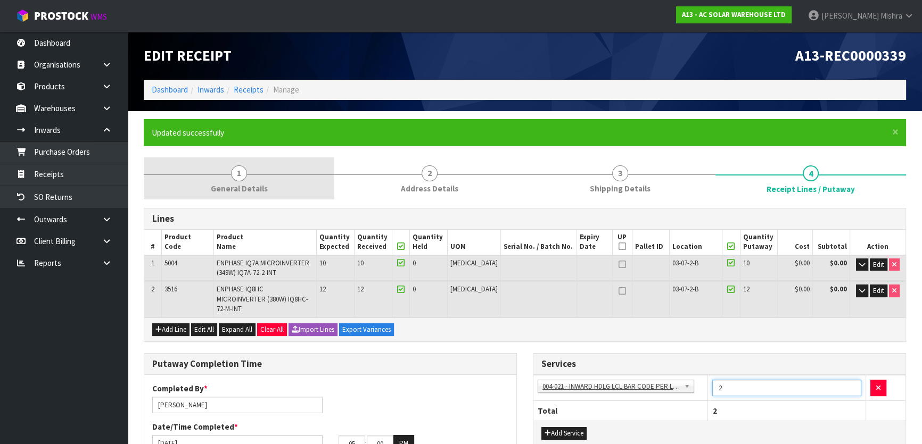
type input "2"
drag, startPoint x: 244, startPoint y: 176, endPoint x: 351, endPoint y: 197, distance: 108.5
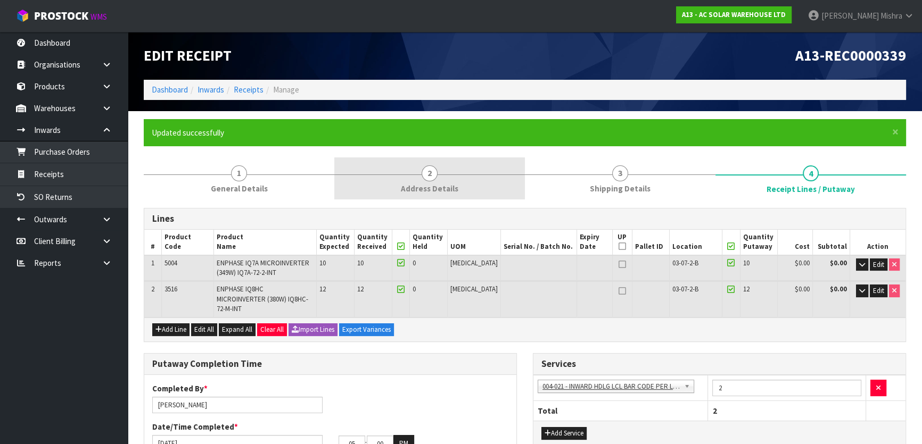
click at [244, 177] on span "1" at bounding box center [239, 174] width 16 height 16
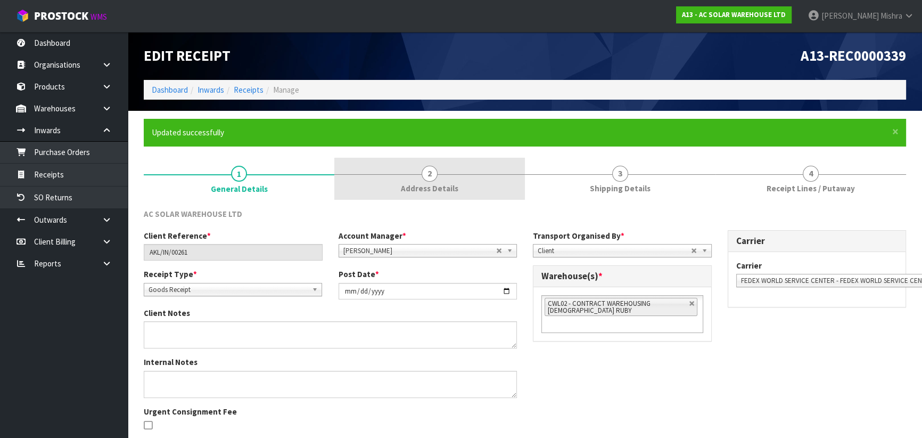
click at [447, 186] on span "Address Details" at bounding box center [429, 188] width 57 height 11
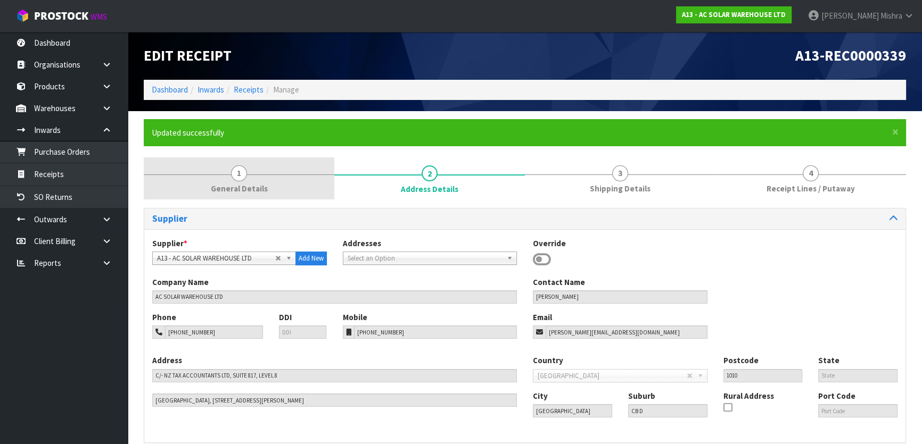
click at [292, 179] on link "1 General Details" at bounding box center [239, 179] width 191 height 42
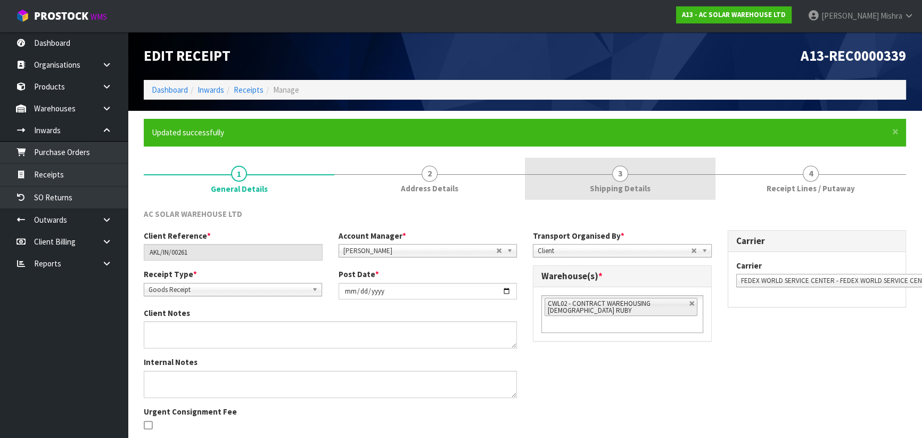
drag, startPoint x: 618, startPoint y: 181, endPoint x: 664, endPoint y: 197, distance: 48.7
click at [619, 181] on span "3" at bounding box center [620, 174] width 16 height 16
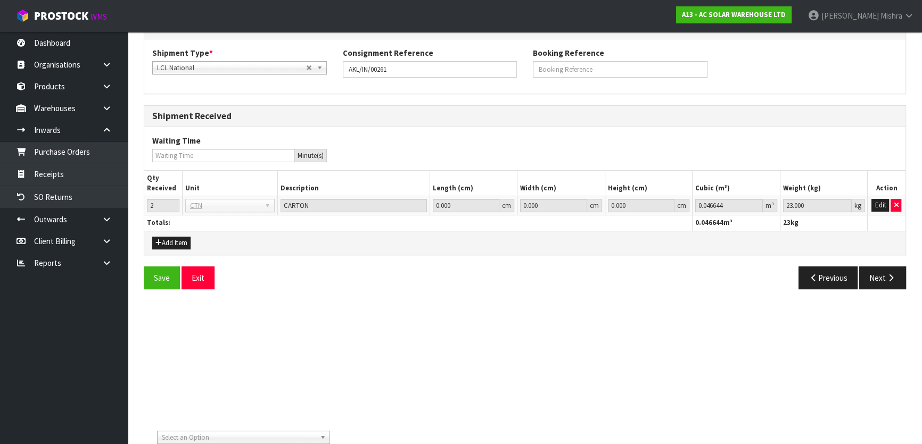
scroll to position [193, 0]
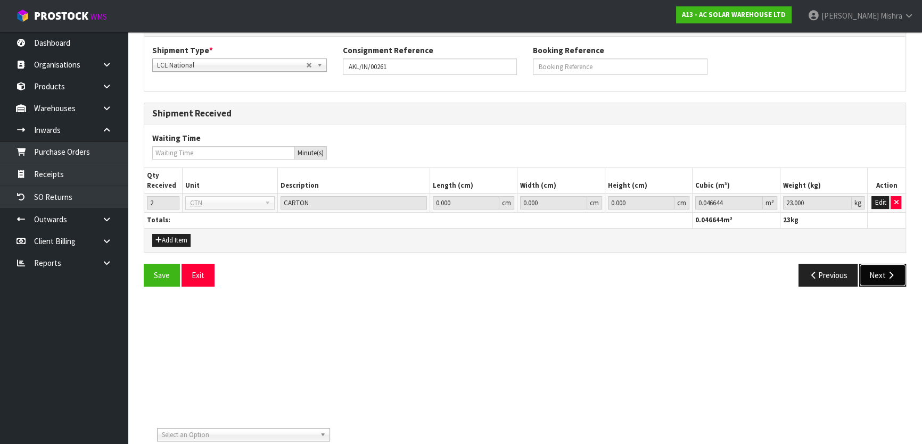
click at [868, 273] on button "Next" at bounding box center [882, 275] width 47 height 23
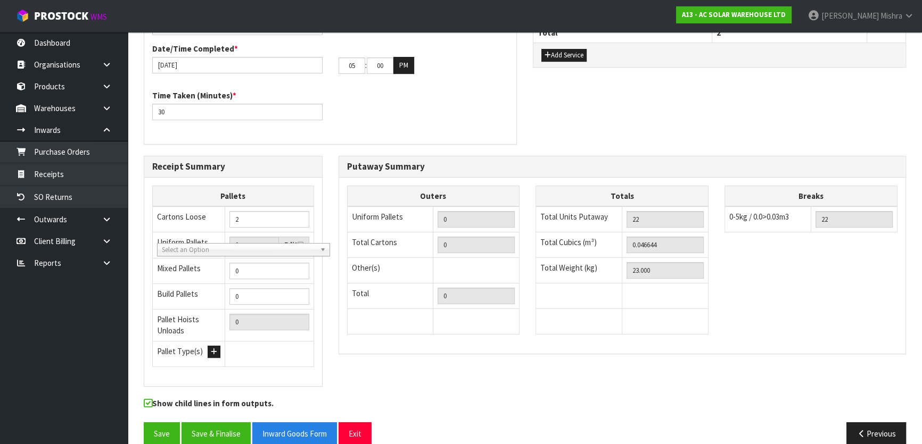
scroll to position [383, 0]
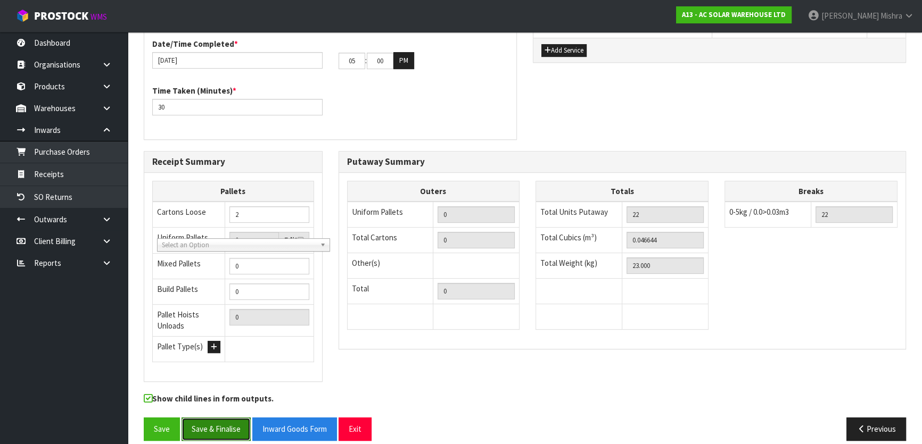
click at [209, 422] on button "Save & Finalise" at bounding box center [216, 429] width 69 height 23
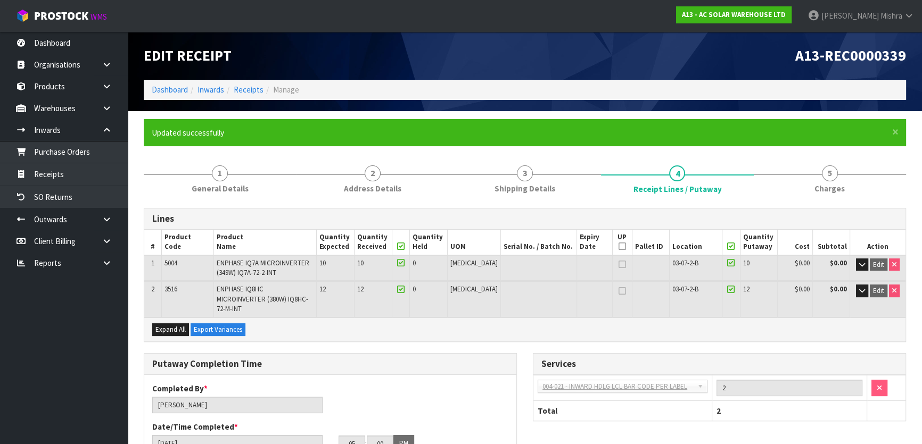
scroll to position [193, 0]
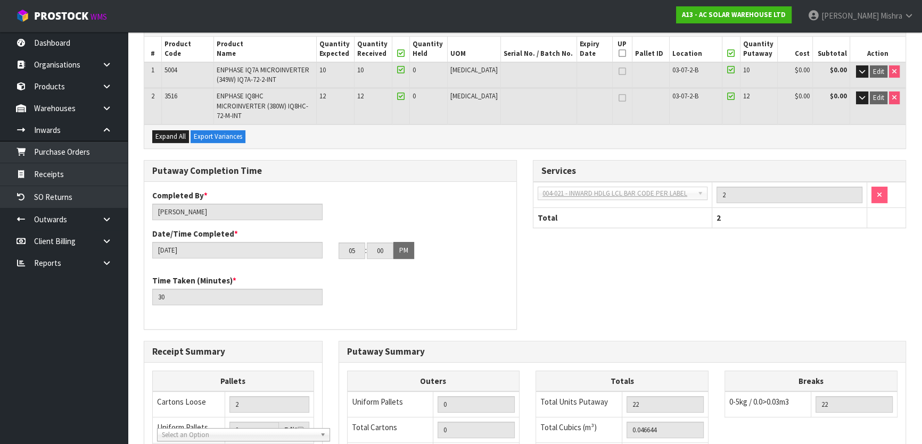
click at [679, 284] on div "Putaway Completion Time Completed By * Lalisha Mishra Date/Time Completed * 15/…" at bounding box center [525, 250] width 778 height 181
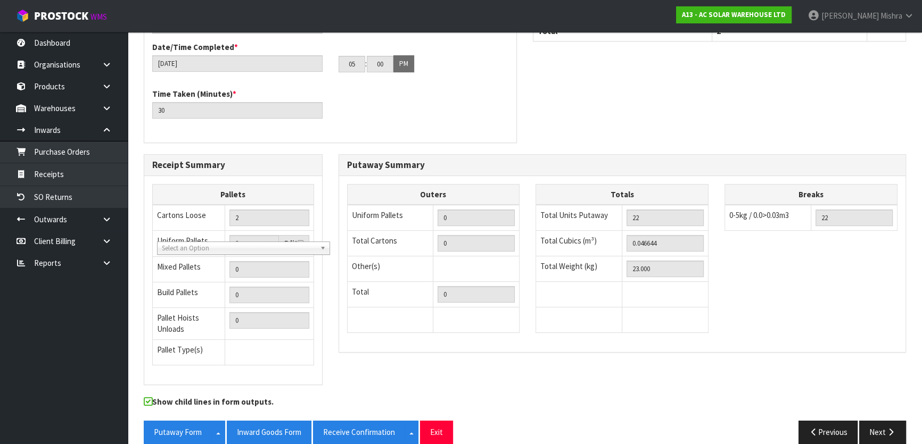
scroll to position [383, 0]
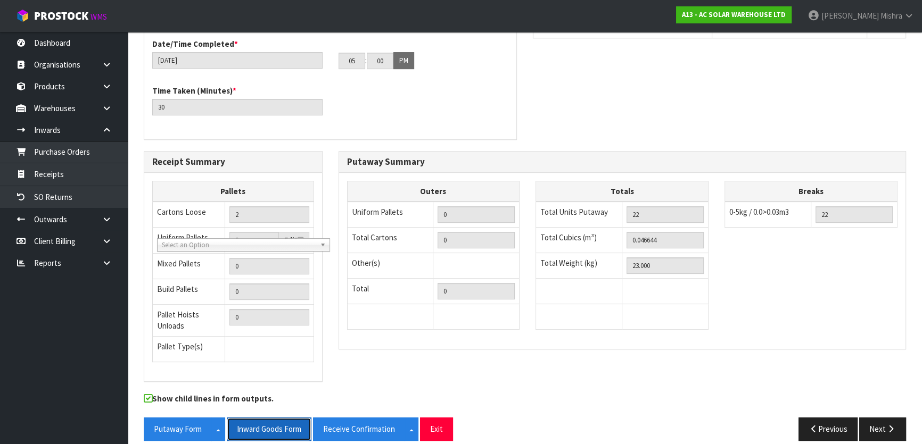
click at [269, 419] on button "Inward Goods Form" at bounding box center [269, 429] width 85 height 23
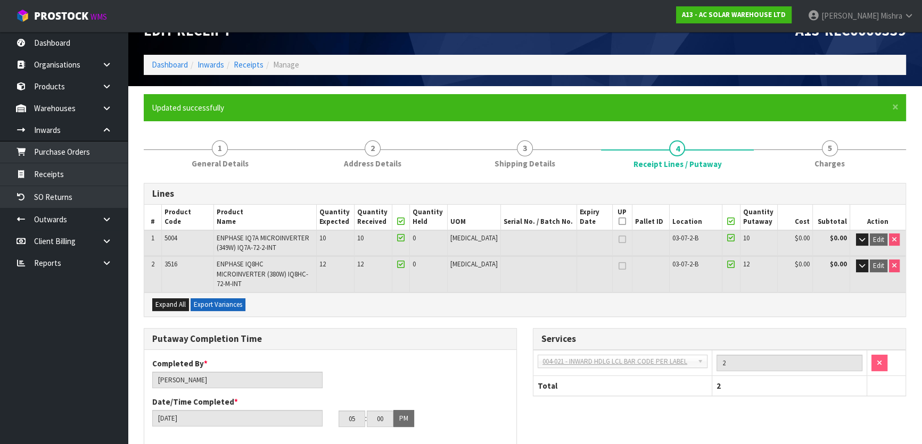
scroll to position [0, 0]
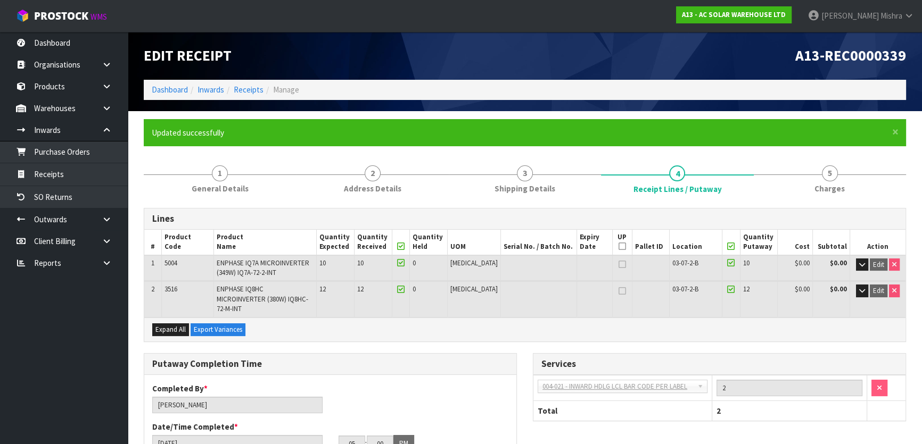
click at [179, 96] on ol "Dashboard Inwards Receipts Manage" at bounding box center [525, 90] width 762 height 20
click at [178, 93] on link "Dashboard" at bounding box center [170, 90] width 36 height 10
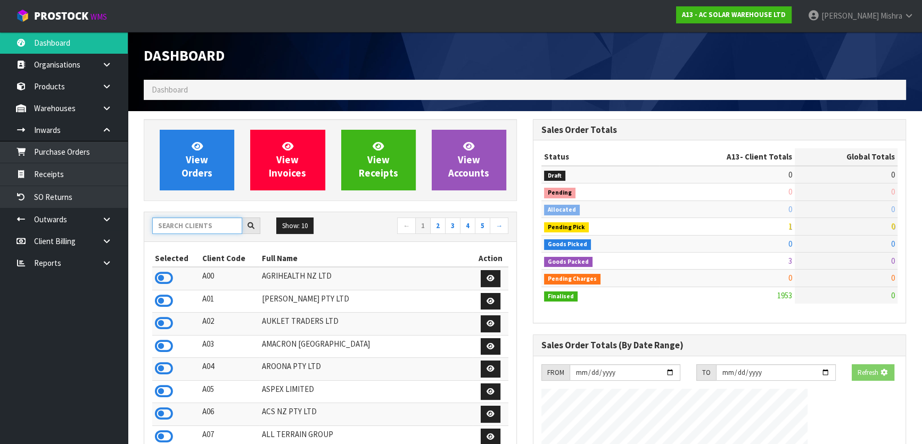
click at [183, 226] on input "text" at bounding box center [197, 226] width 90 height 17
type input "E04"
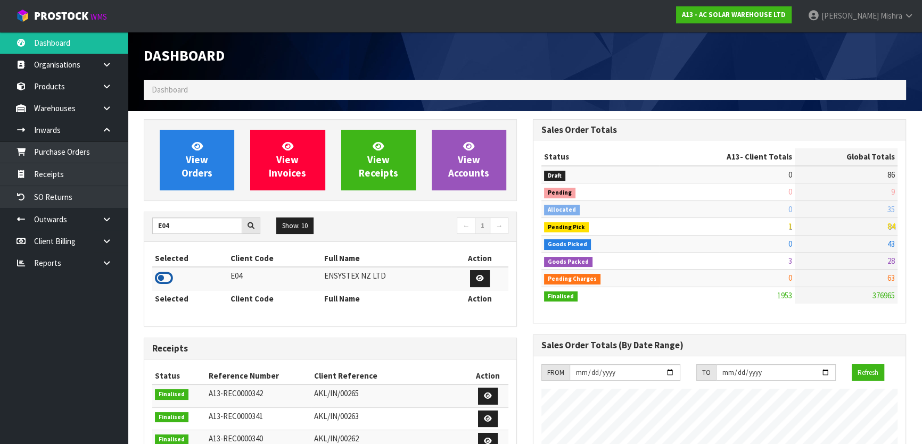
click at [161, 285] on icon at bounding box center [164, 278] width 18 height 16
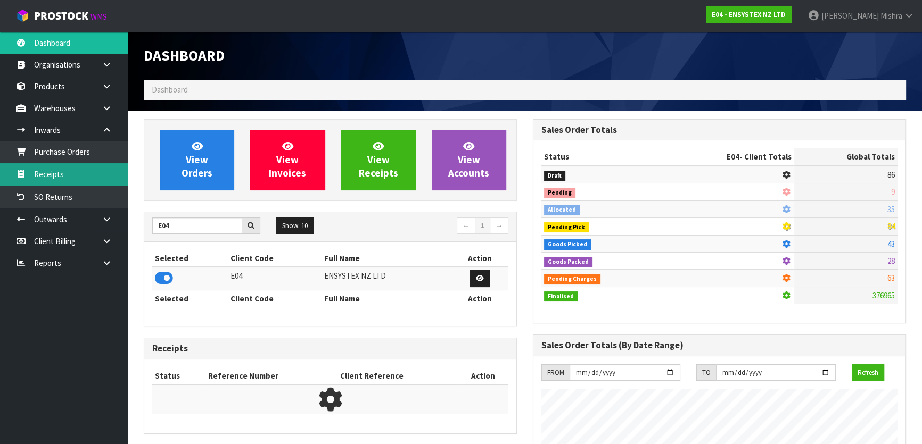
scroll to position [828, 389]
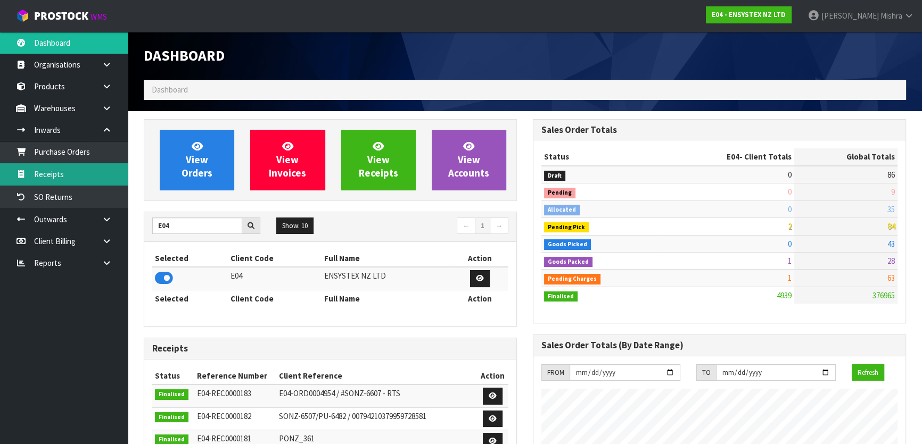
click at [93, 181] on link "Receipts" at bounding box center [64, 174] width 128 height 22
